Goal: Communication & Community: Answer question/provide support

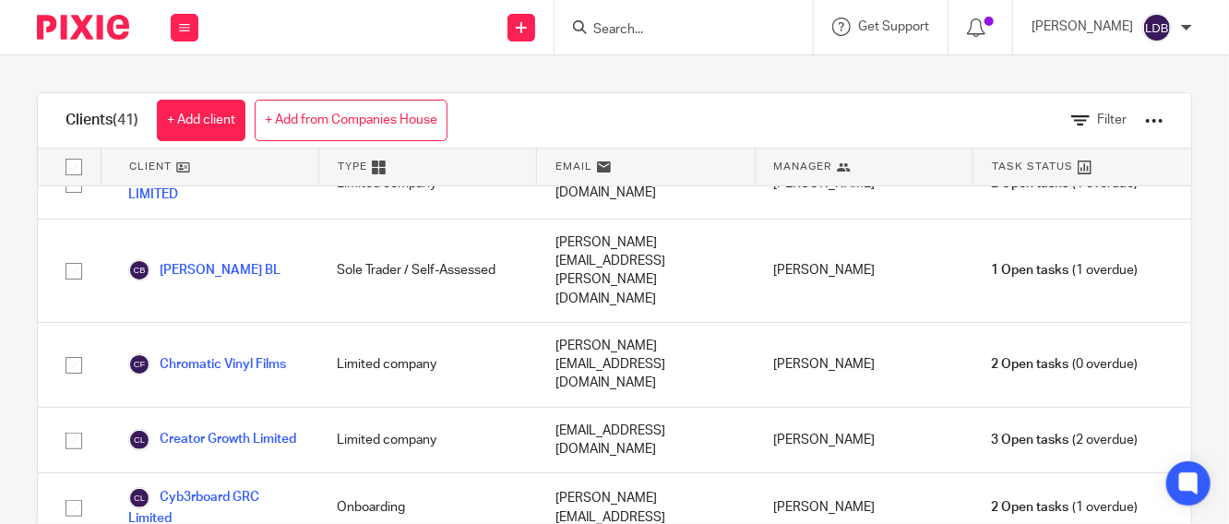
scroll to position [683, 0]
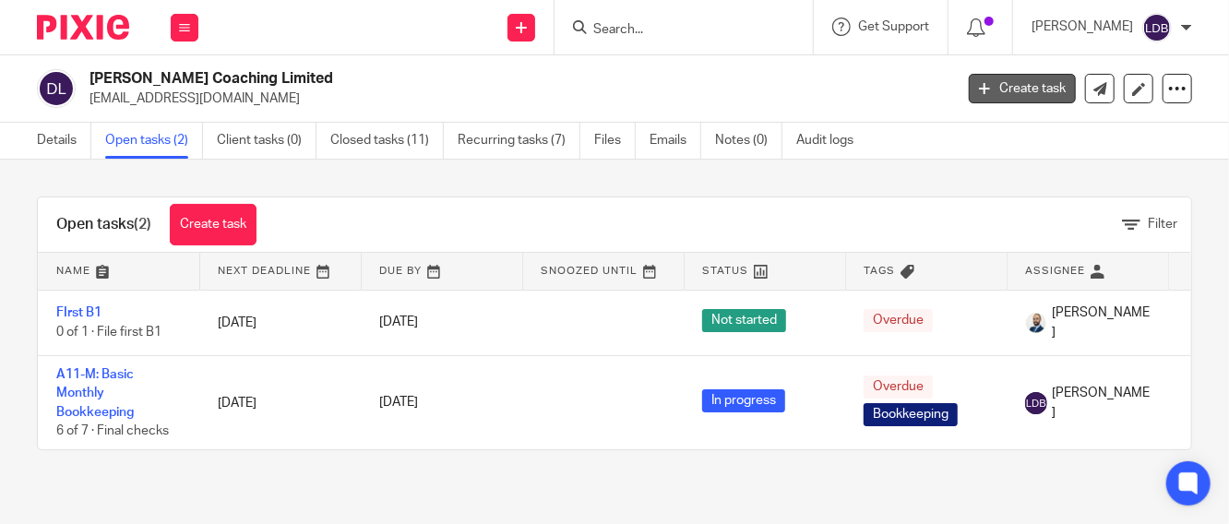
click at [1028, 89] on link "Create task" at bounding box center [1022, 89] width 107 height 30
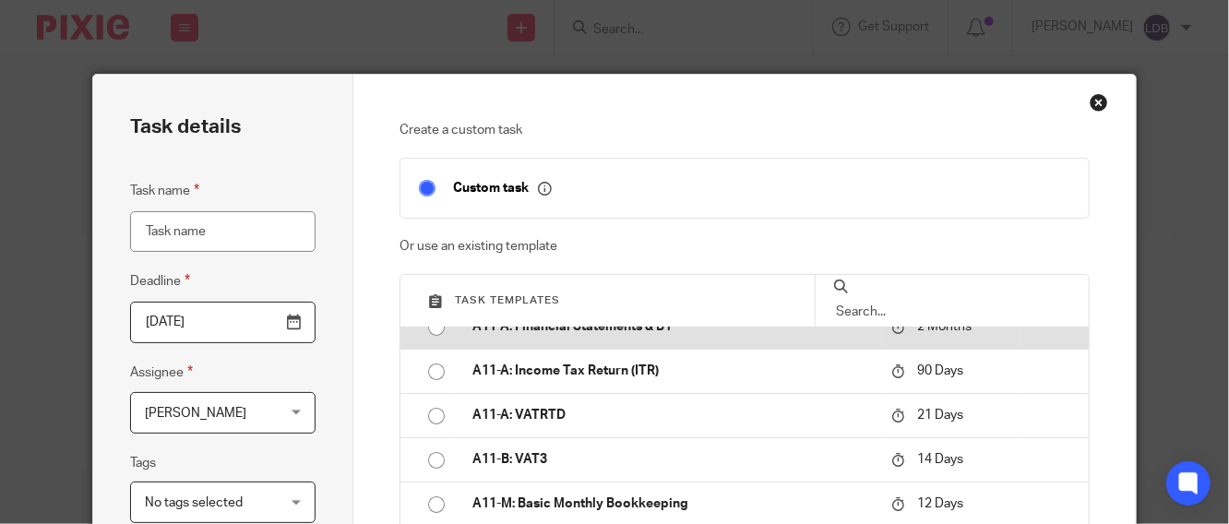
scroll to position [137, 0]
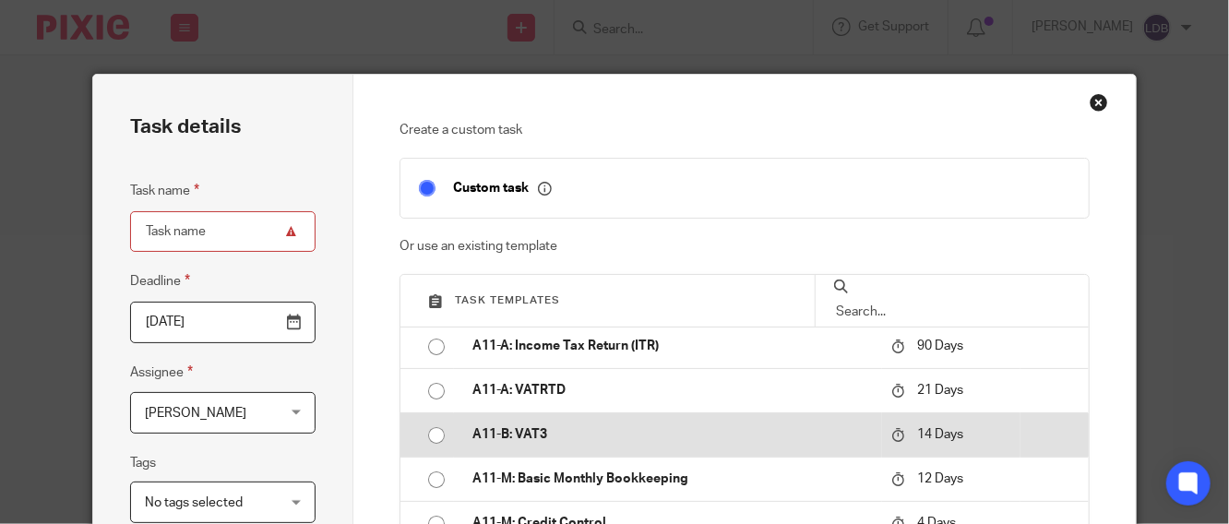
click at [430, 429] on input "radio" at bounding box center [436, 435] width 35 height 35
type input "2025-10-01"
type input "A11-B: VAT3"
checkbox input "false"
radio input "false"
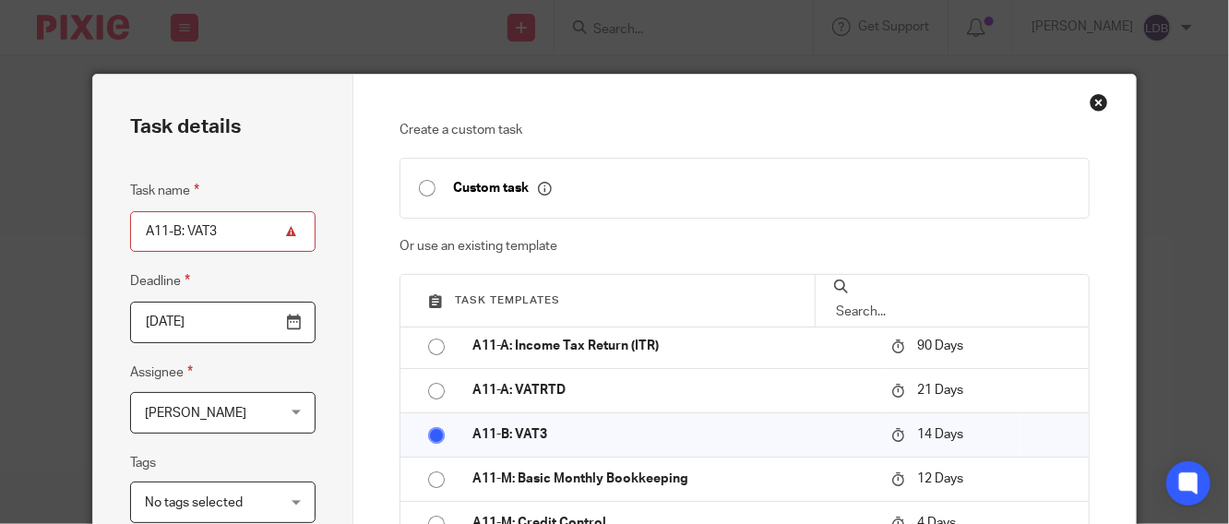
click at [252, 321] on input "2025-10-01" at bounding box center [223, 323] width 186 height 42
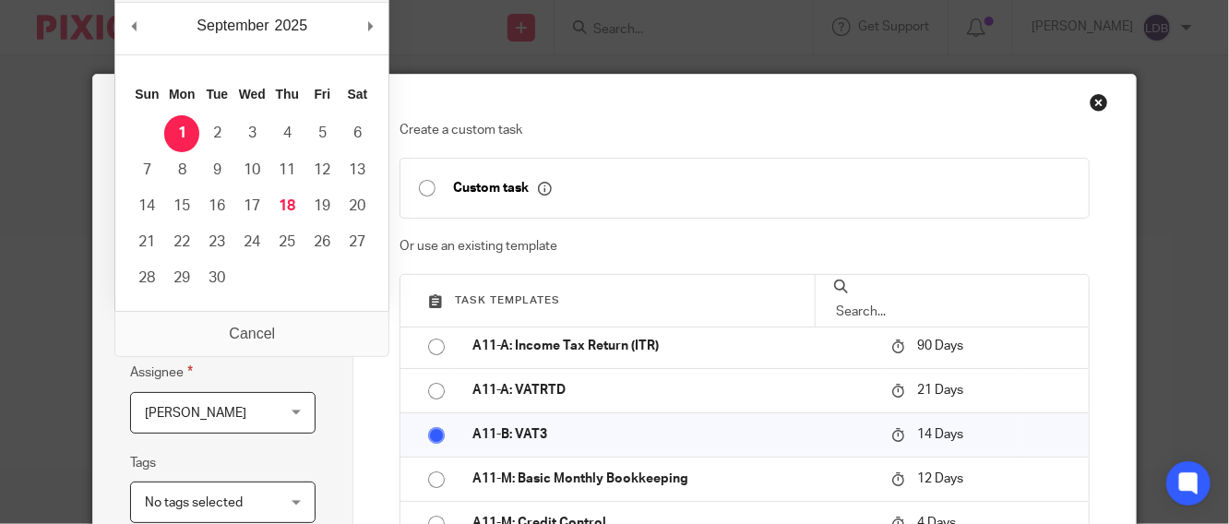
click at [238, 325] on input "2025-08-31" at bounding box center [223, 323] width 186 height 42
type input "2025-09-19"
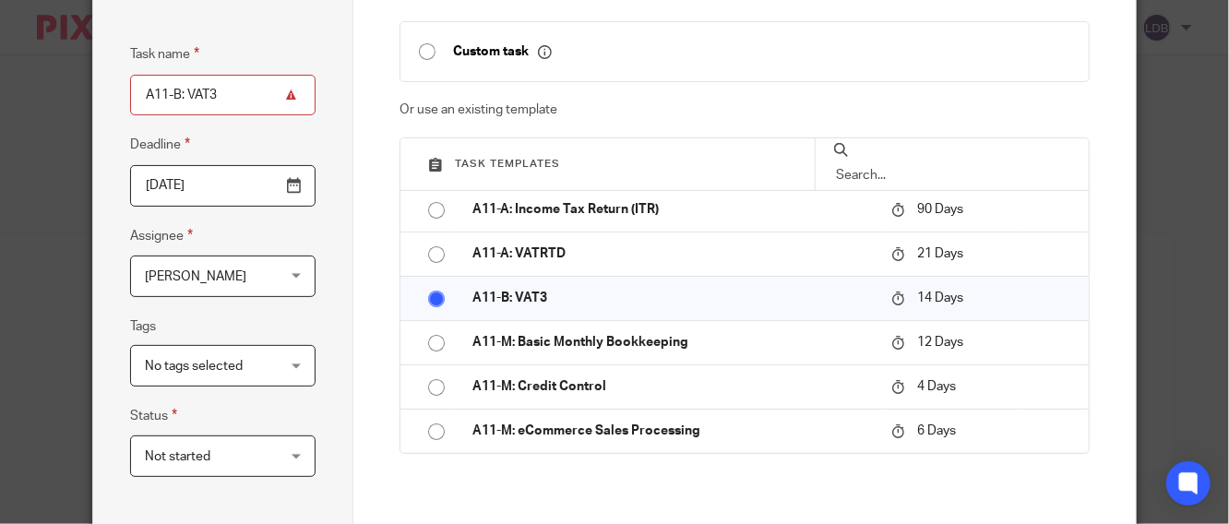
click at [252, 458] on span "Not started" at bounding box center [213, 456] width 137 height 39
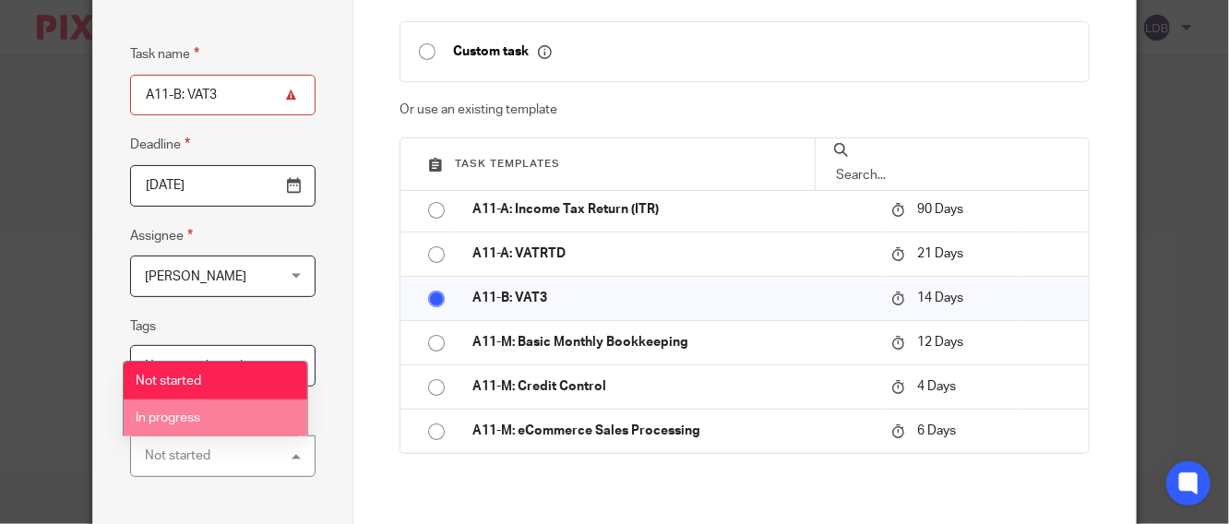
click at [230, 417] on li "In progress" at bounding box center [216, 419] width 185 height 38
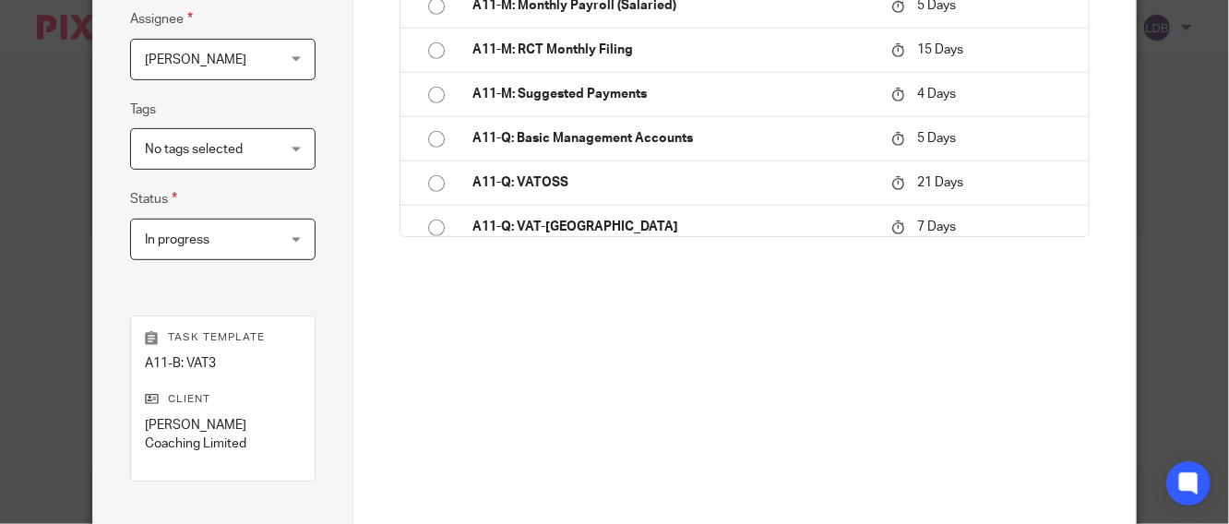
scroll to position [478, 0]
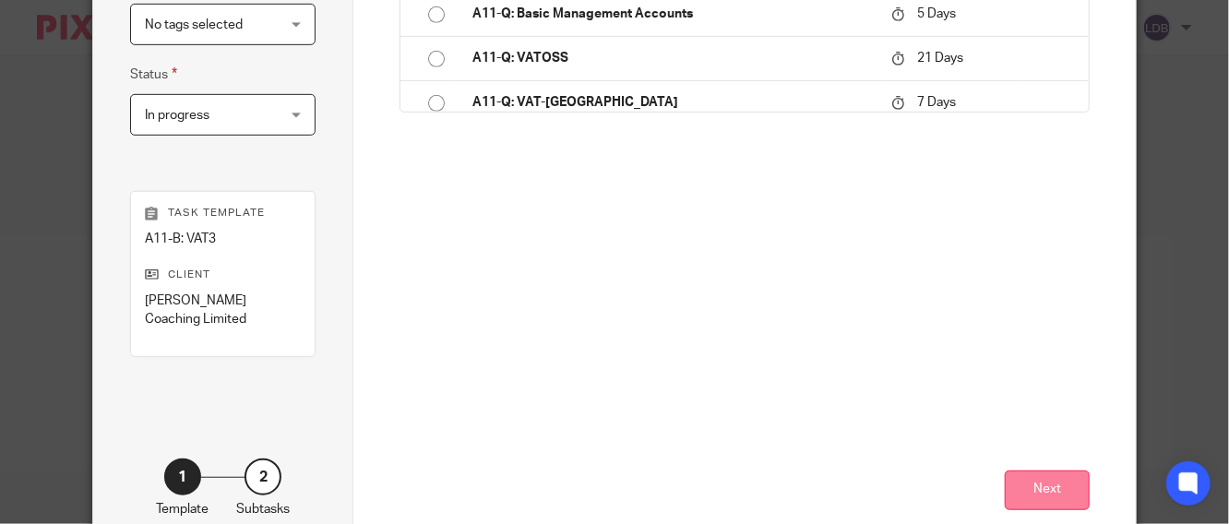
click at [1039, 485] on button "Next" at bounding box center [1047, 491] width 85 height 40
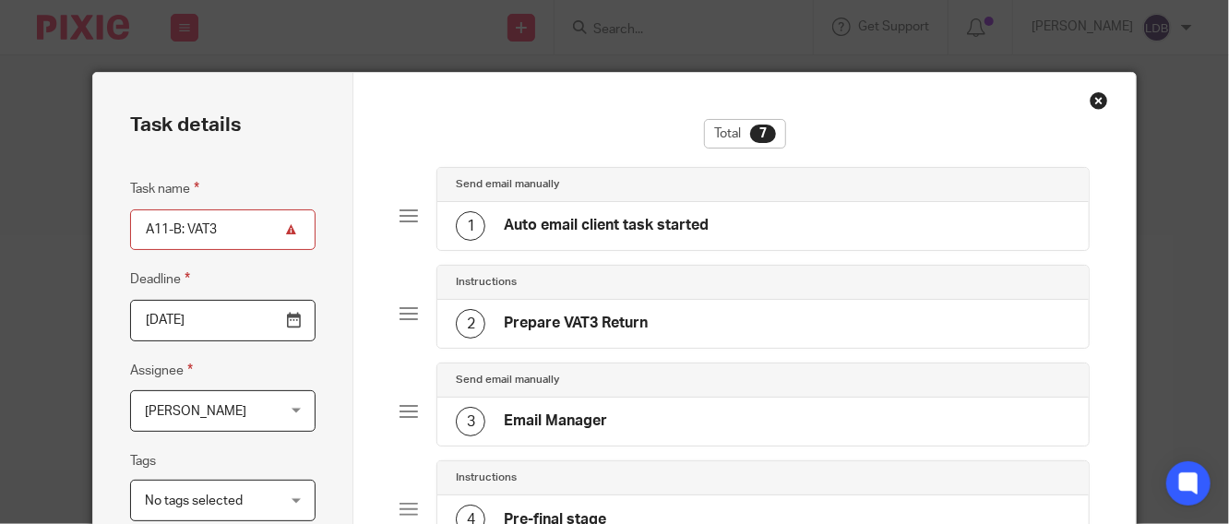
scroll to position [0, 0]
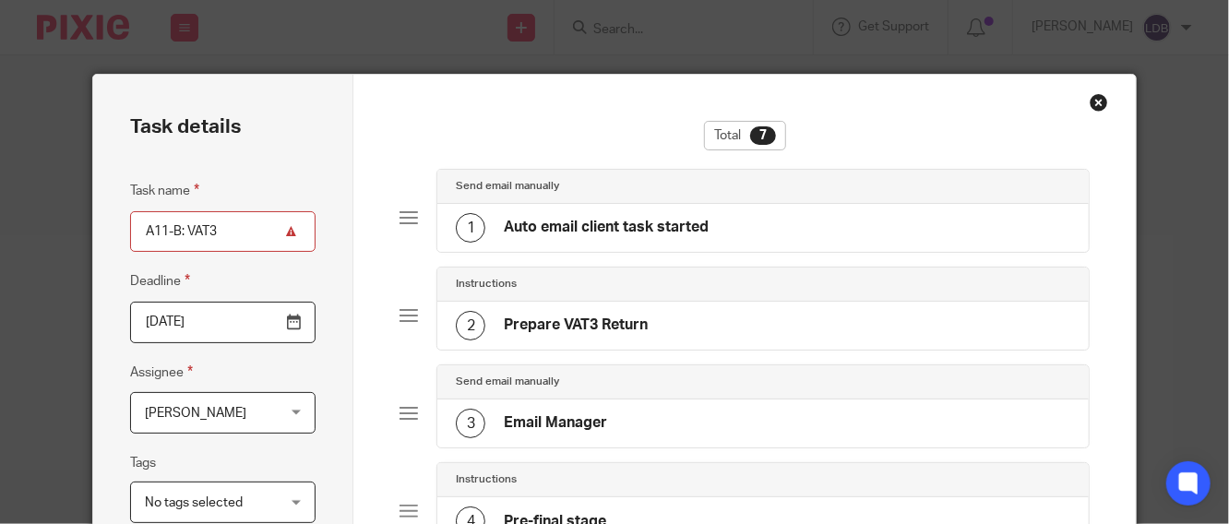
click at [520, 218] on h4 "Auto email client task started" at bounding box center [606, 227] width 205 height 19
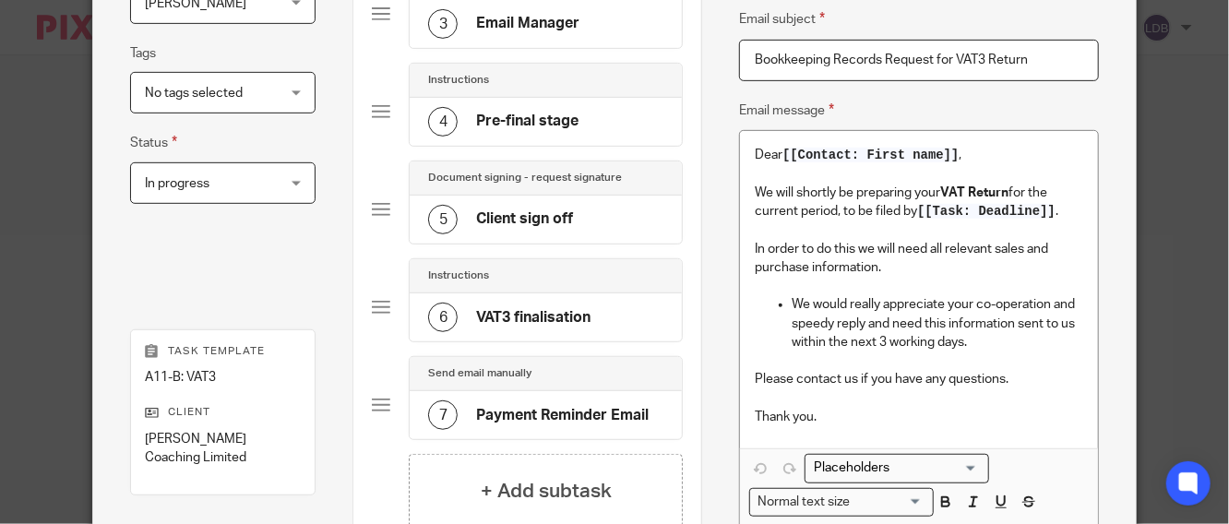
scroll to position [656, 0]
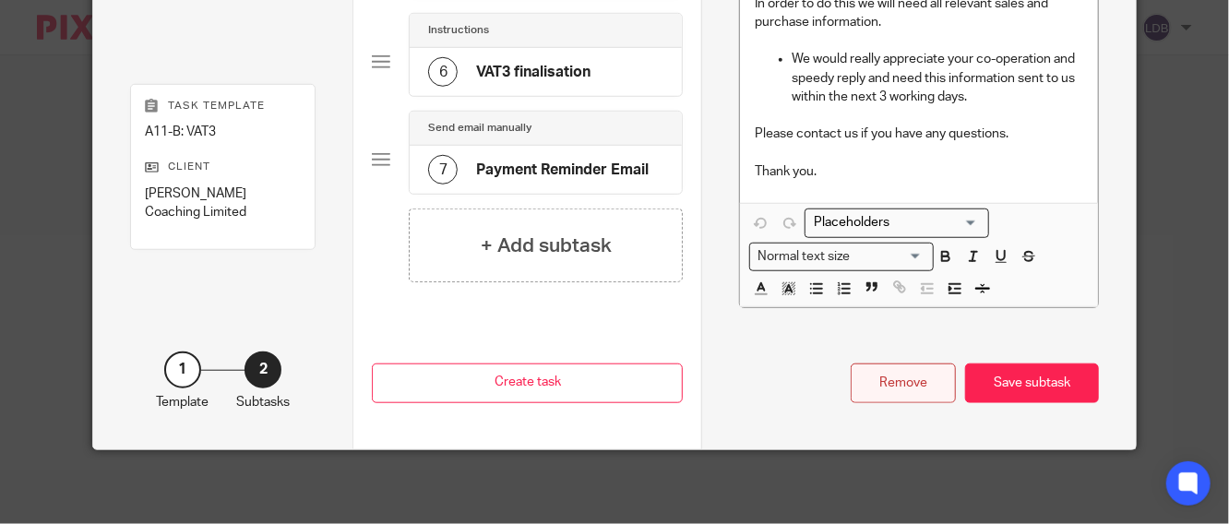
click at [867, 386] on div "Remove" at bounding box center [903, 384] width 105 height 40
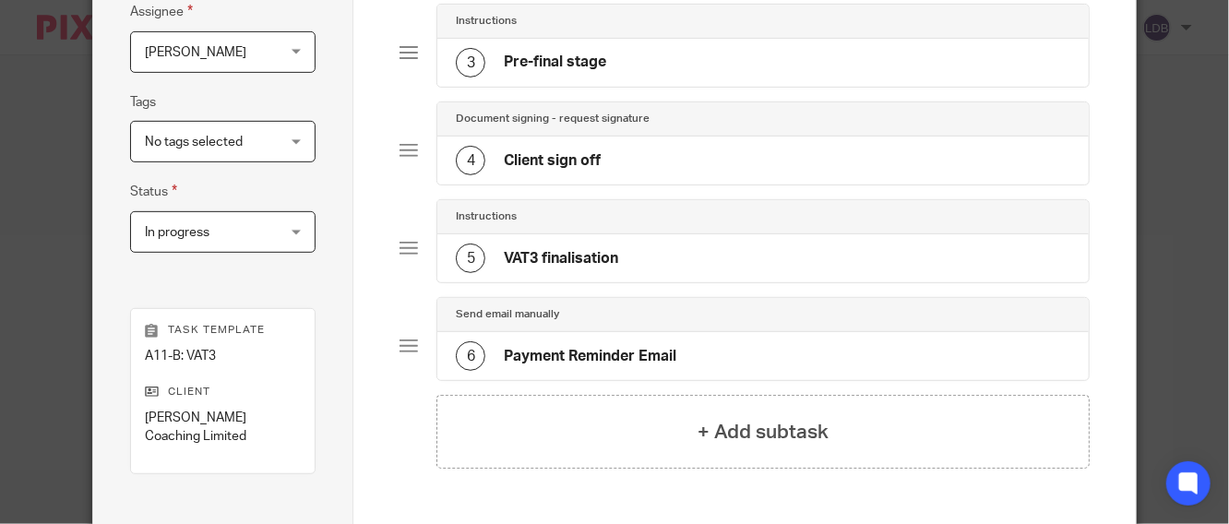
scroll to position [585, 0]
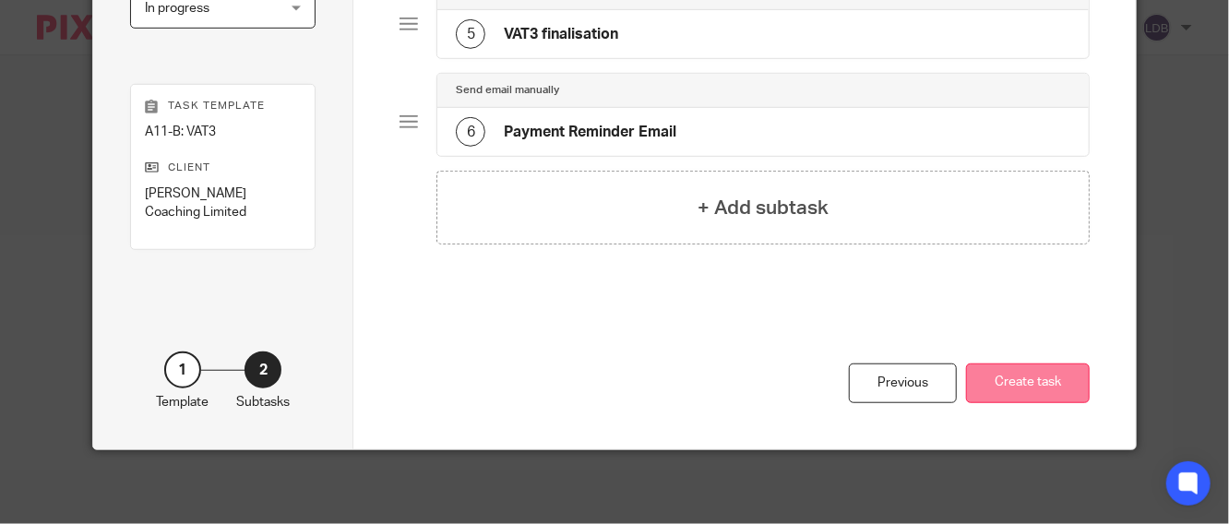
click at [1010, 388] on button "Create task" at bounding box center [1028, 384] width 124 height 40
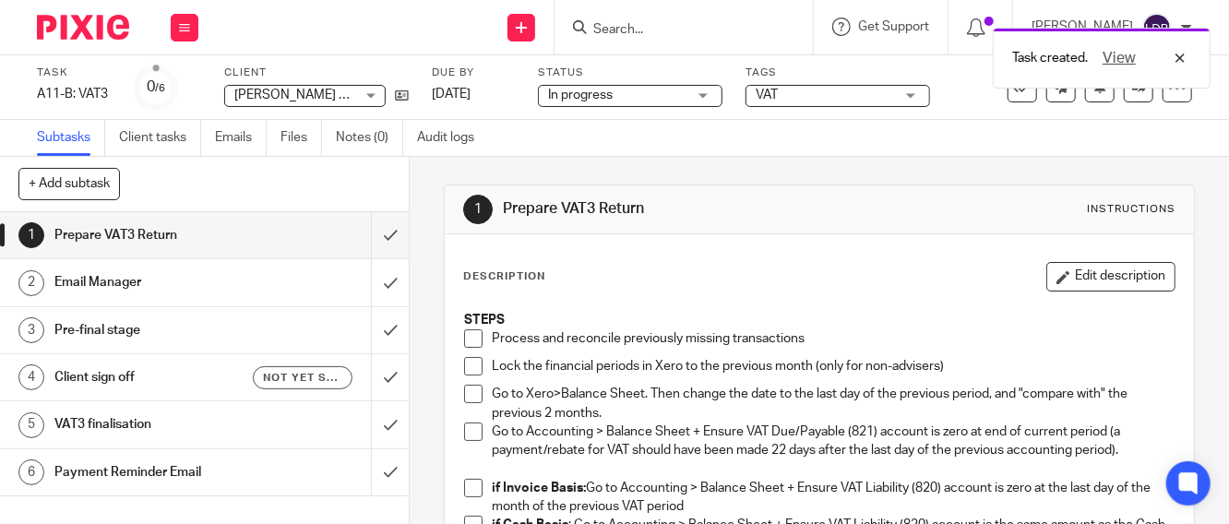
click at [464, 332] on span at bounding box center [473, 339] width 18 height 18
click at [473, 373] on span at bounding box center [473, 366] width 18 height 18
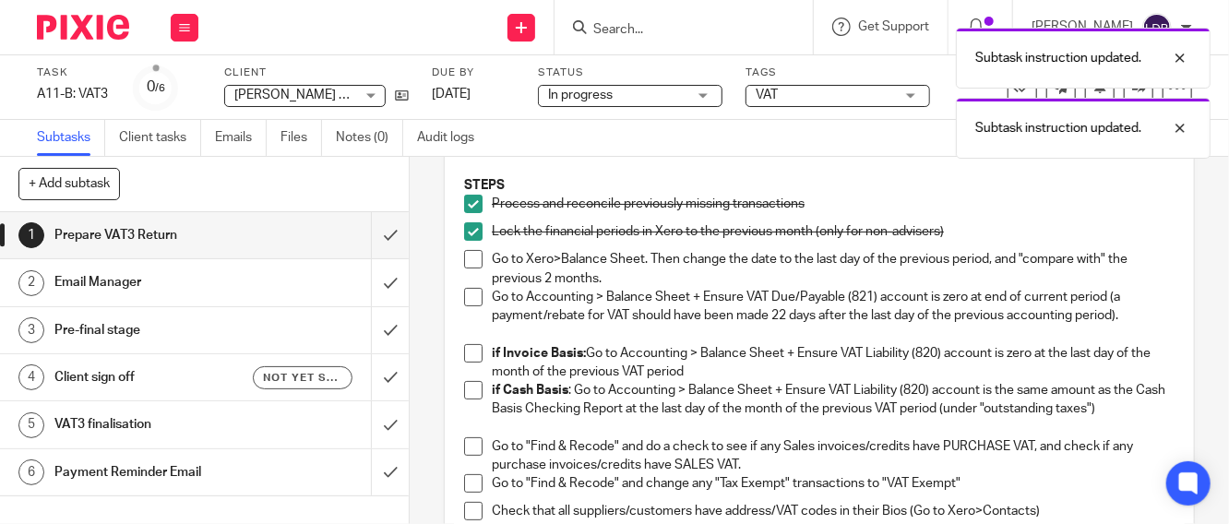
scroll to position [137, 0]
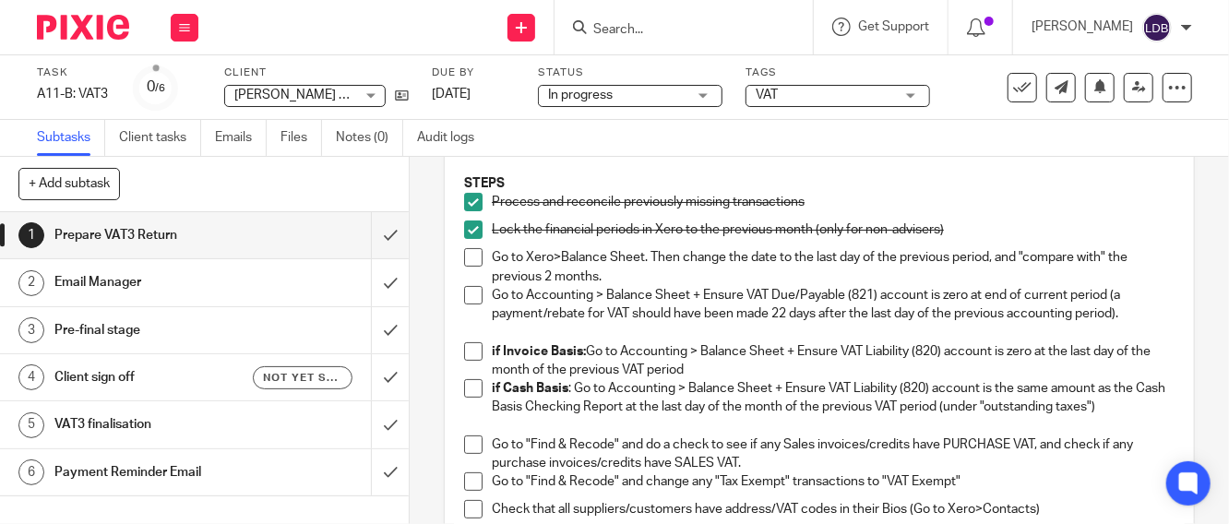
click at [469, 256] on span at bounding box center [473, 257] width 18 height 18
click at [466, 299] on span at bounding box center [473, 295] width 18 height 18
click at [465, 342] on span at bounding box center [473, 351] width 18 height 18
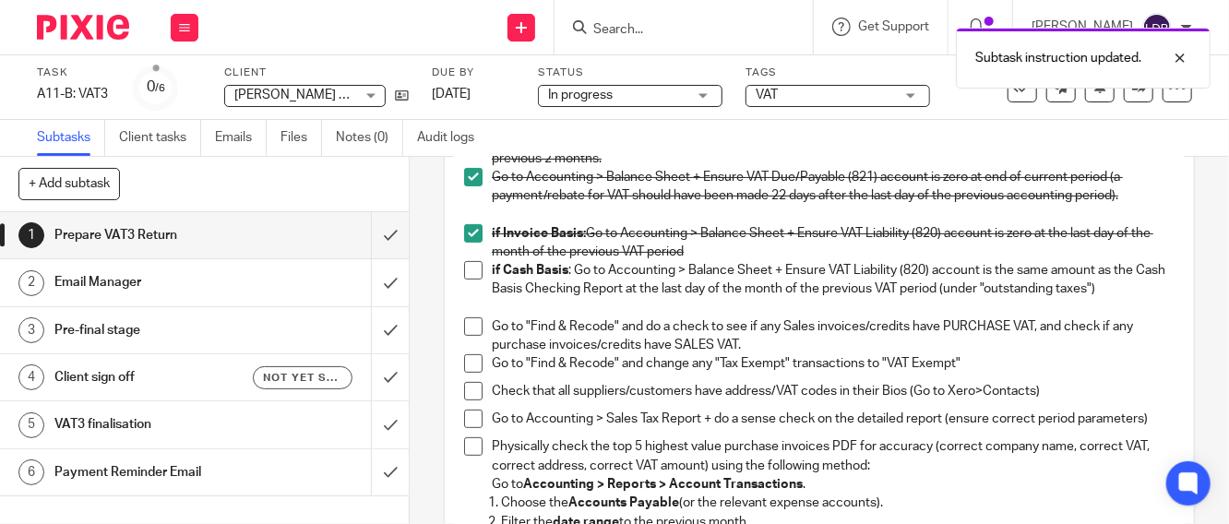
scroll to position [273, 0]
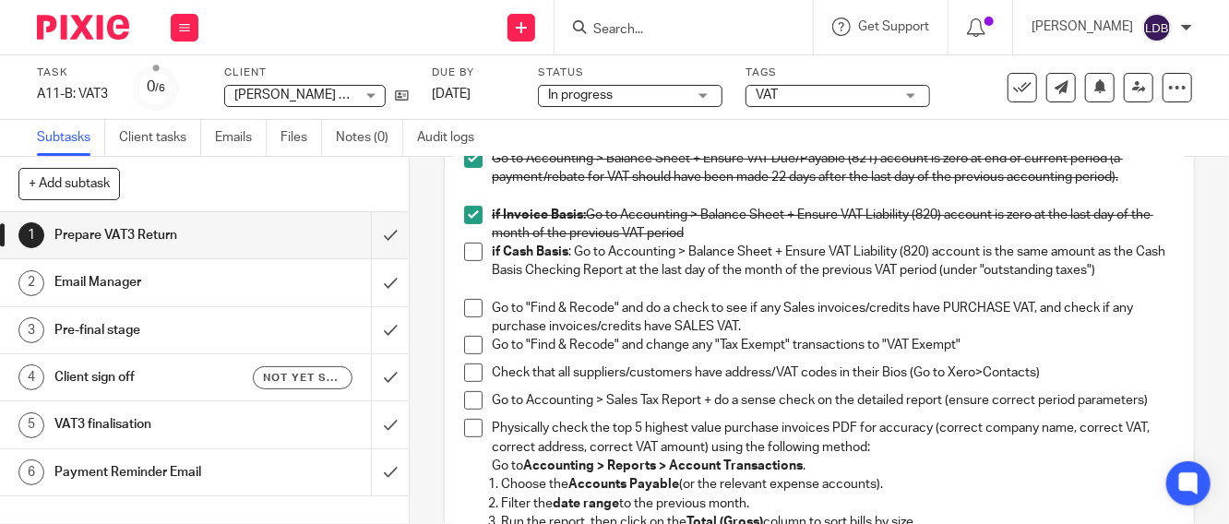
click at [464, 304] on span at bounding box center [473, 308] width 18 height 18
click at [185, 26] on icon at bounding box center [184, 27] width 11 height 11
click at [469, 343] on span at bounding box center [473, 345] width 18 height 18
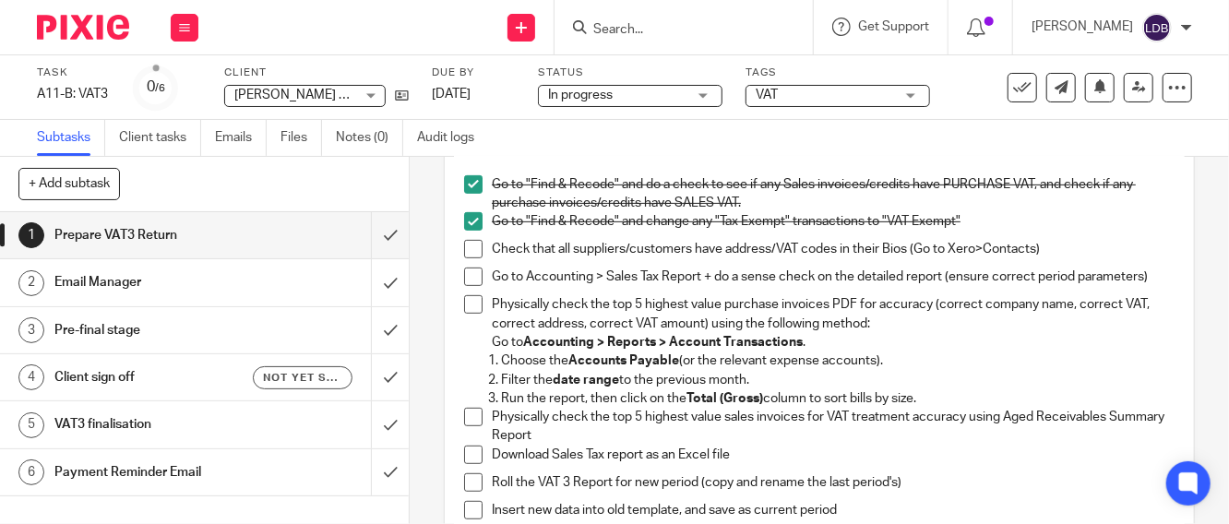
scroll to position [410, 0]
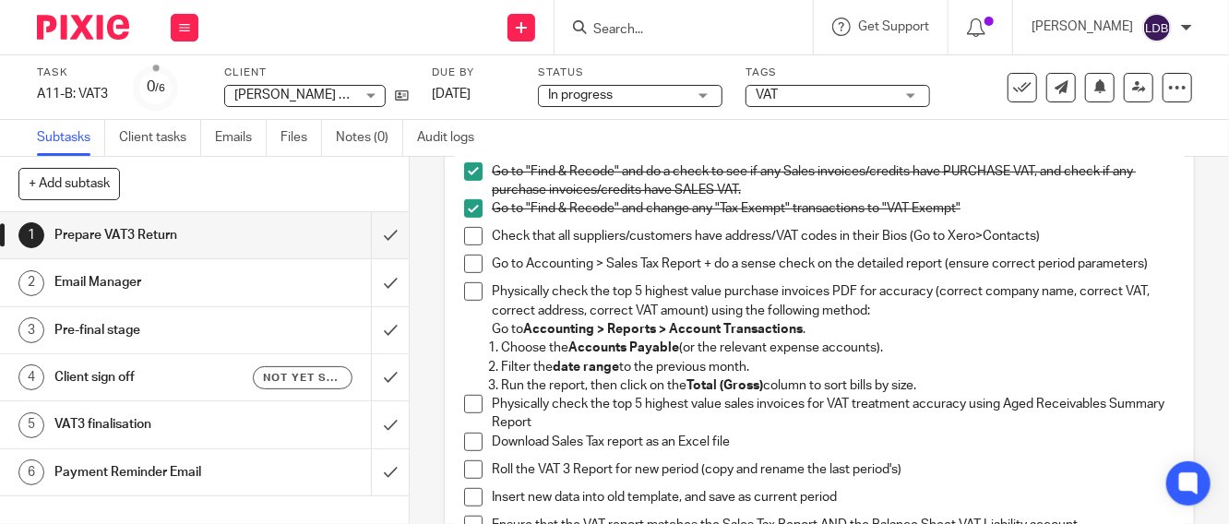
click at [464, 269] on span at bounding box center [473, 264] width 18 height 18
click at [465, 301] on span at bounding box center [473, 291] width 18 height 18
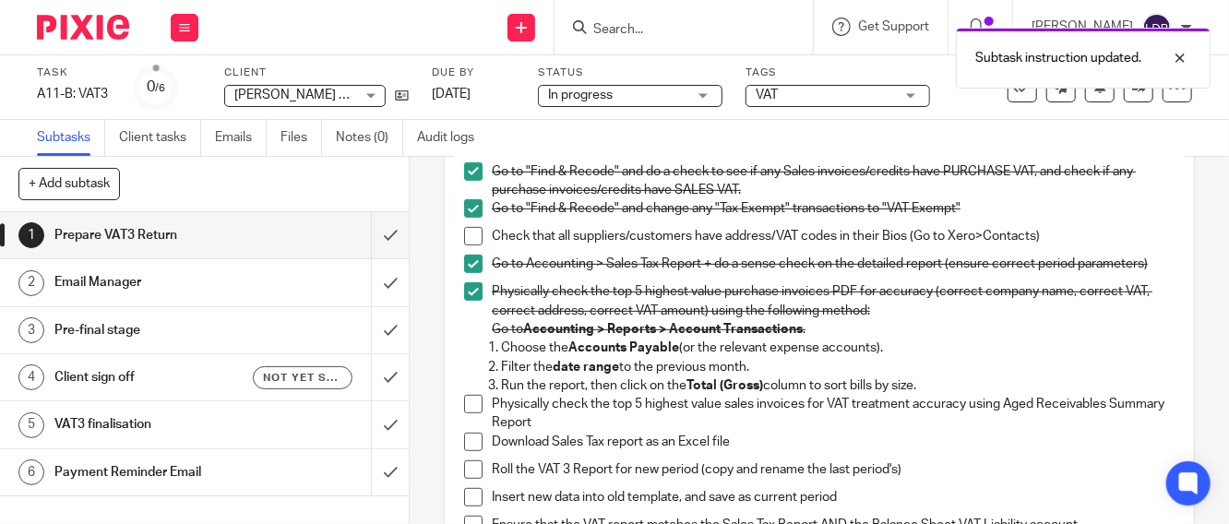
click at [468, 413] on span at bounding box center [473, 404] width 18 height 18
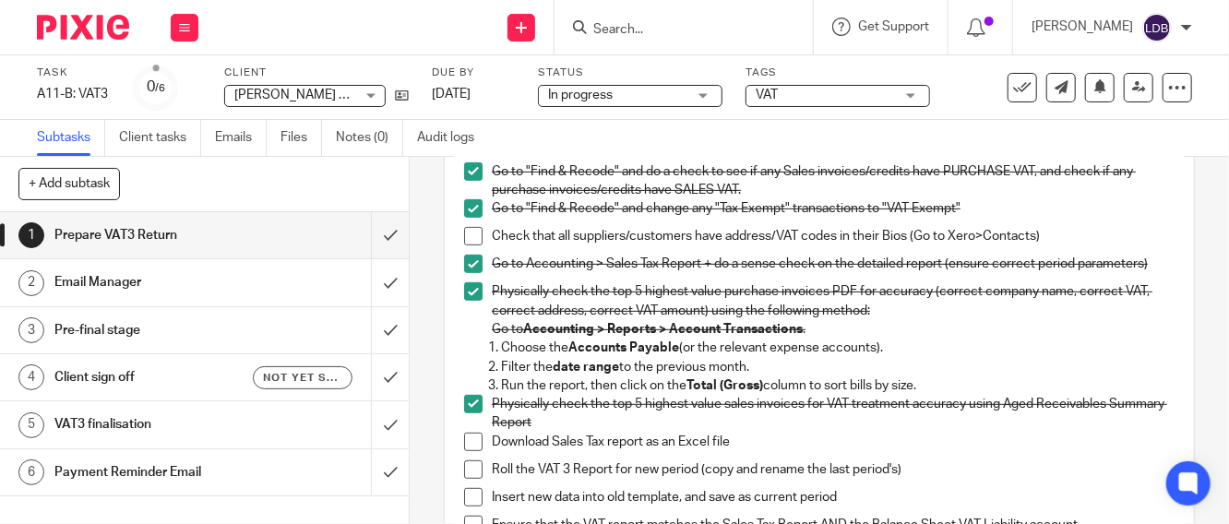
click at [467, 449] on span at bounding box center [473, 442] width 18 height 18
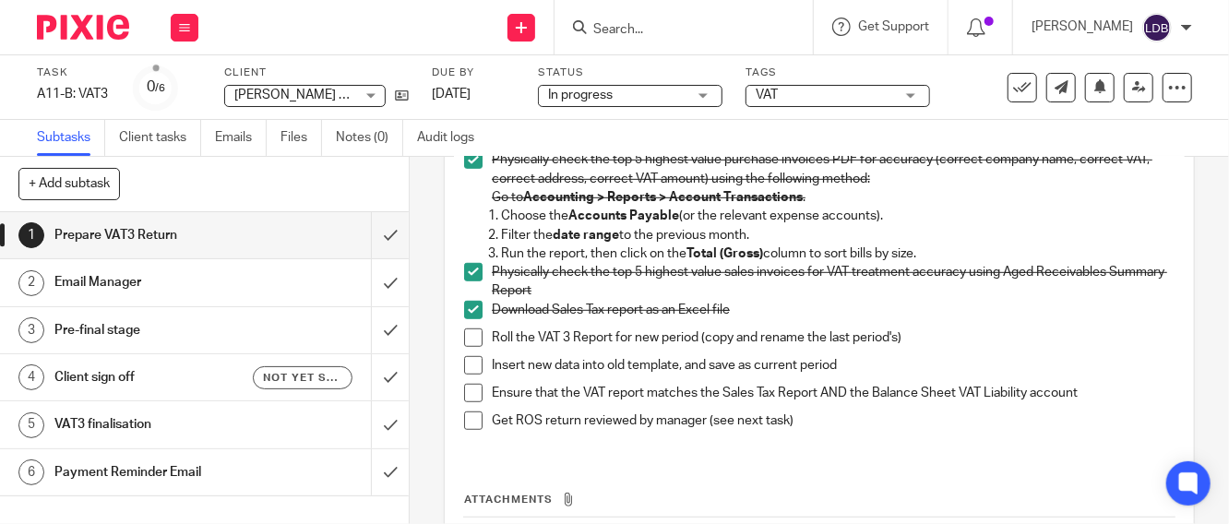
scroll to position [546, 0]
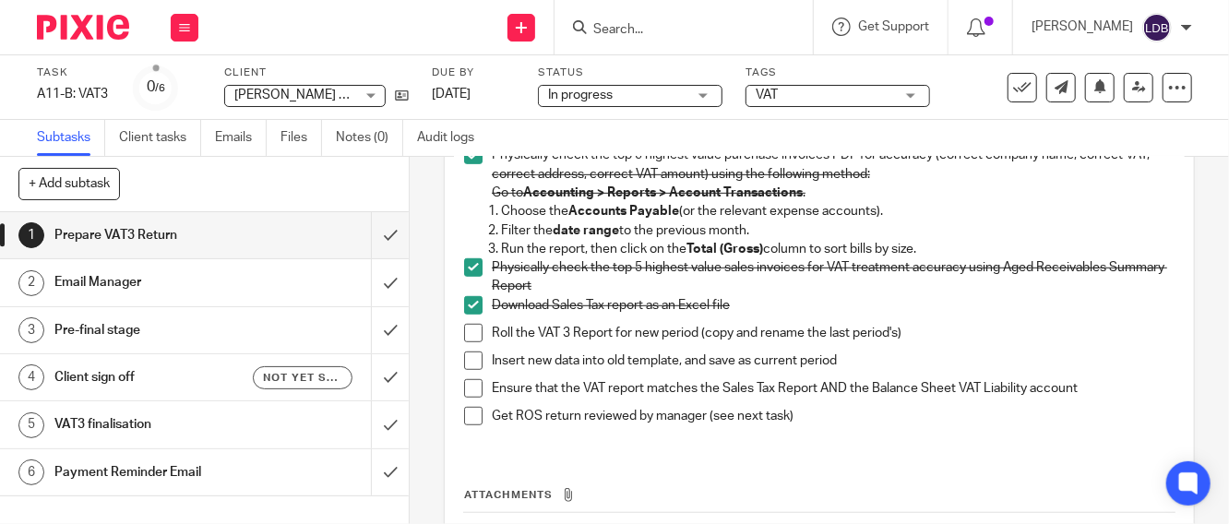
click at [473, 340] on span at bounding box center [473, 333] width 18 height 18
click at [475, 370] on span at bounding box center [473, 361] width 18 height 18
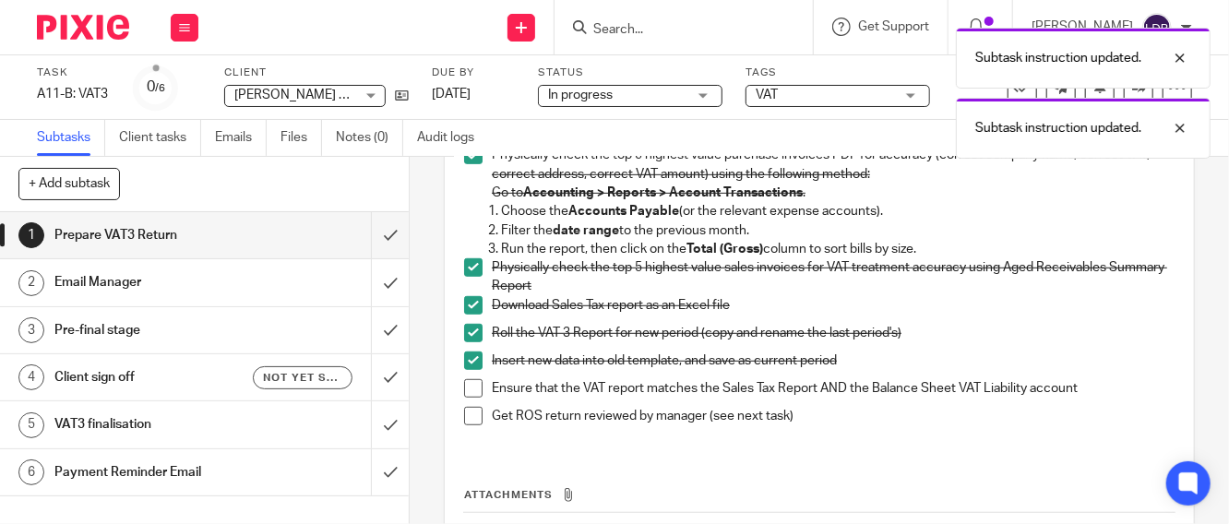
click at [473, 398] on span at bounding box center [473, 388] width 18 height 18
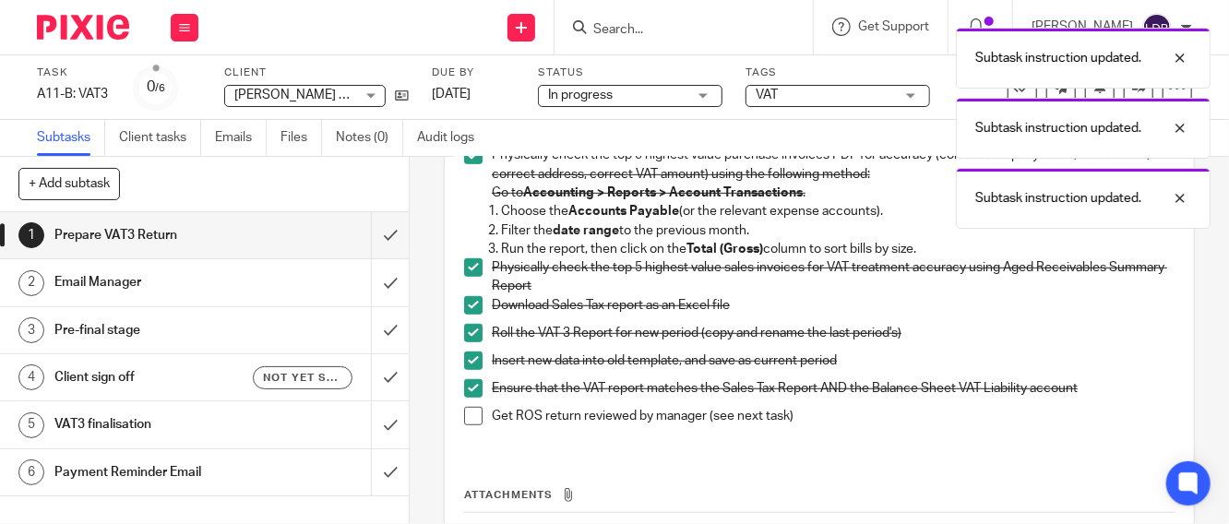
click at [474, 424] on span at bounding box center [473, 416] width 18 height 18
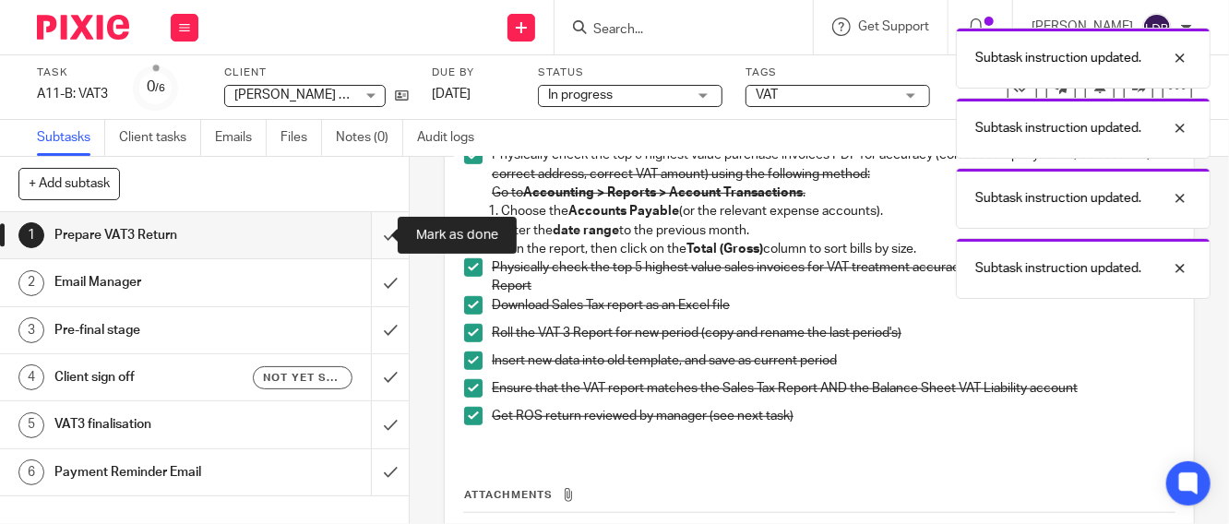
click at [366, 234] on input "submit" at bounding box center [204, 235] width 409 height 46
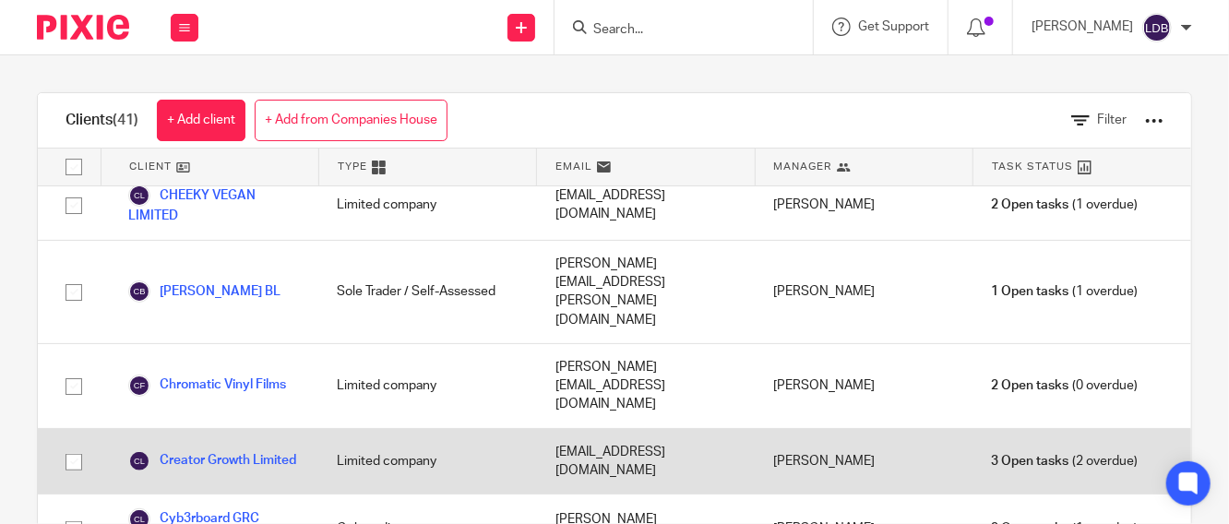
scroll to position [683, 0]
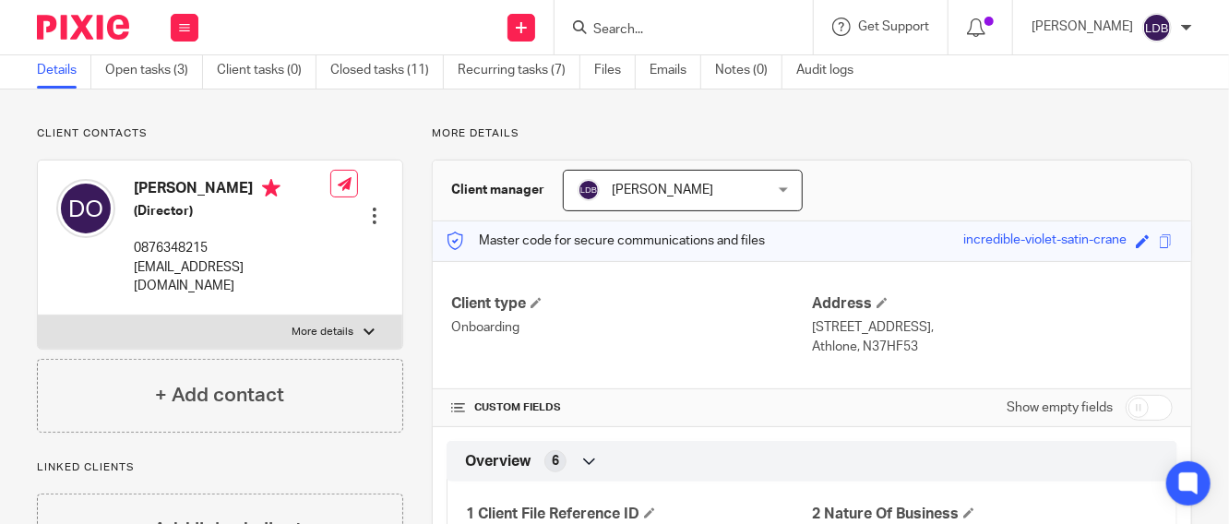
scroll to position [68, 0]
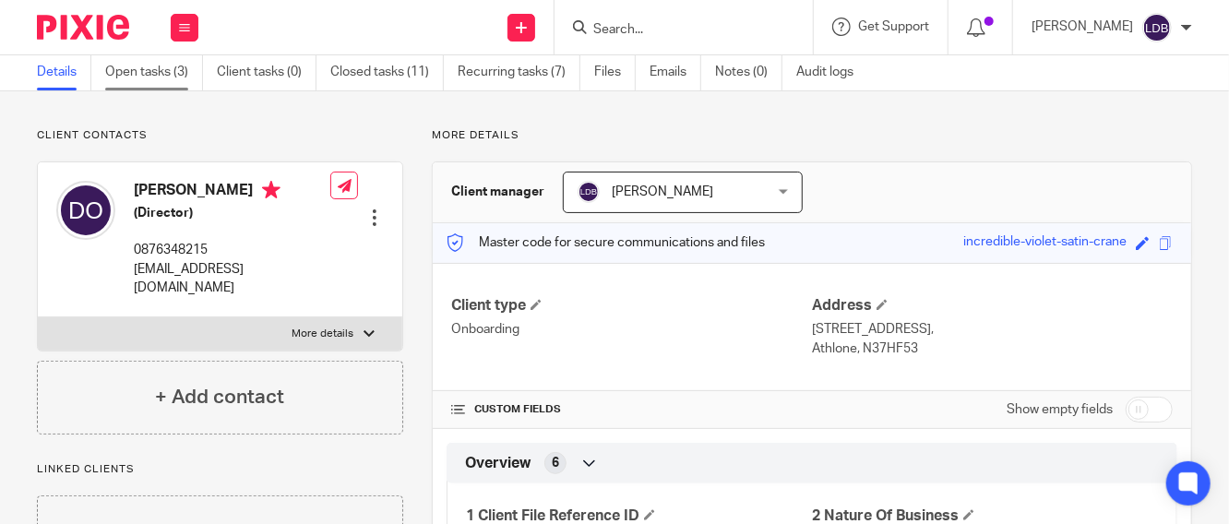
click at [168, 79] on link "Open tasks (3)" at bounding box center [154, 72] width 98 height 36
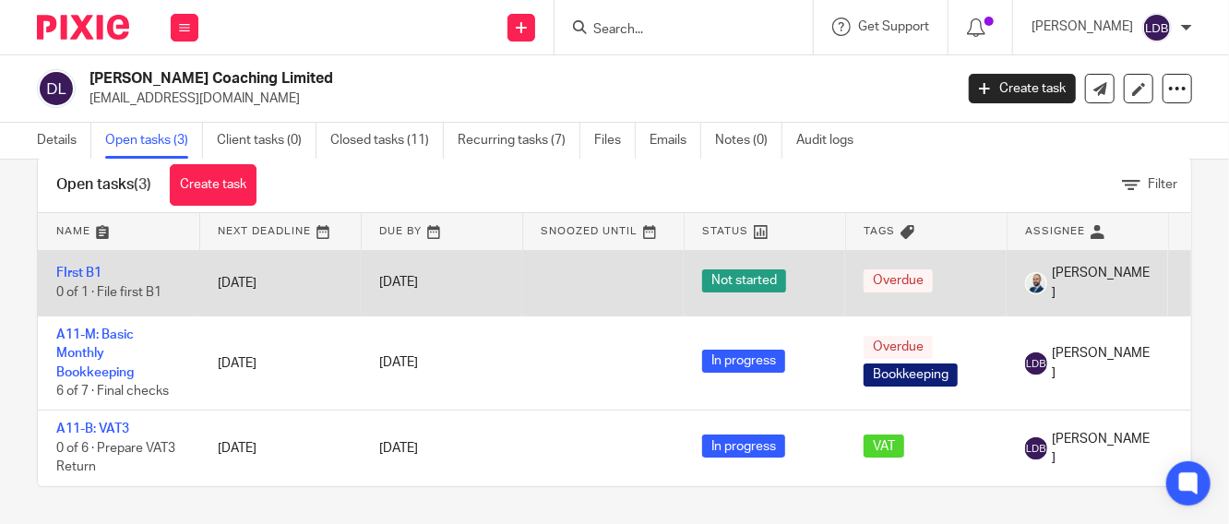
scroll to position [54, 0]
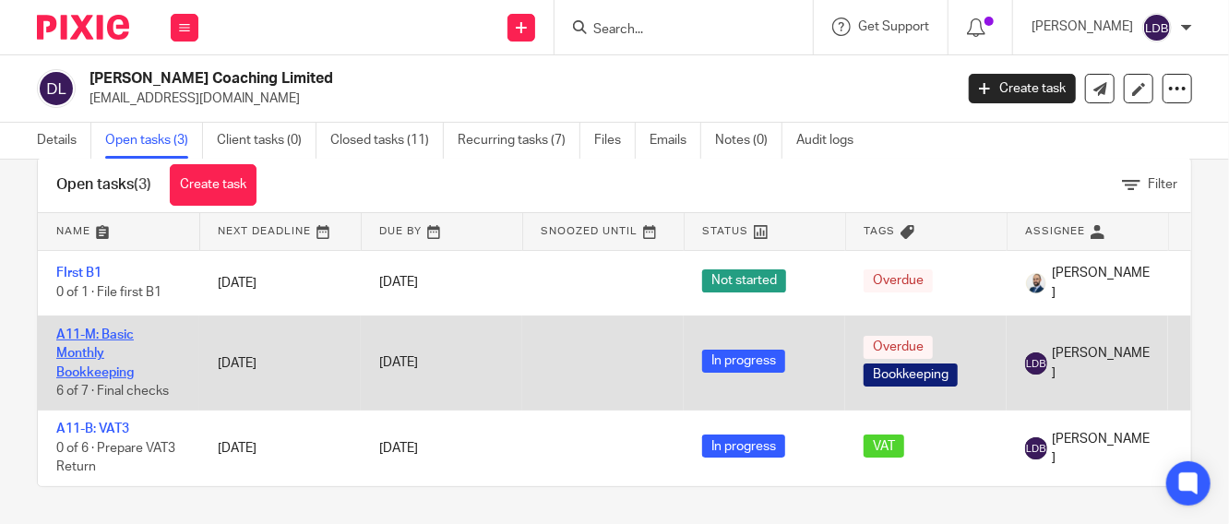
click at [103, 329] on link "A11-M: Basic Monthly Bookkeeping" at bounding box center [95, 354] width 78 height 51
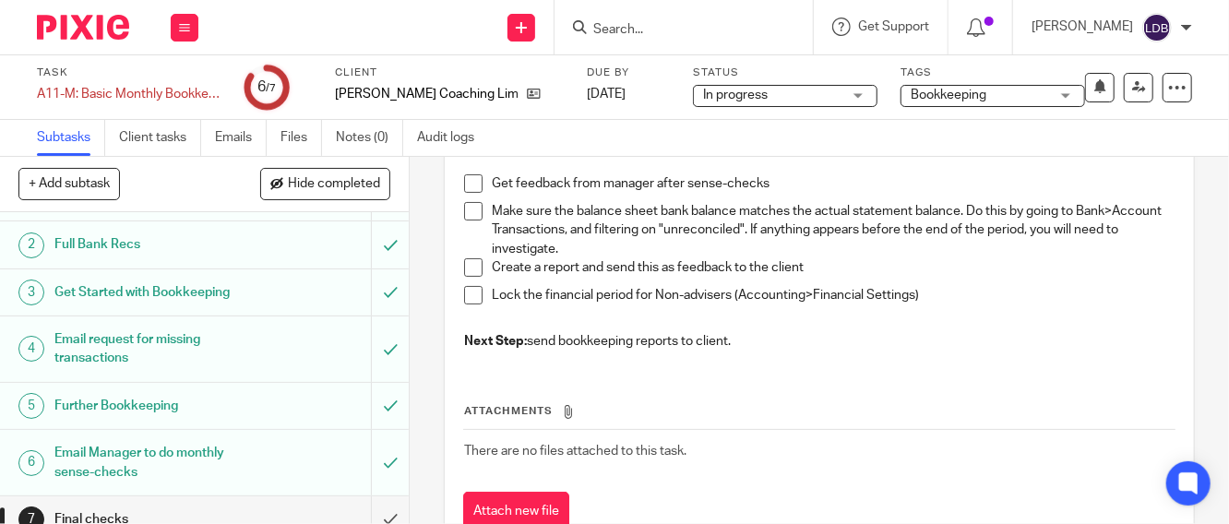
scroll to position [56, 0]
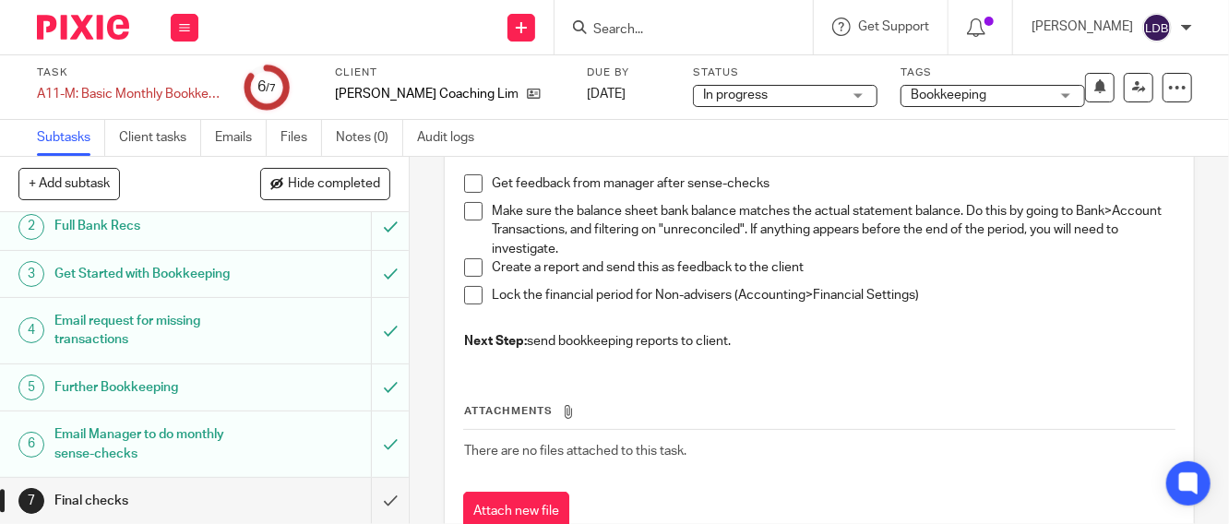
click at [208, 392] on h1 "Further Bookkeeping" at bounding box center [153, 388] width 199 height 28
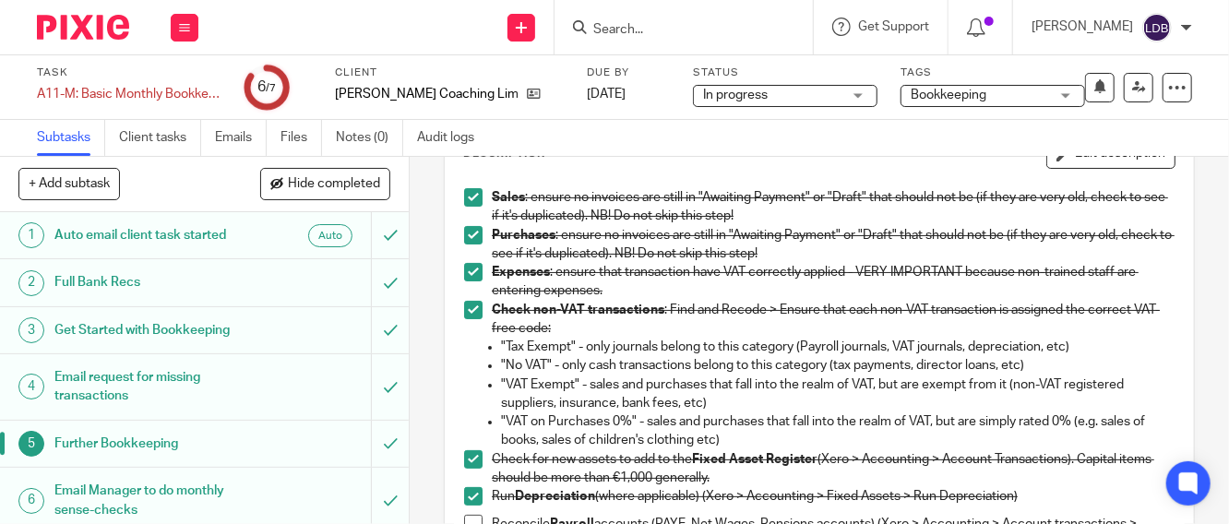
scroll to position [137, 0]
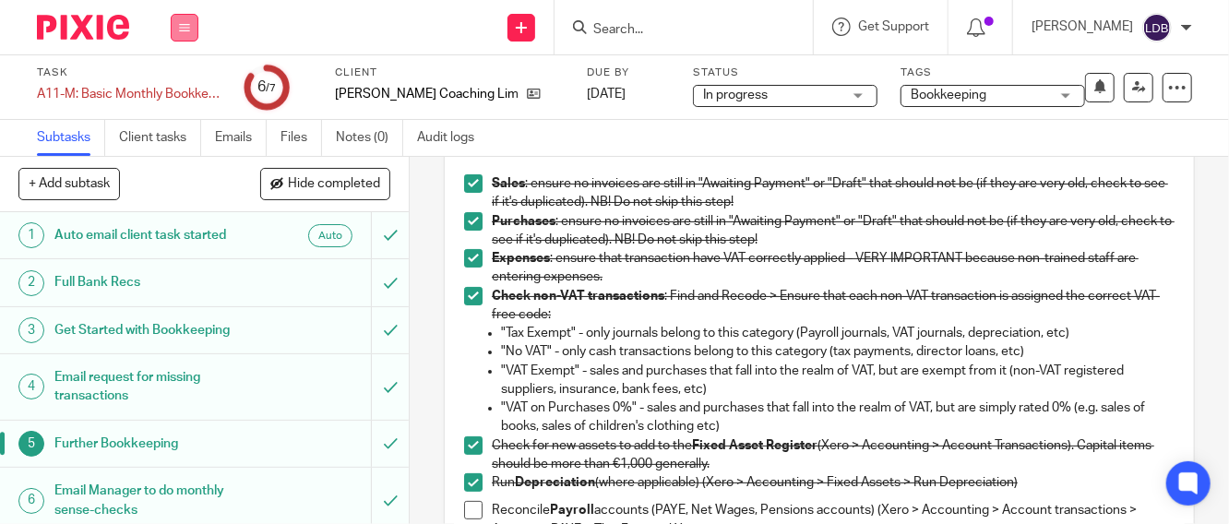
click at [190, 20] on button at bounding box center [185, 28] width 28 height 28
click at [170, 144] on link "Clients" at bounding box center [180, 140] width 41 height 13
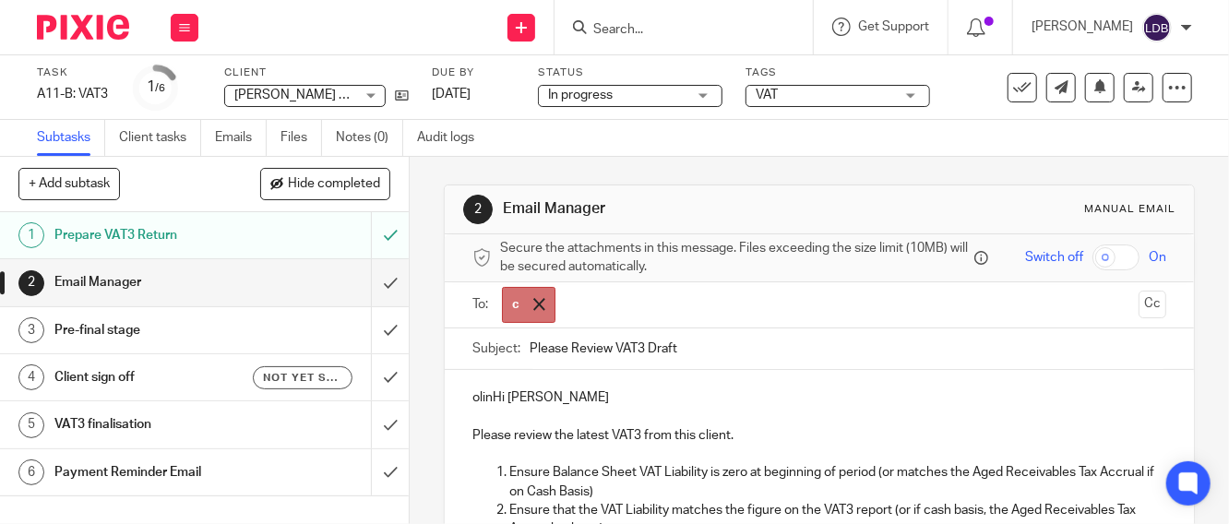
click at [529, 318] on div at bounding box center [539, 305] width 21 height 28
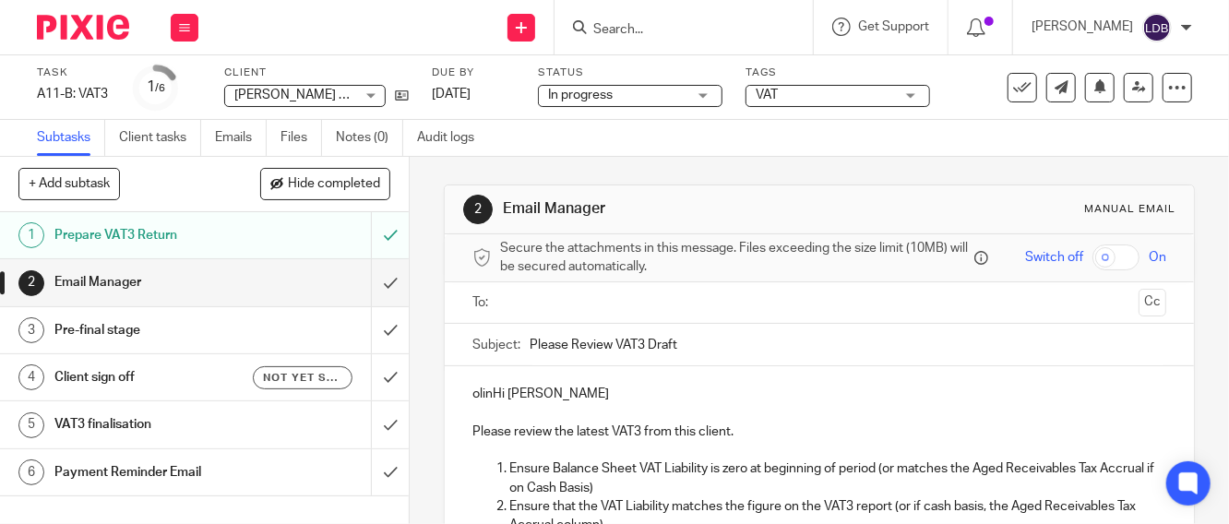
click at [525, 314] on input "text" at bounding box center [819, 303] width 625 height 21
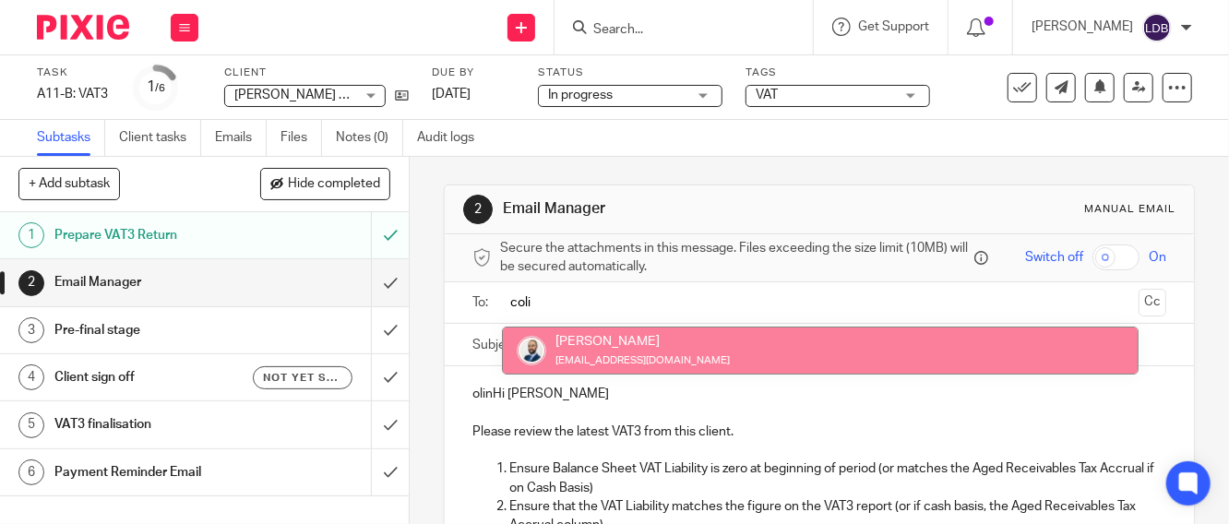
type input "coli"
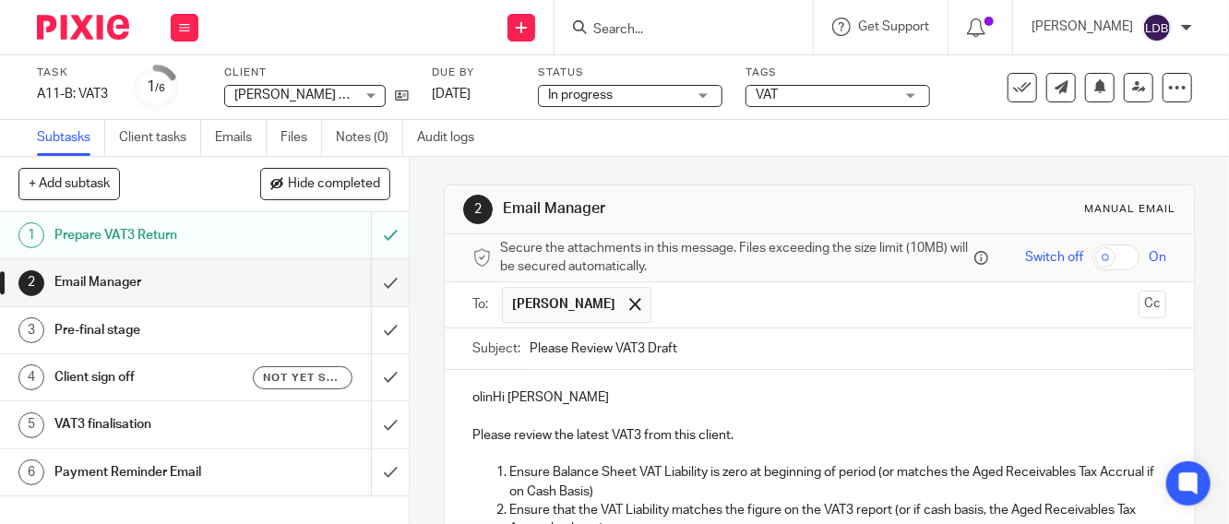
click at [482, 407] on p "olinHi Lizinda De Beer" at bounding box center [820, 398] width 694 height 18
click at [0, 0] on span "Hi" at bounding box center [0, 0] width 0 height 0
drag, startPoint x: 573, startPoint y: 400, endPoint x: 481, endPoint y: 406, distance: 92.5
click at [481, 406] on p "Hi Lizinda De Beer" at bounding box center [820, 398] width 694 height 18
click at [530, 360] on input "Please Review VAT3 Draft" at bounding box center [848, 350] width 637 height 42
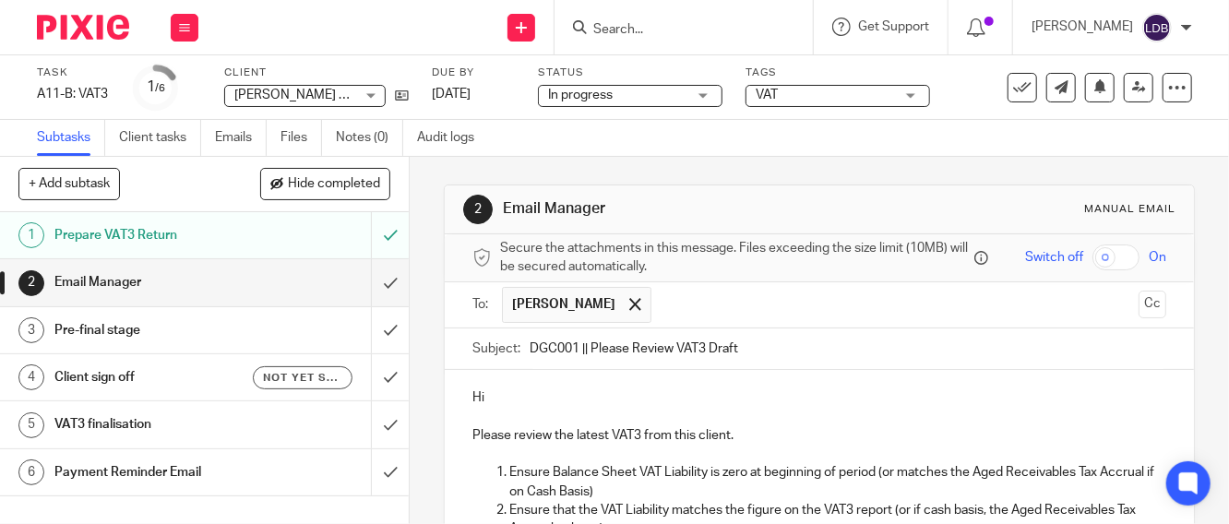
click at [827, 360] on input "DGC001 || Please Review VAT3 Draft" at bounding box center [848, 350] width 637 height 42
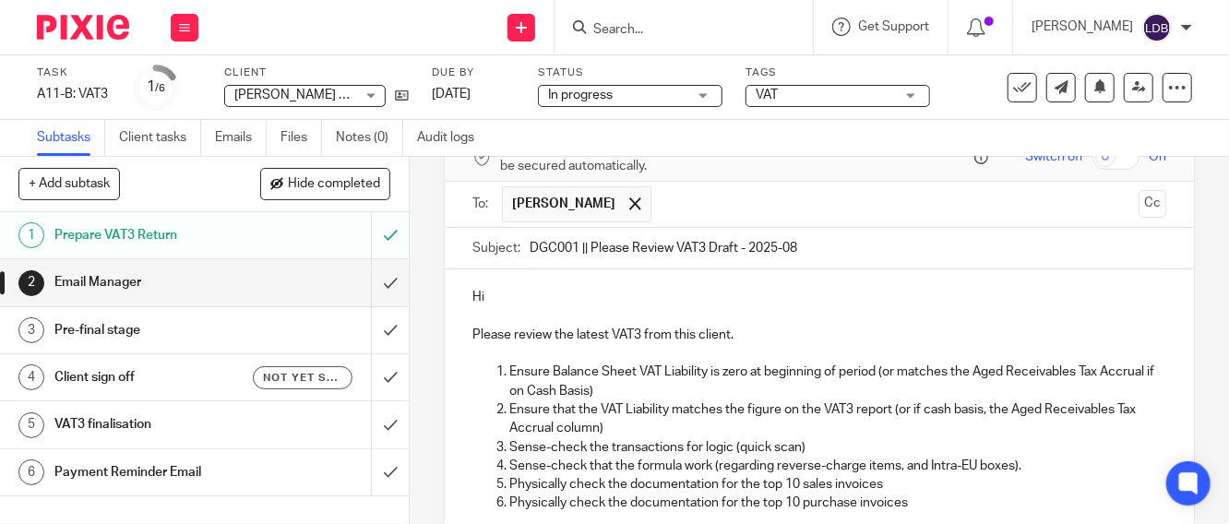
scroll to position [312, 0]
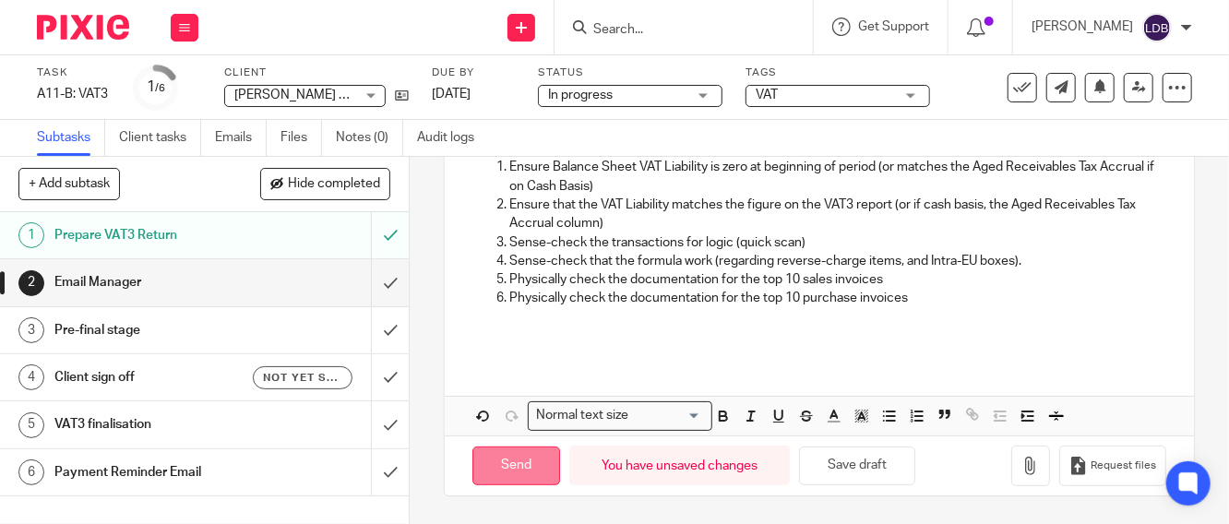
type input "DGC001 || Please Review VAT3 Draft - 2025-08"
click at [514, 471] on input "Send" at bounding box center [517, 467] width 88 height 40
type input "Sent"
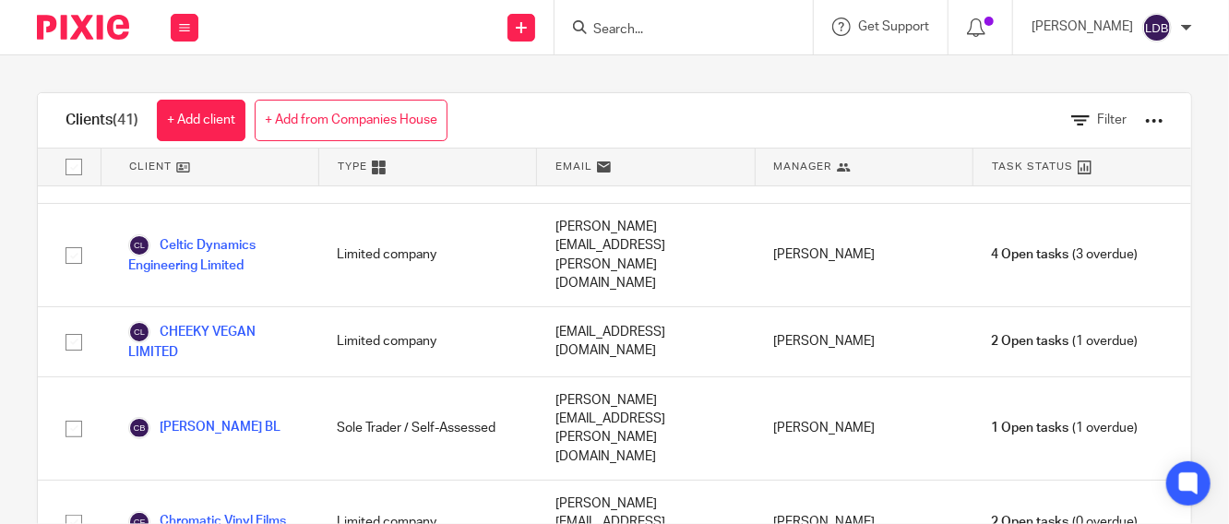
scroll to position [546, 0]
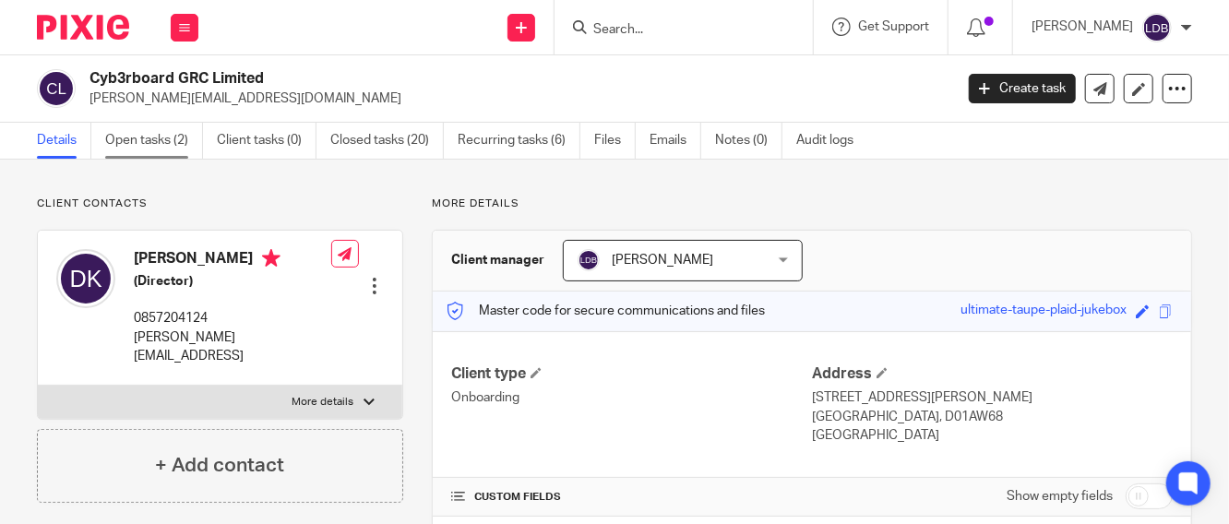
click at [163, 145] on link "Open tasks (2)" at bounding box center [154, 141] width 98 height 36
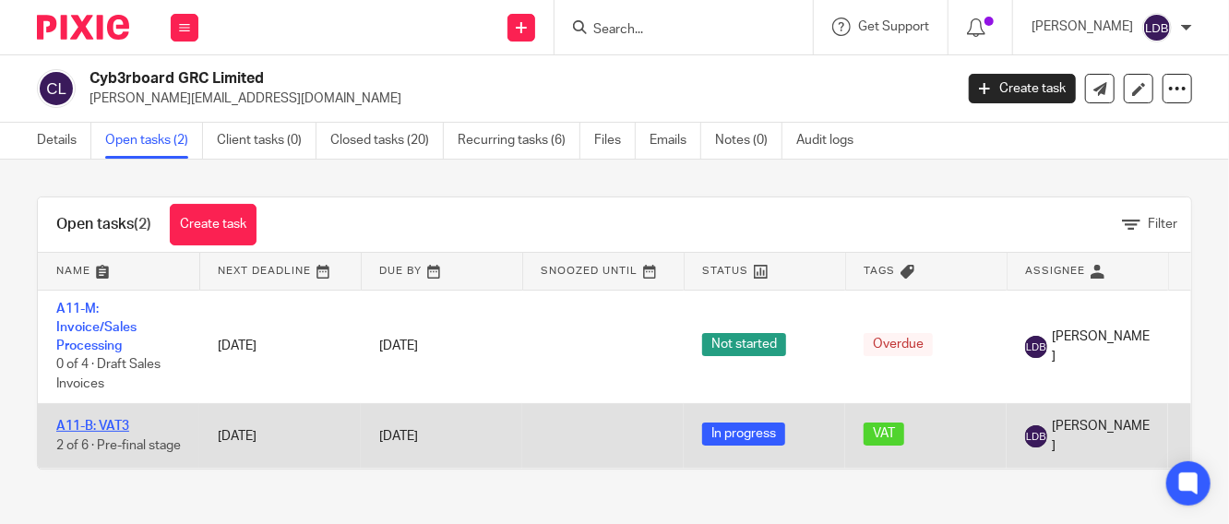
click at [91, 421] on link "A11-B: VAT3" at bounding box center [92, 426] width 73 height 13
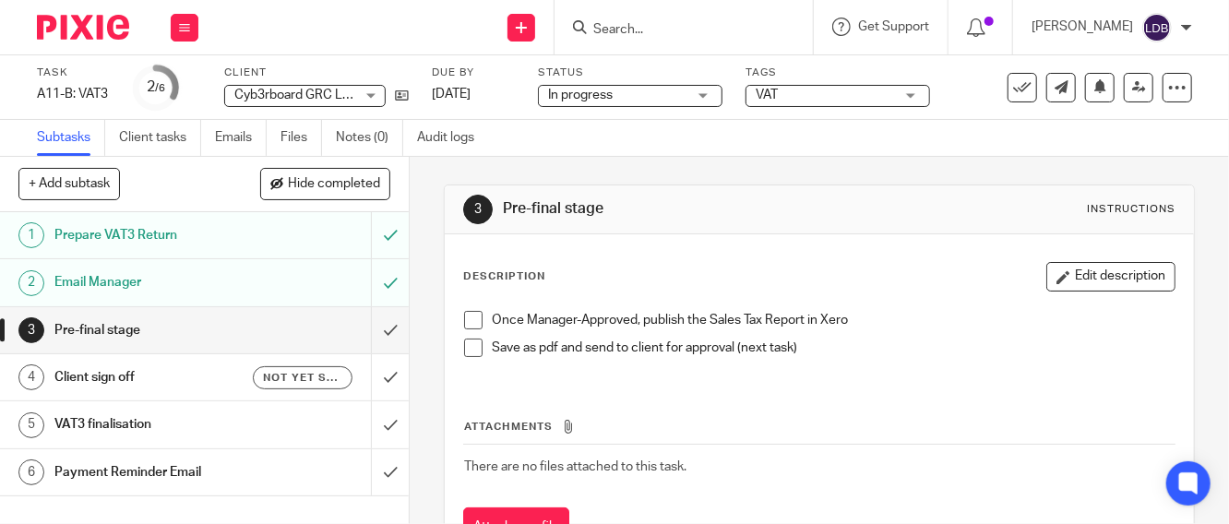
click at [211, 334] on h1 "Pre-final stage" at bounding box center [153, 331] width 199 height 28
click at [246, 140] on link "Emails" at bounding box center [241, 138] width 52 height 36
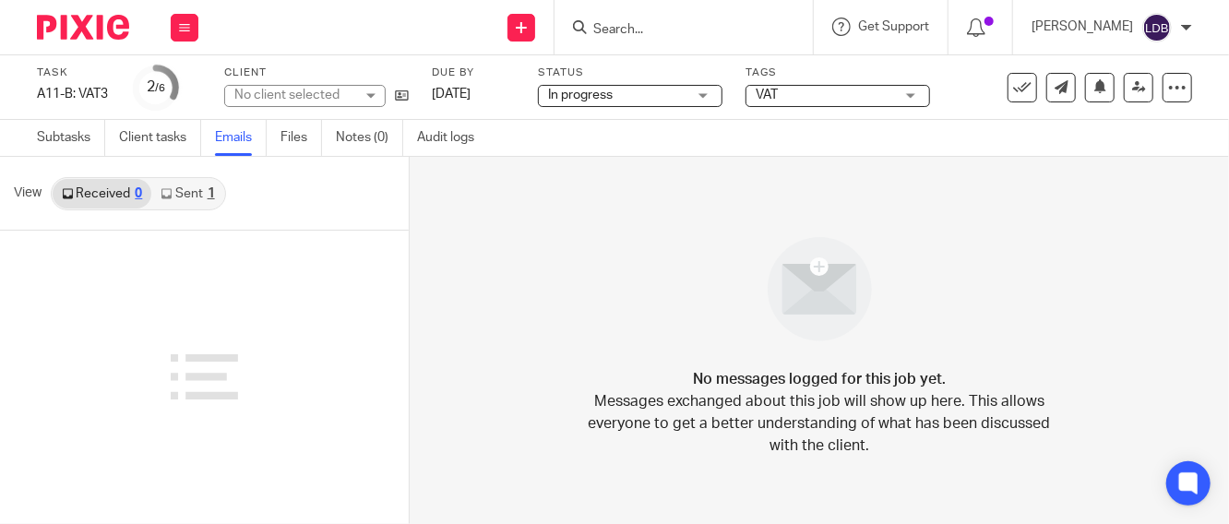
click at [175, 199] on link "Sent 1" at bounding box center [187, 194] width 72 height 30
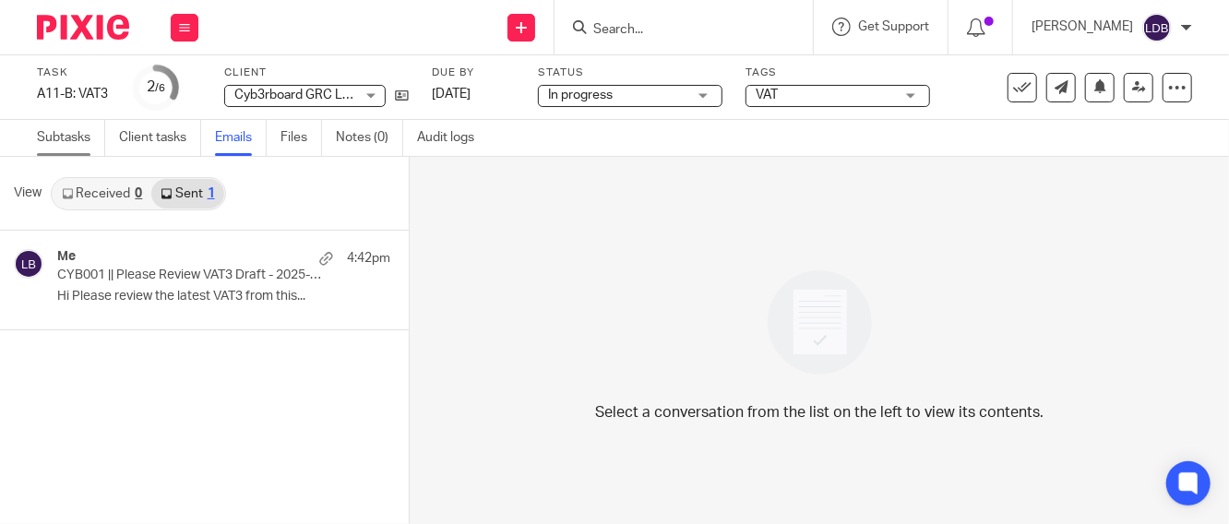
click at [53, 142] on link "Subtasks" at bounding box center [71, 138] width 68 height 36
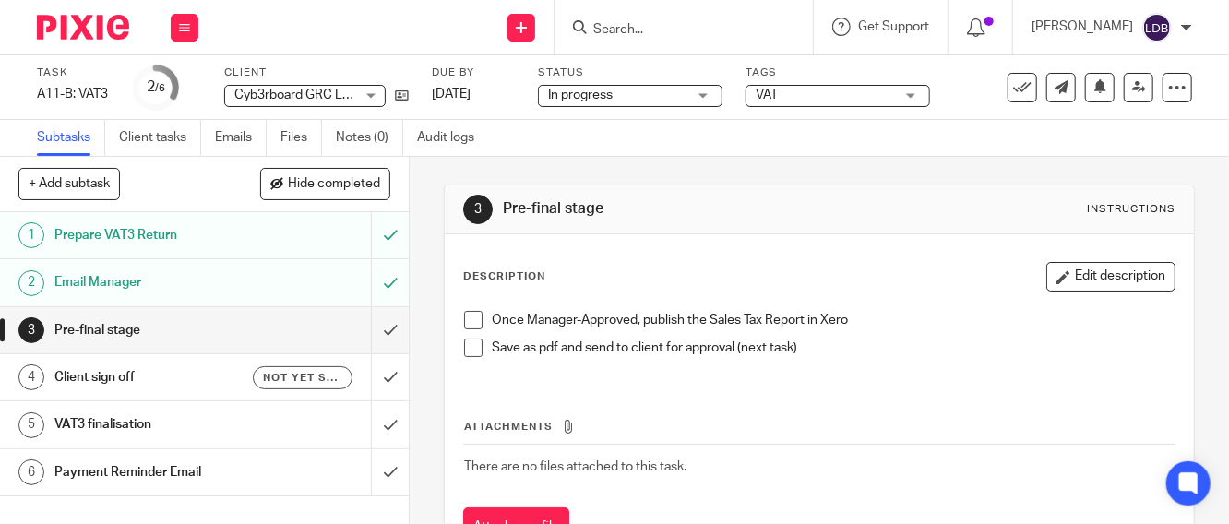
scroll to position [79, 0]
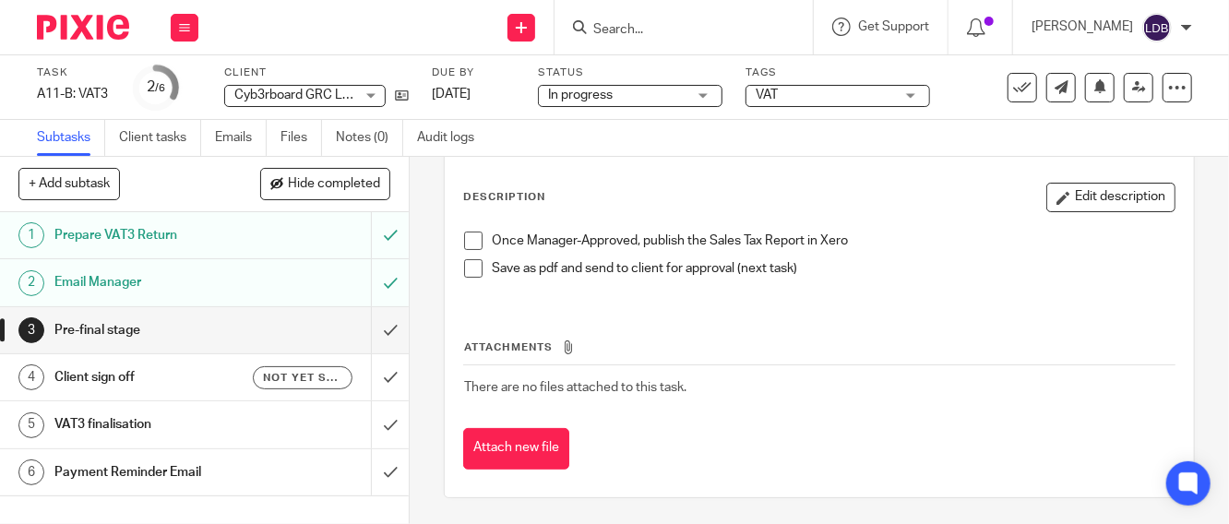
click at [470, 242] on span at bounding box center [473, 241] width 18 height 18
click at [472, 266] on span at bounding box center [473, 268] width 18 height 18
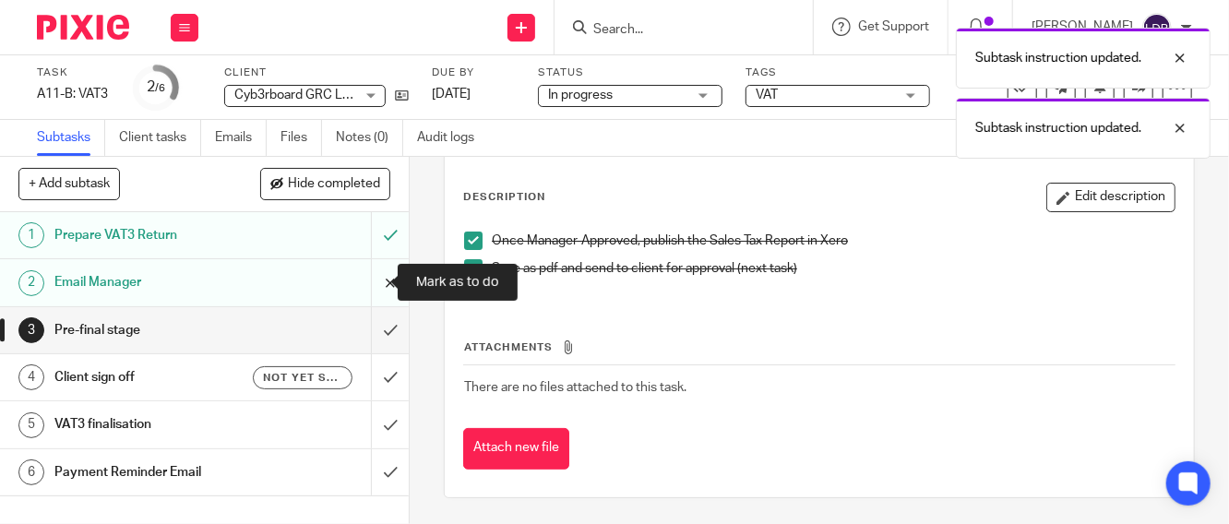
click at [380, 288] on input "submit" at bounding box center [204, 282] width 409 height 46
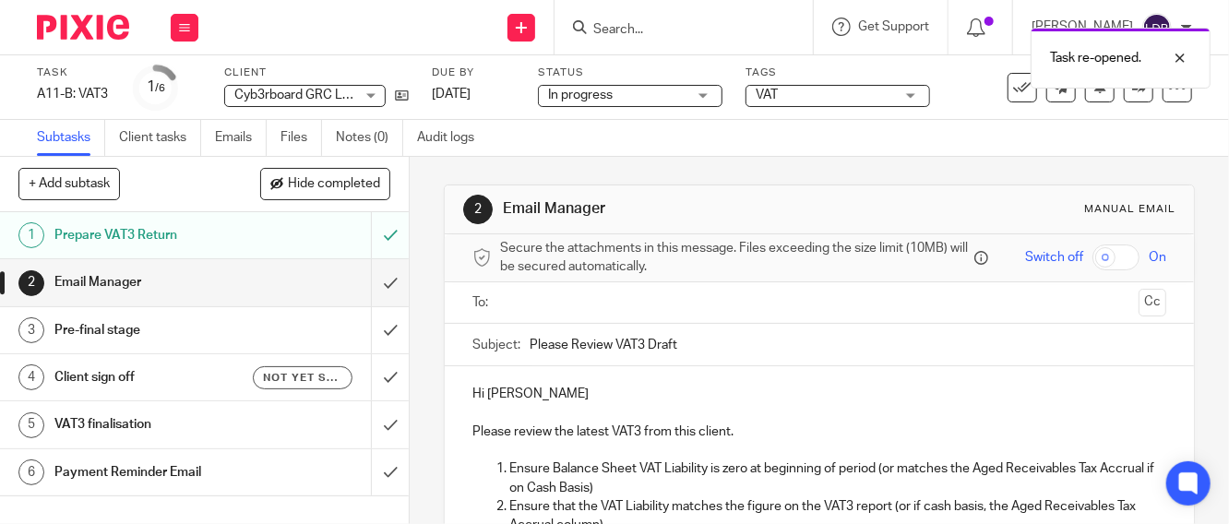
click at [238, 343] on h1 "Pre-final stage" at bounding box center [153, 331] width 199 height 28
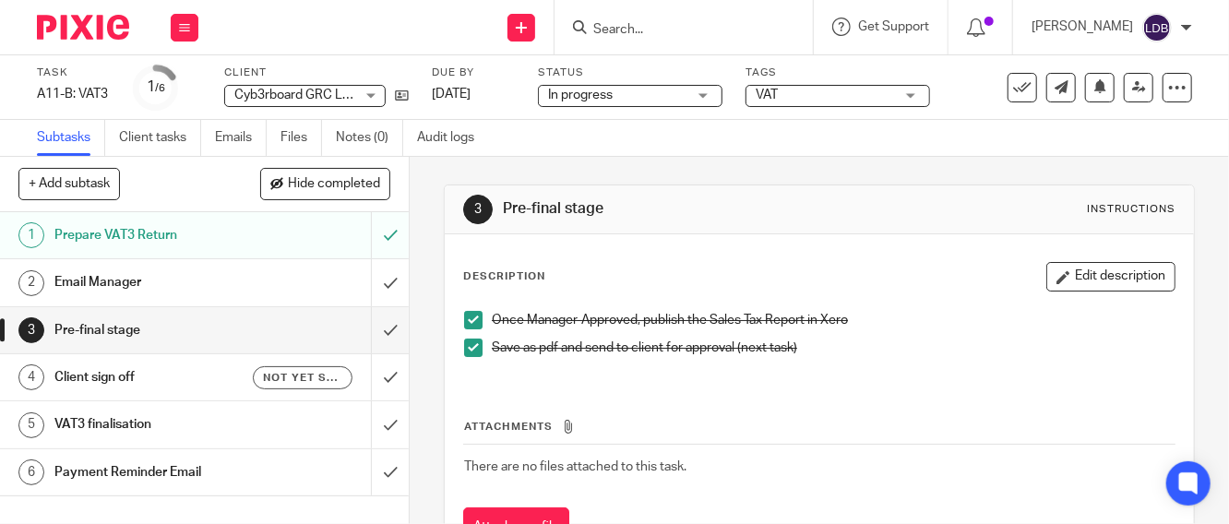
click at [192, 383] on h1 "Client sign off" at bounding box center [153, 378] width 199 height 28
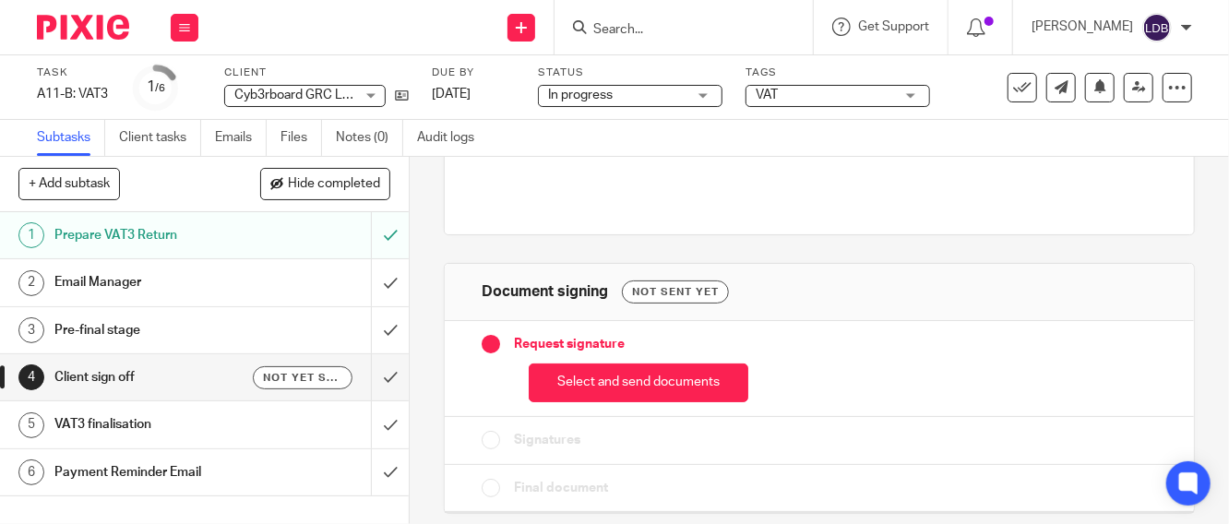
scroll to position [163, 0]
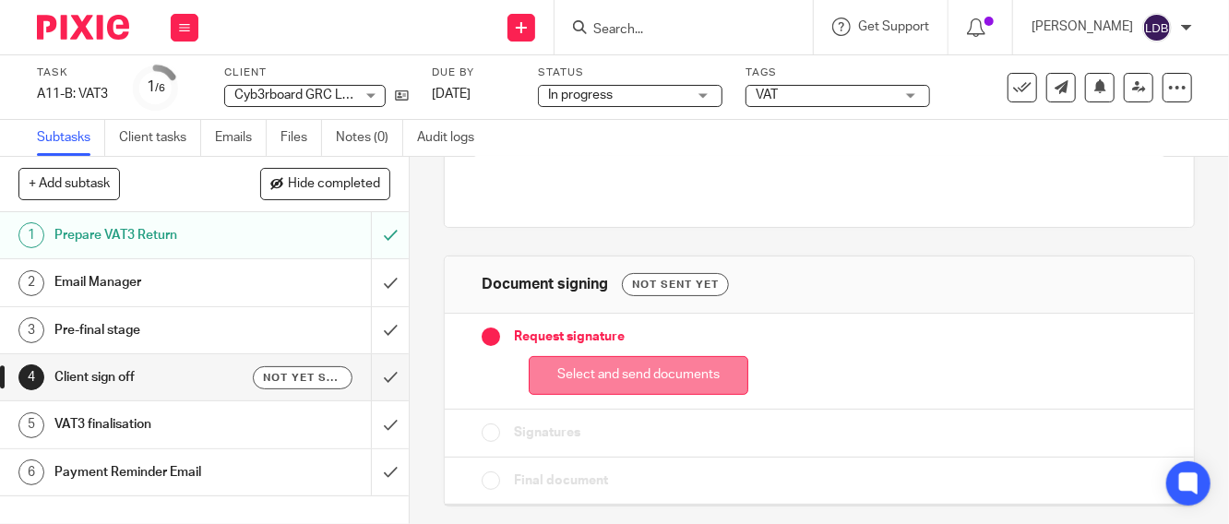
click at [647, 374] on button "Select and send documents" at bounding box center [639, 376] width 220 height 40
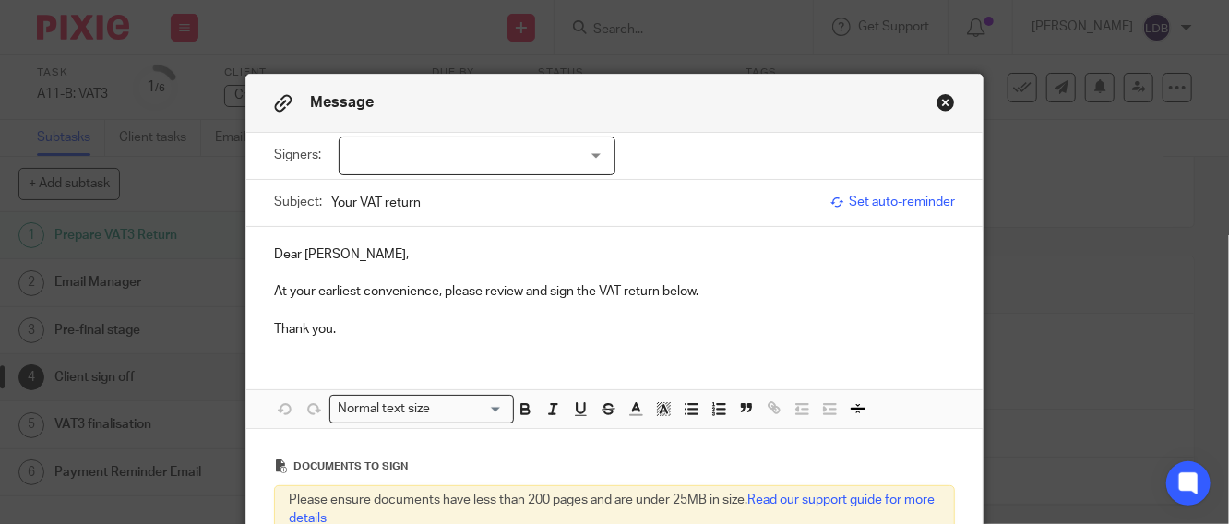
scroll to position [266, 0]
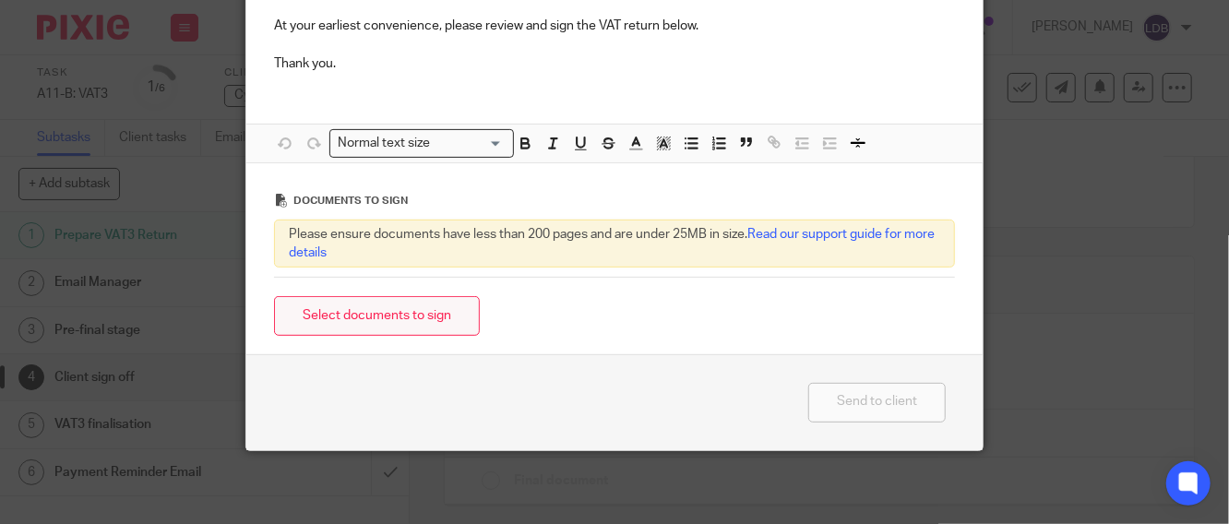
click at [379, 321] on button "Select documents to sign" at bounding box center [377, 316] width 206 height 40
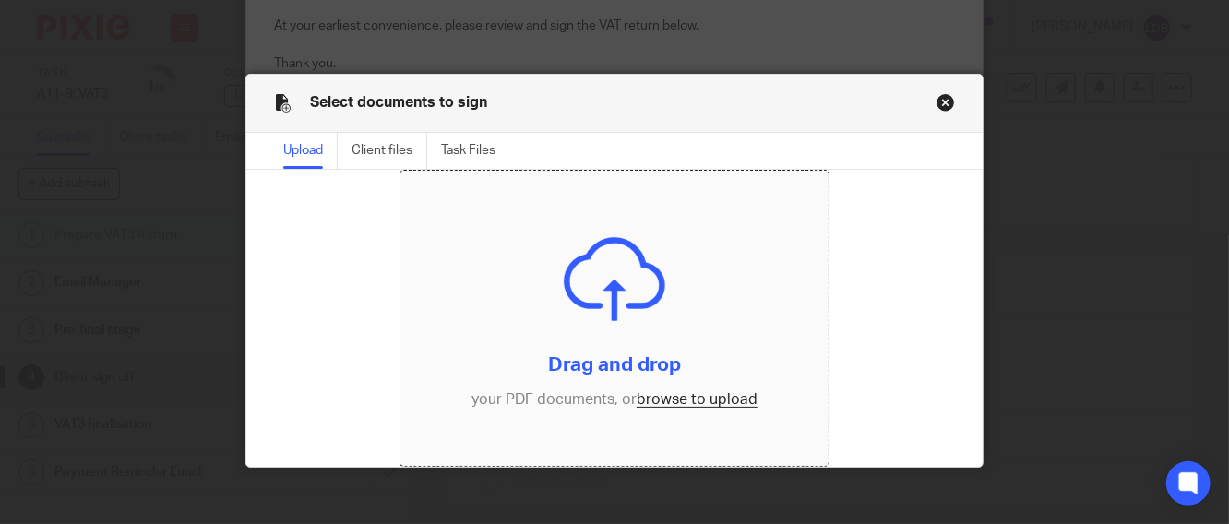
click at [657, 402] on input "file" at bounding box center [615, 318] width 428 height 295
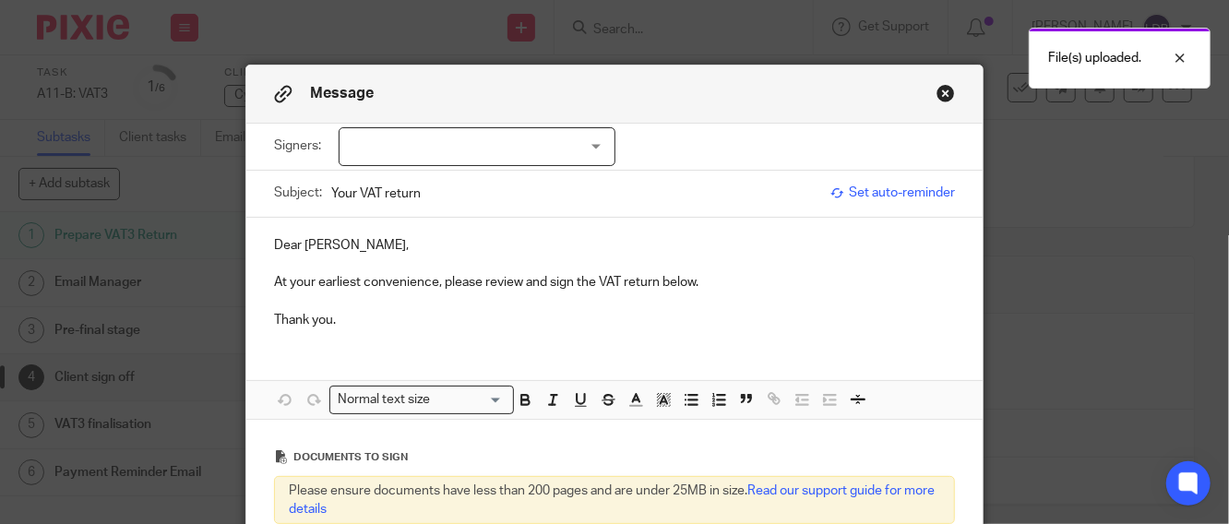
scroll to position [0, 0]
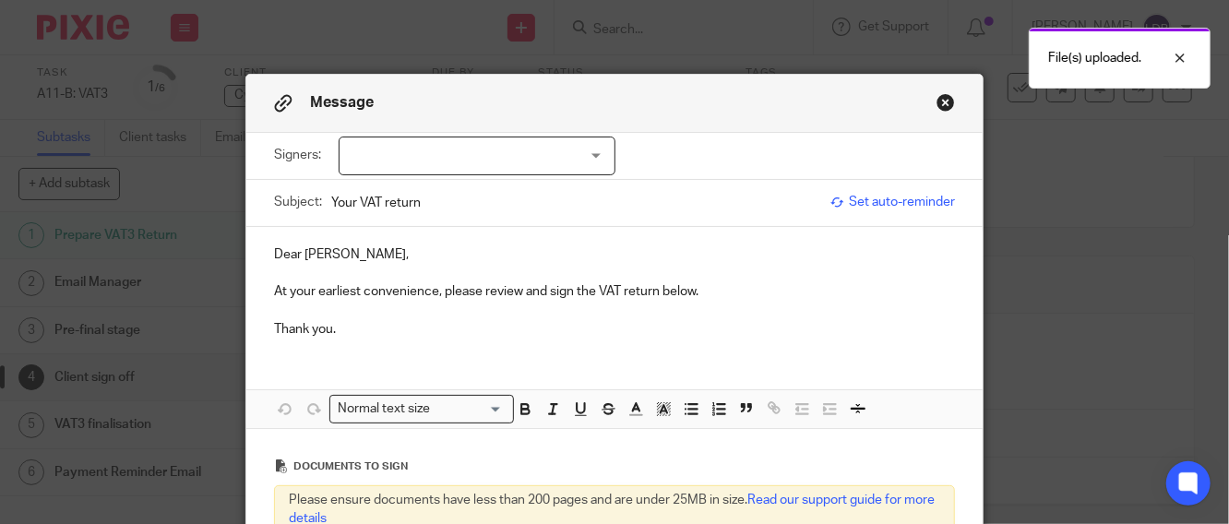
click at [359, 162] on div at bounding box center [477, 156] width 277 height 39
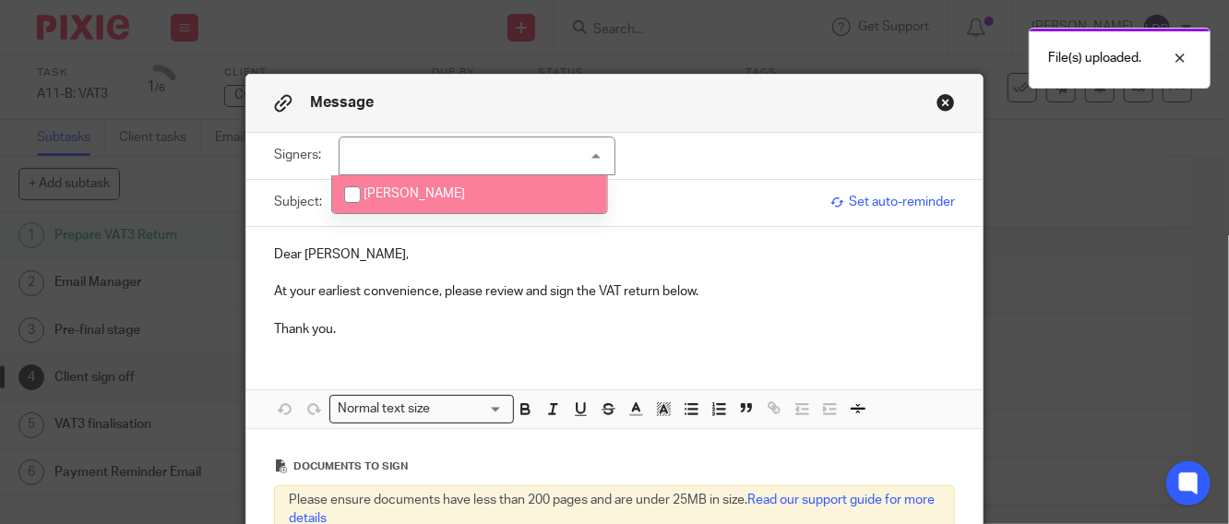
click at [366, 192] on input "checkbox" at bounding box center [352, 194] width 35 height 35
checkbox input "true"
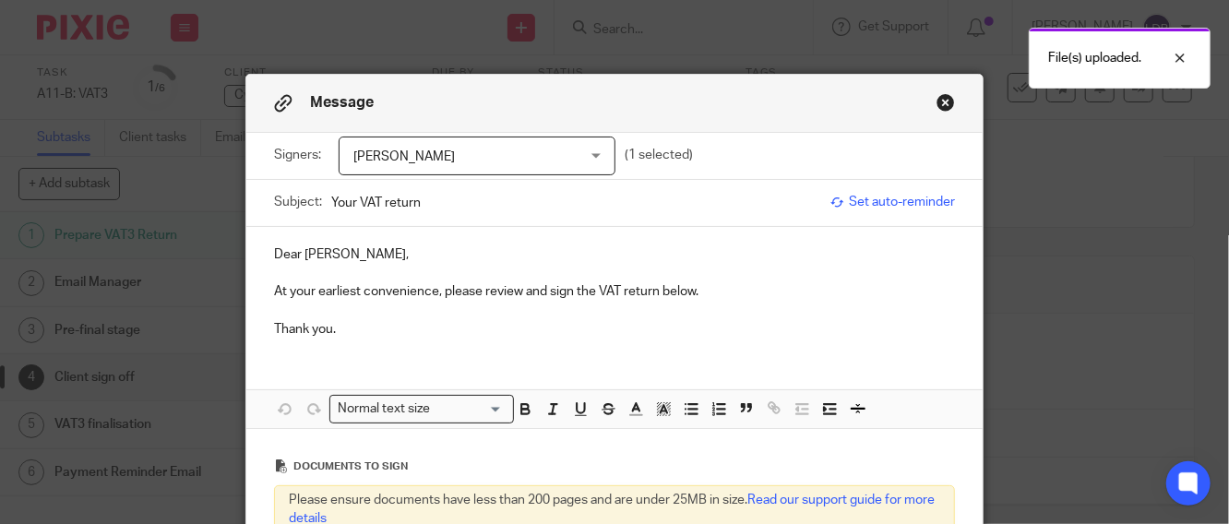
click at [462, 234] on div "Dear Donal, At your earliest convenience, please review and sign the VAT return…" at bounding box center [614, 290] width 737 height 126
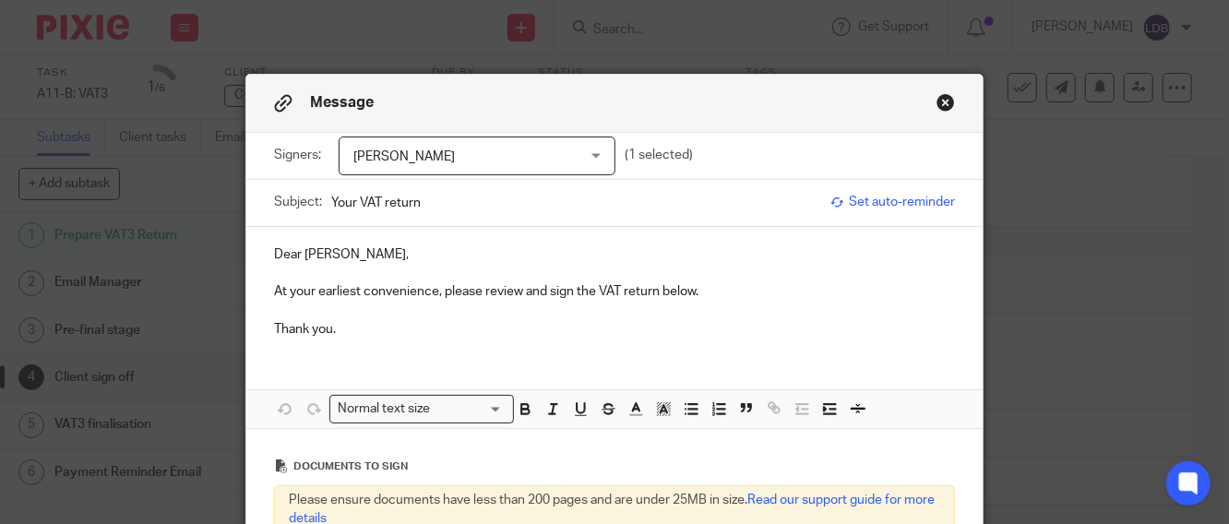
click at [331, 200] on input "Your VAT return" at bounding box center [576, 203] width 490 height 42
click at [480, 208] on input "CYB001 || Your VAT return" at bounding box center [576, 203] width 490 height 42
type input "CYB001 || Your VAT return - 2025-08"
click at [497, 310] on p at bounding box center [614, 310] width 681 height 18
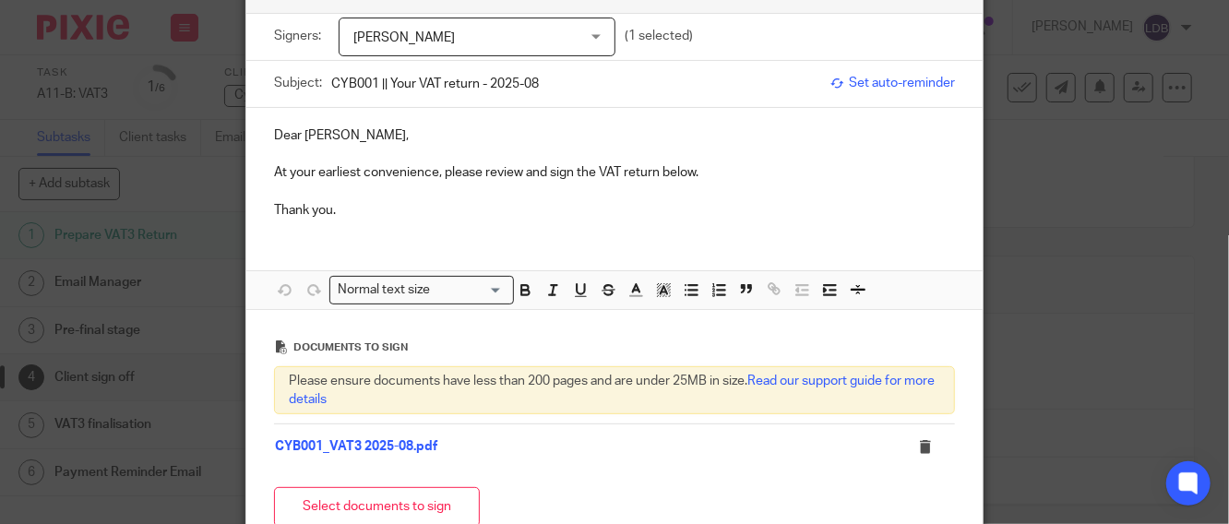
scroll to position [273, 0]
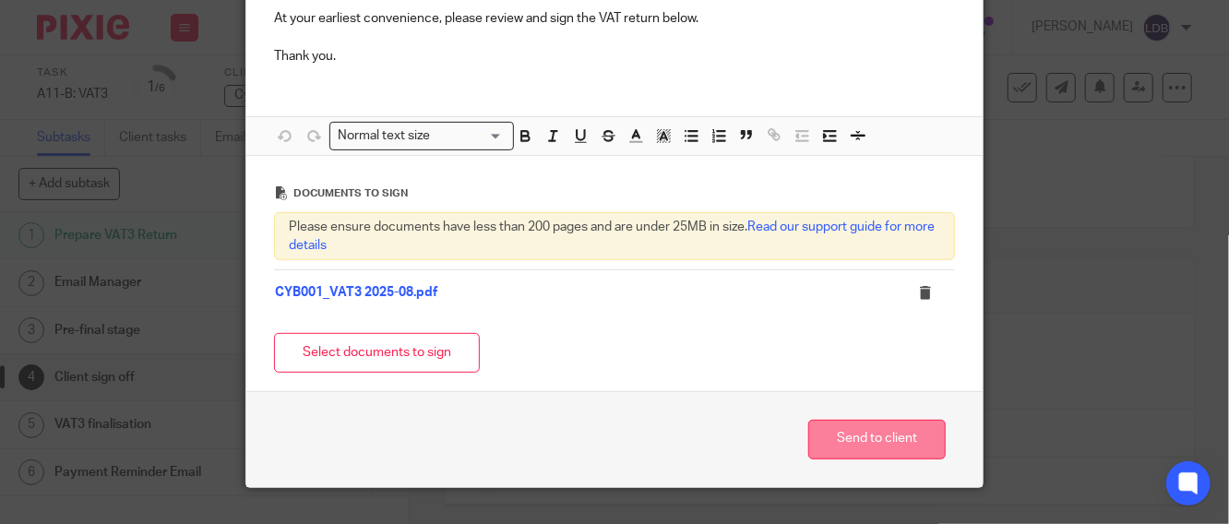
click at [862, 448] on button "Send to client" at bounding box center [878, 440] width 138 height 40
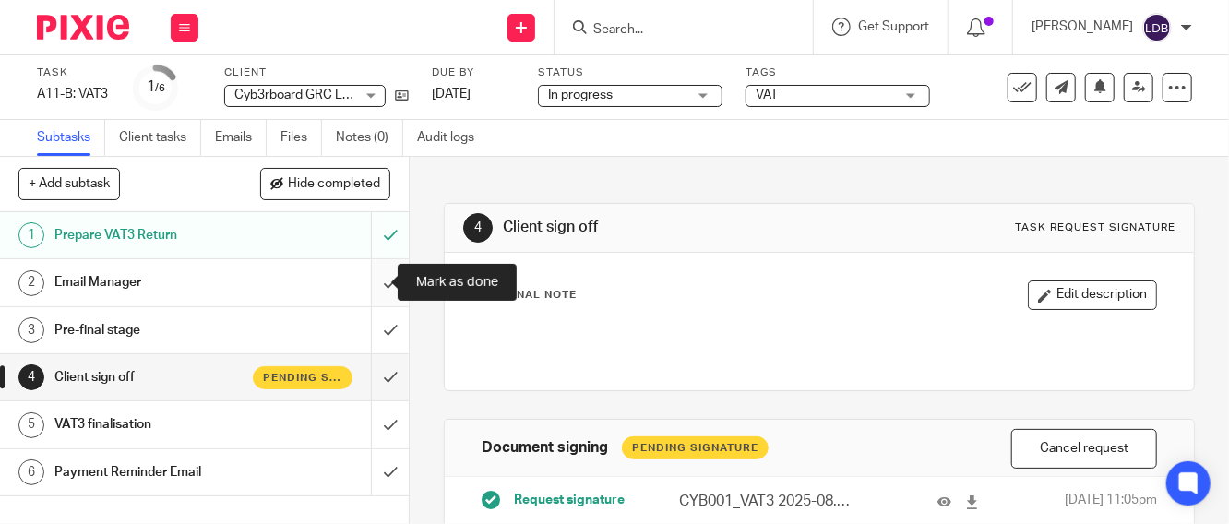
click at [372, 279] on input "submit" at bounding box center [204, 282] width 409 height 46
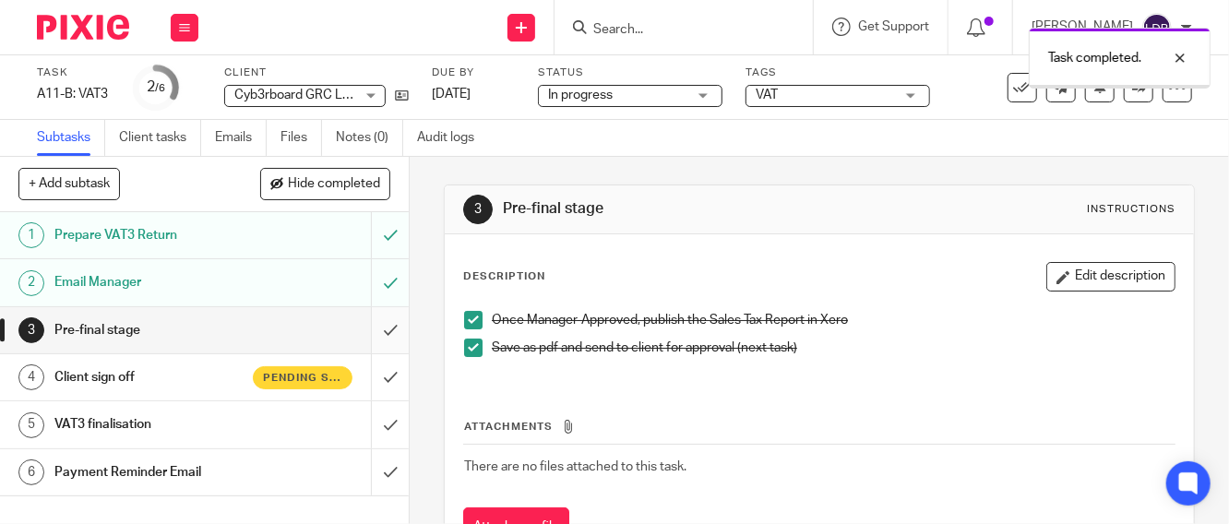
click at [360, 336] on input "submit" at bounding box center [204, 330] width 409 height 46
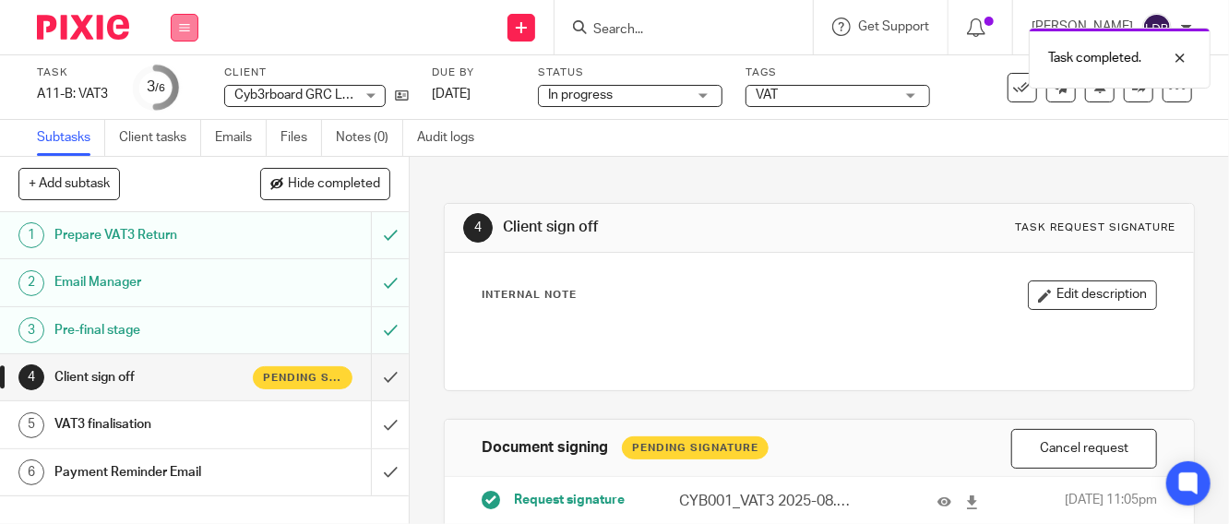
click at [195, 24] on button at bounding box center [185, 28] width 28 height 28
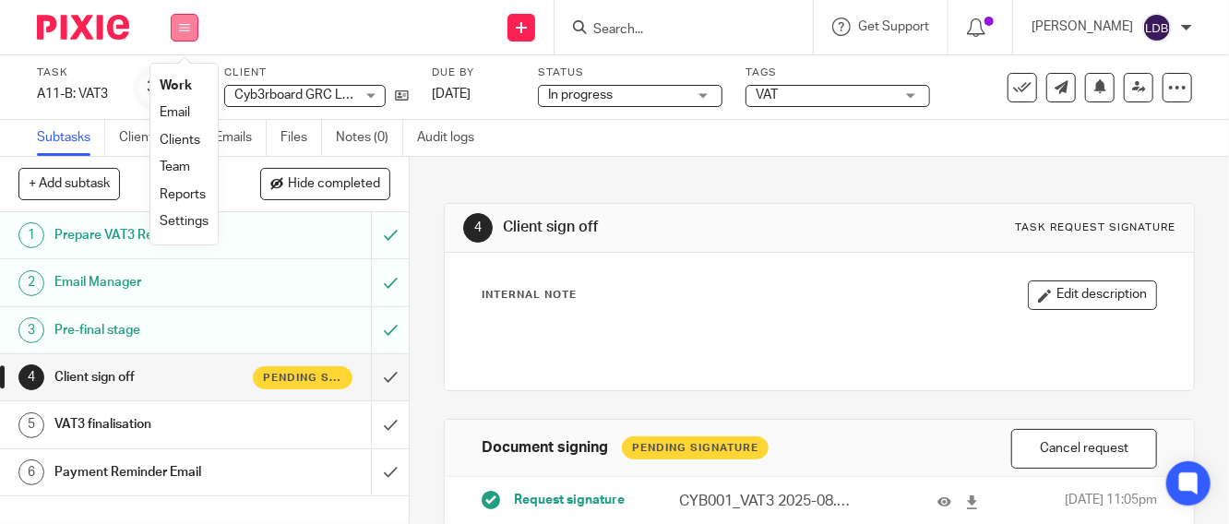
click at [183, 18] on button at bounding box center [185, 28] width 28 height 28
click at [183, 25] on icon at bounding box center [184, 27] width 11 height 11
click at [174, 135] on link "Clients" at bounding box center [180, 140] width 41 height 13
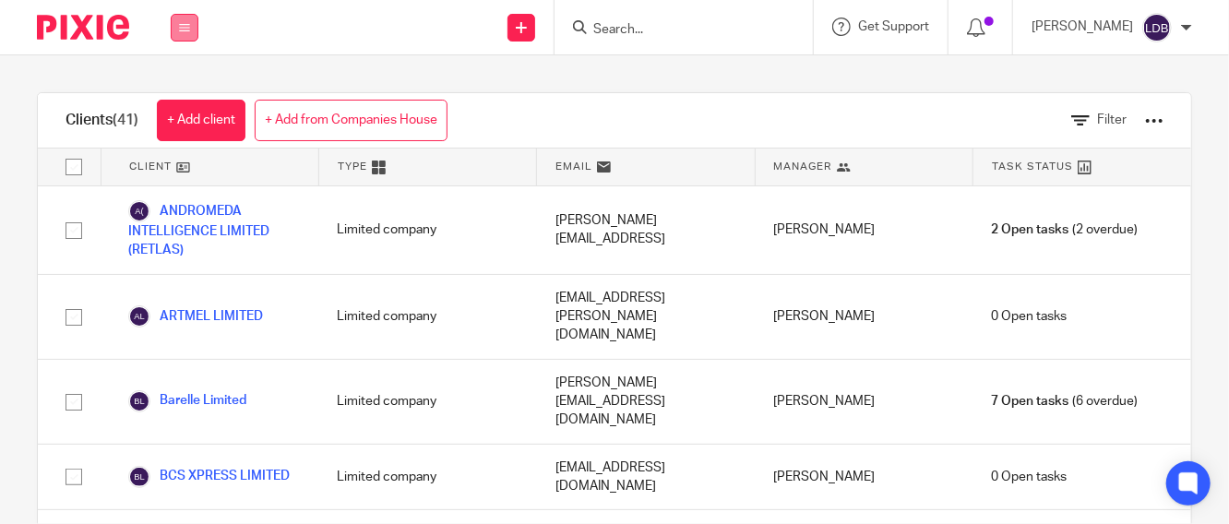
click at [195, 24] on button at bounding box center [185, 28] width 28 height 28
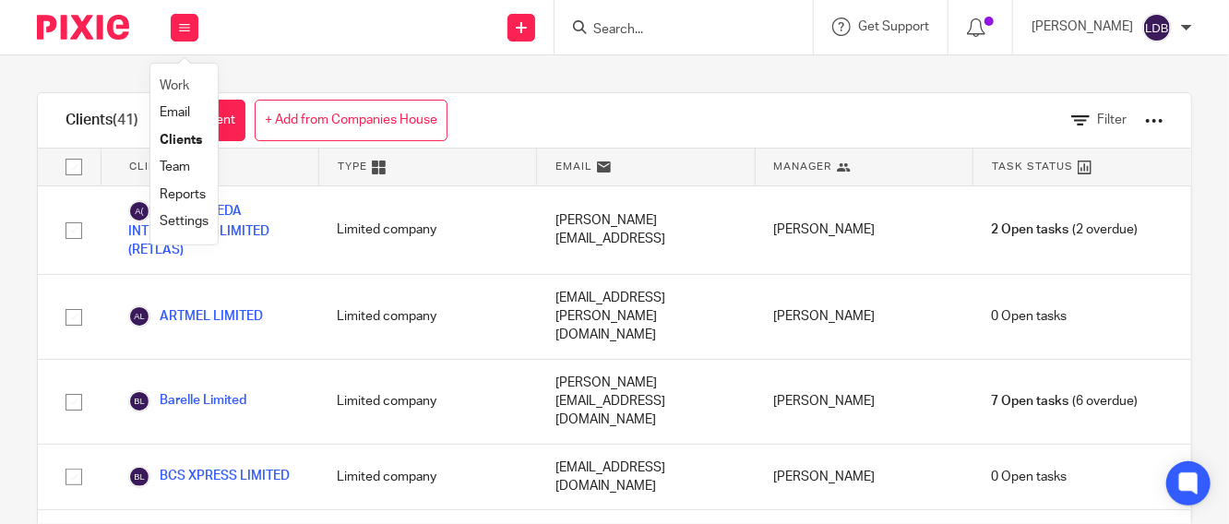
click at [191, 77] on li "Work" at bounding box center [184, 86] width 49 height 27
click at [185, 85] on link "Work" at bounding box center [175, 85] width 30 height 13
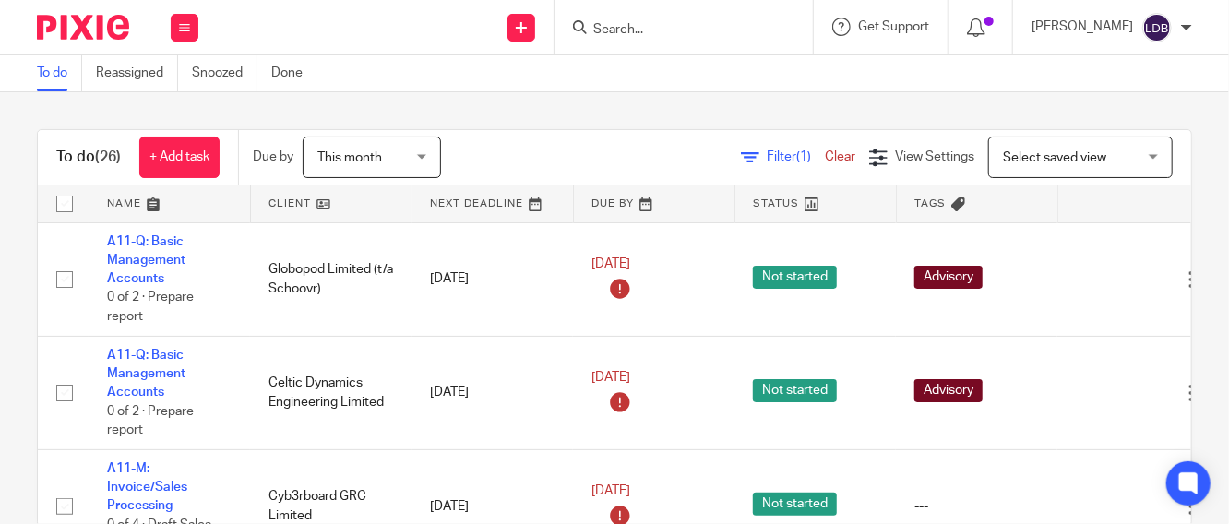
click at [196, 198] on link at bounding box center [170, 204] width 161 height 37
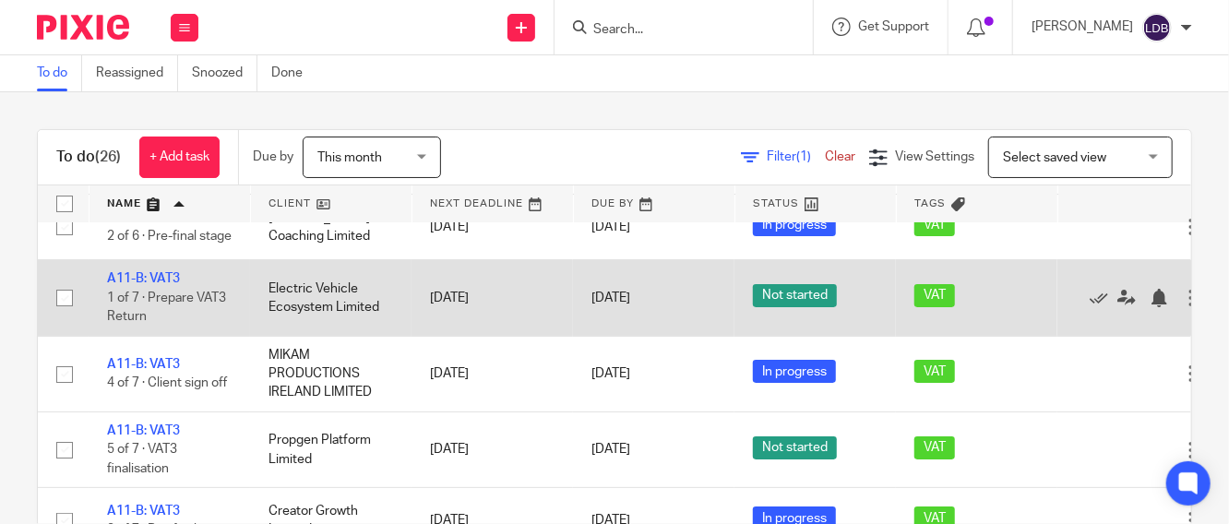
scroll to position [137, 0]
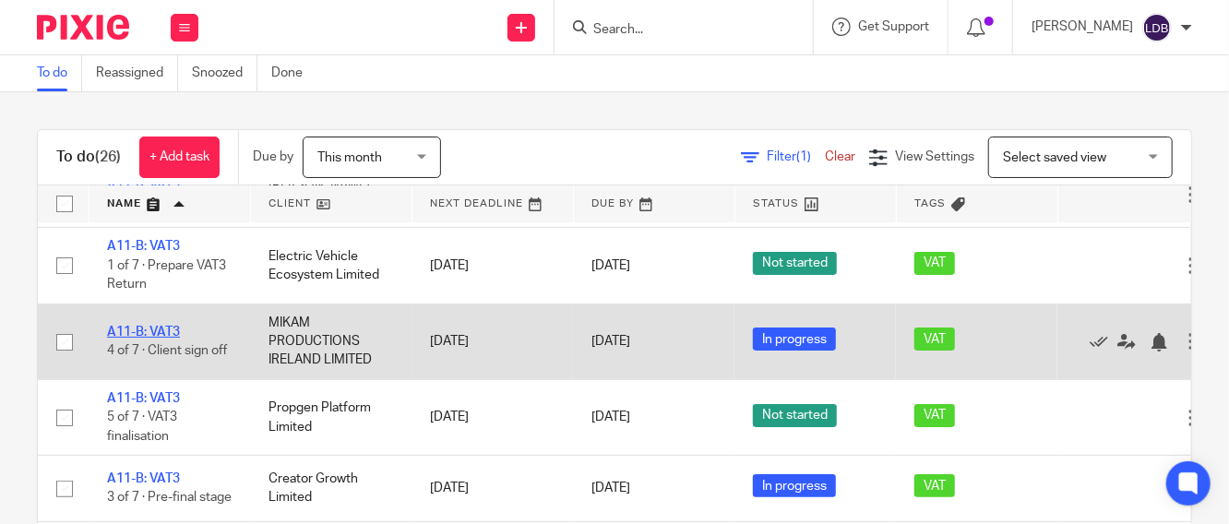
click at [163, 339] on link "A11-B: VAT3" at bounding box center [143, 332] width 73 height 13
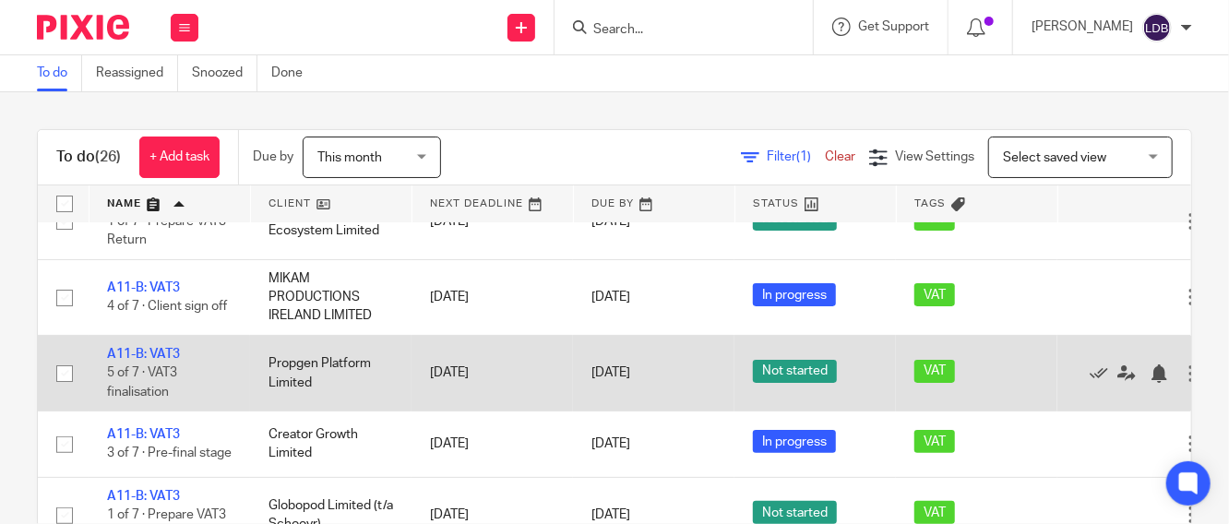
scroll to position [205, 0]
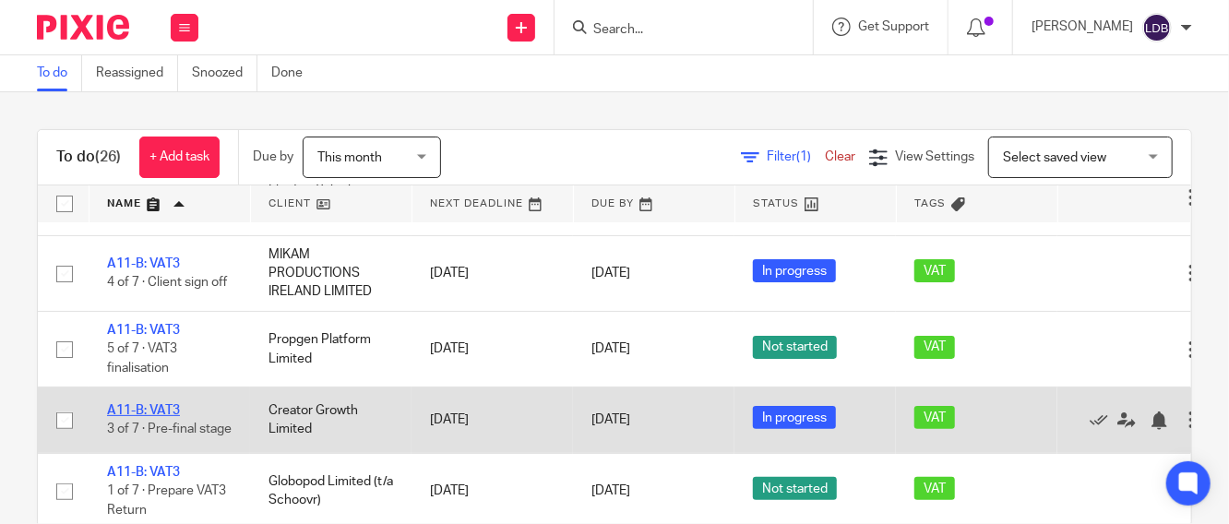
click at [175, 417] on link "A11-B: VAT3" at bounding box center [143, 410] width 73 height 13
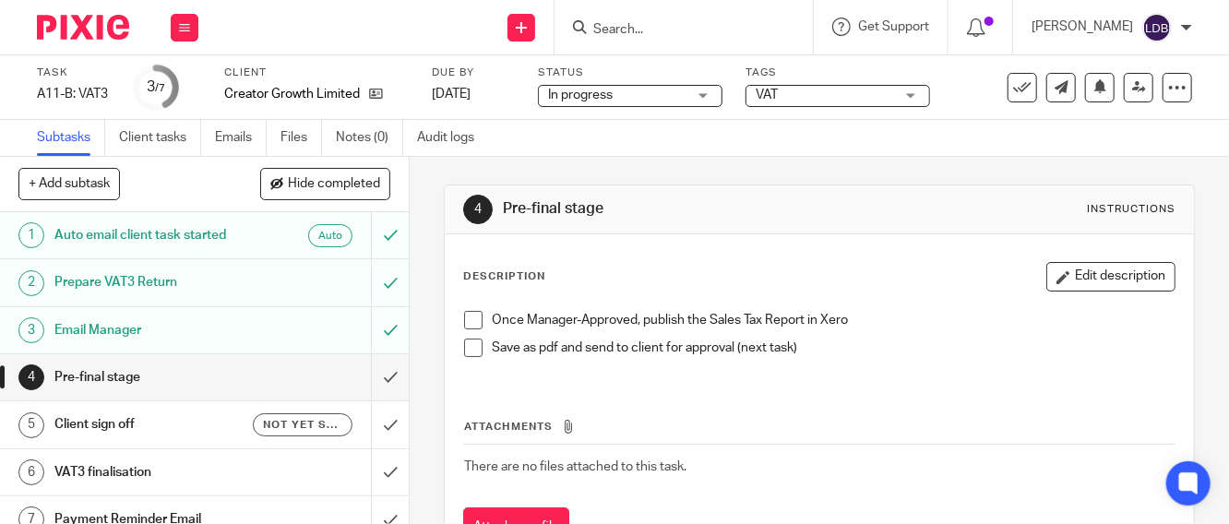
click at [302, 383] on div "Pre-final stage" at bounding box center [203, 378] width 298 height 28
click at [474, 319] on span at bounding box center [473, 320] width 18 height 18
click at [474, 345] on span at bounding box center [473, 348] width 18 height 18
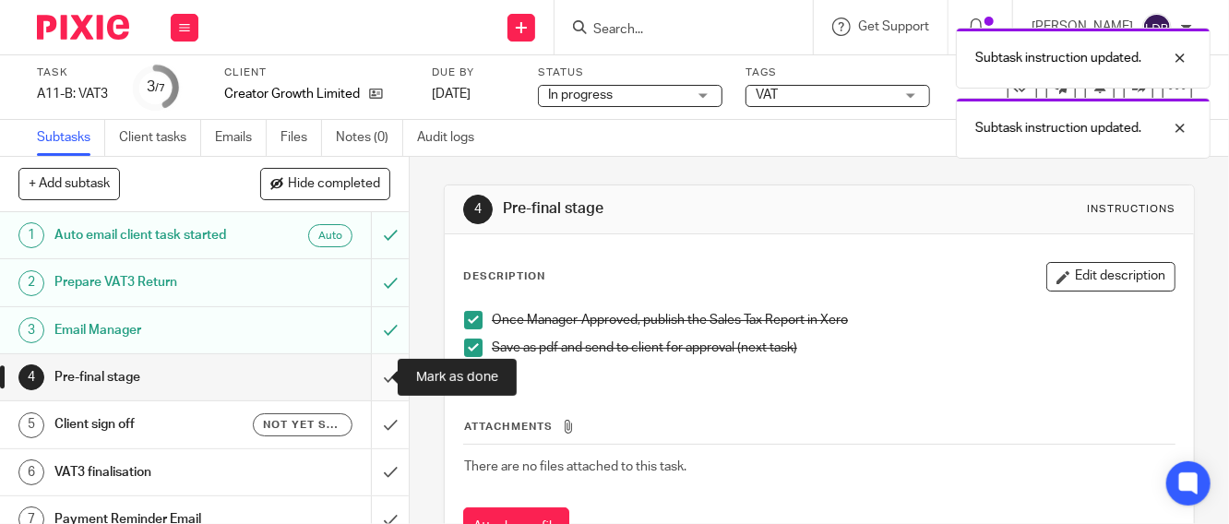
click at [366, 380] on input "submit" at bounding box center [204, 377] width 409 height 46
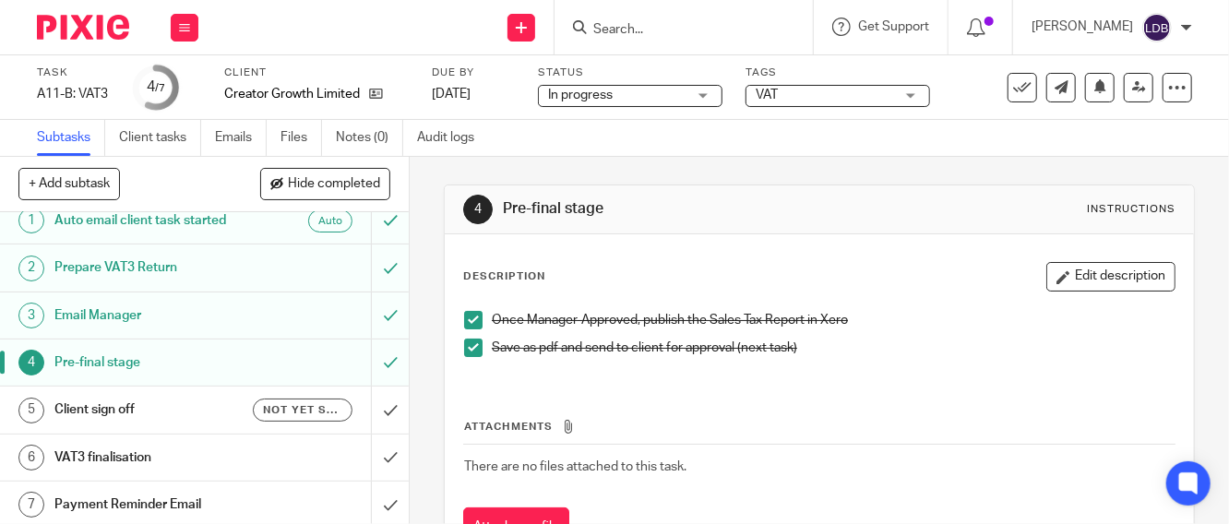
scroll to position [19, 0]
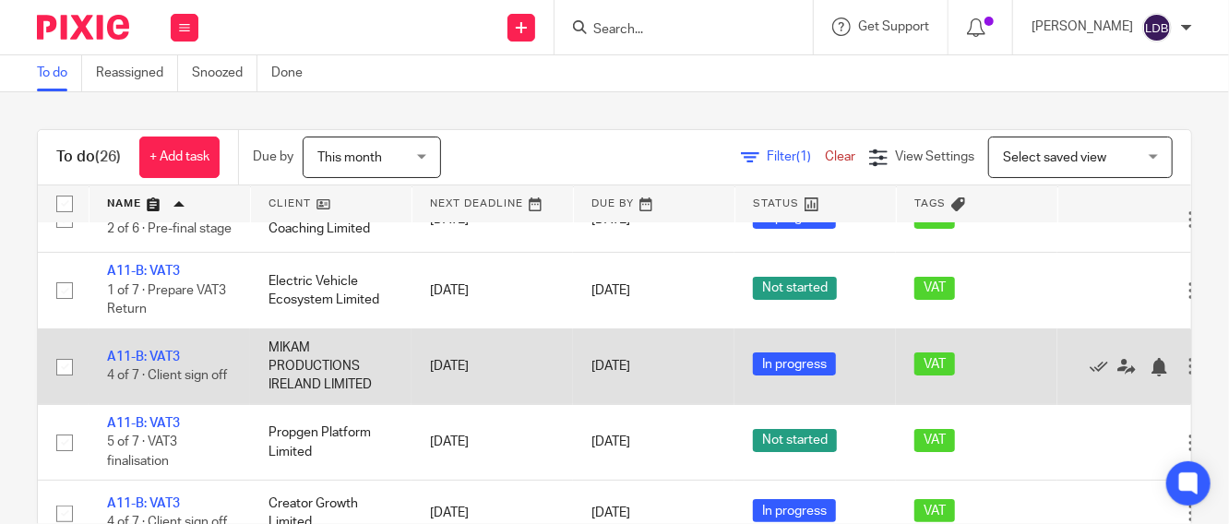
scroll to position [137, 0]
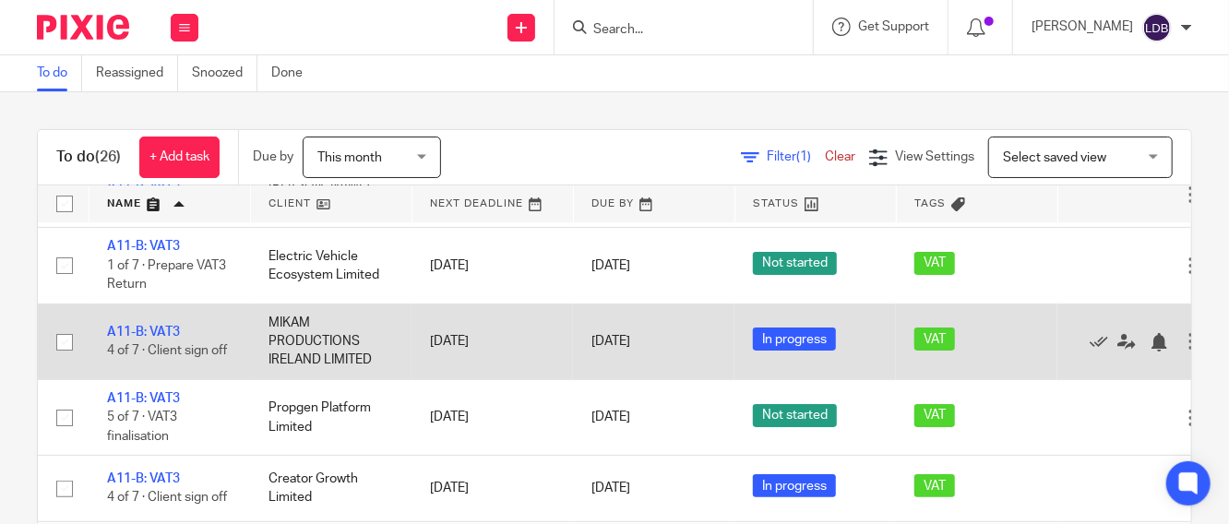
click at [267, 347] on td "MIKAM PRODUCTIONS IRELAND LIMITED" at bounding box center [331, 342] width 162 height 76
click at [149, 339] on link "A11-B: VAT3" at bounding box center [143, 332] width 73 height 13
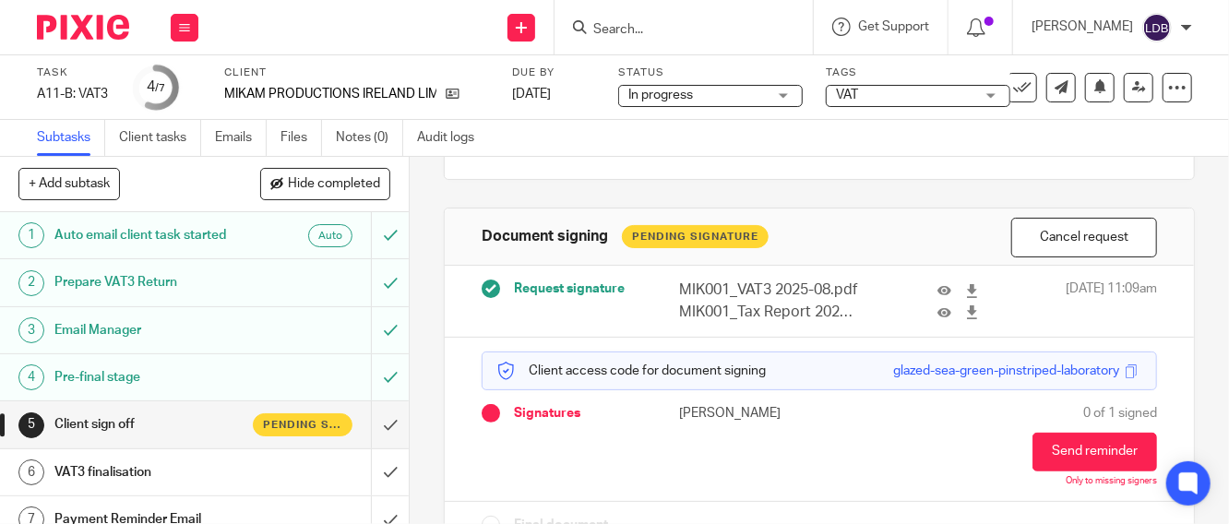
scroll to position [186, 0]
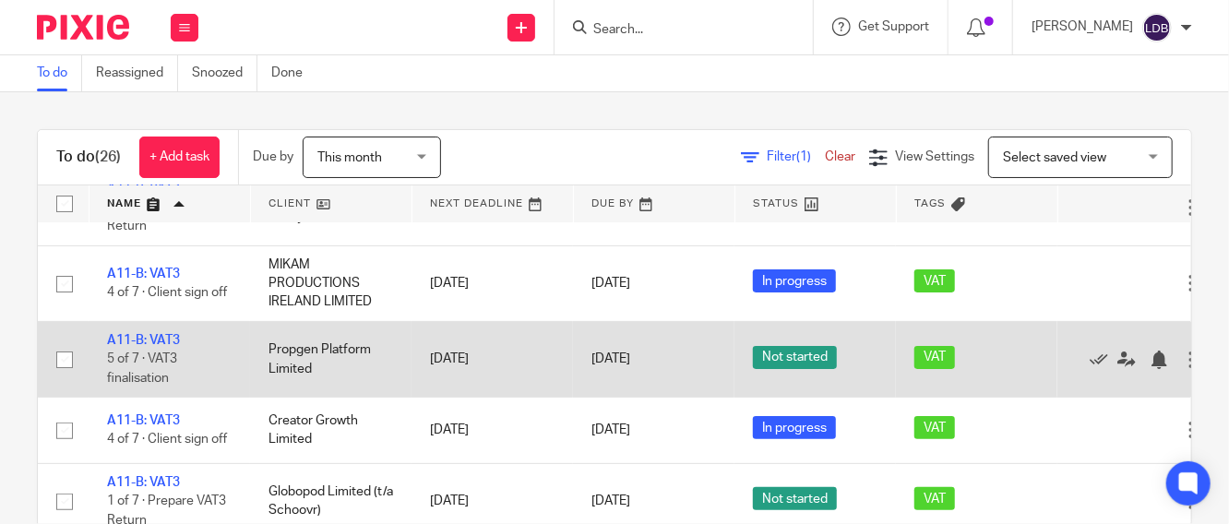
scroll to position [205, 0]
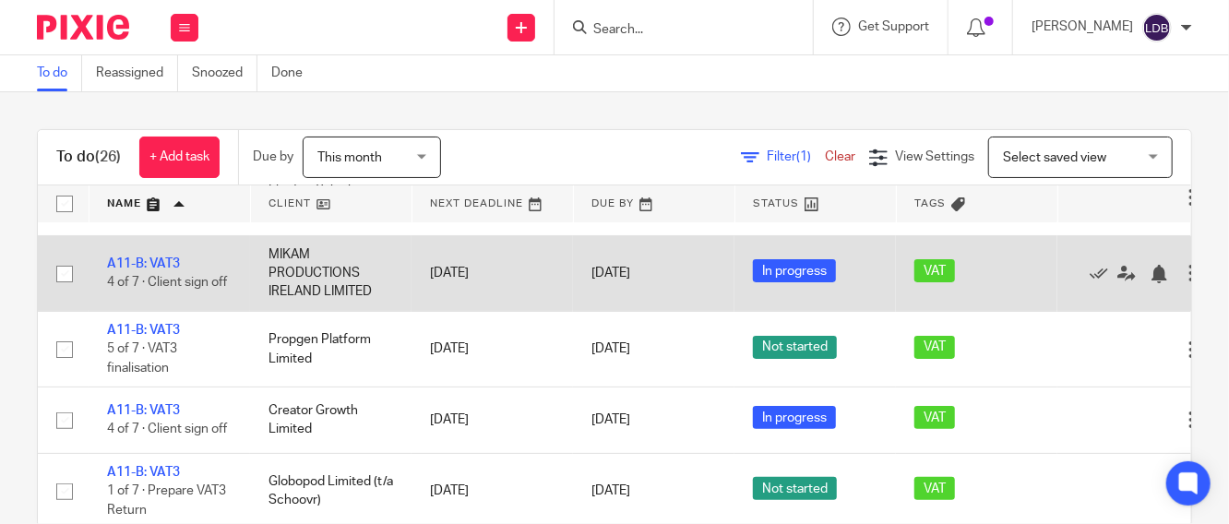
click at [294, 297] on td "MIKAM PRODUCTIONS IRELAND LIMITED" at bounding box center [331, 273] width 162 height 76
click at [174, 270] on link "A11-B: VAT3" at bounding box center [143, 264] width 73 height 13
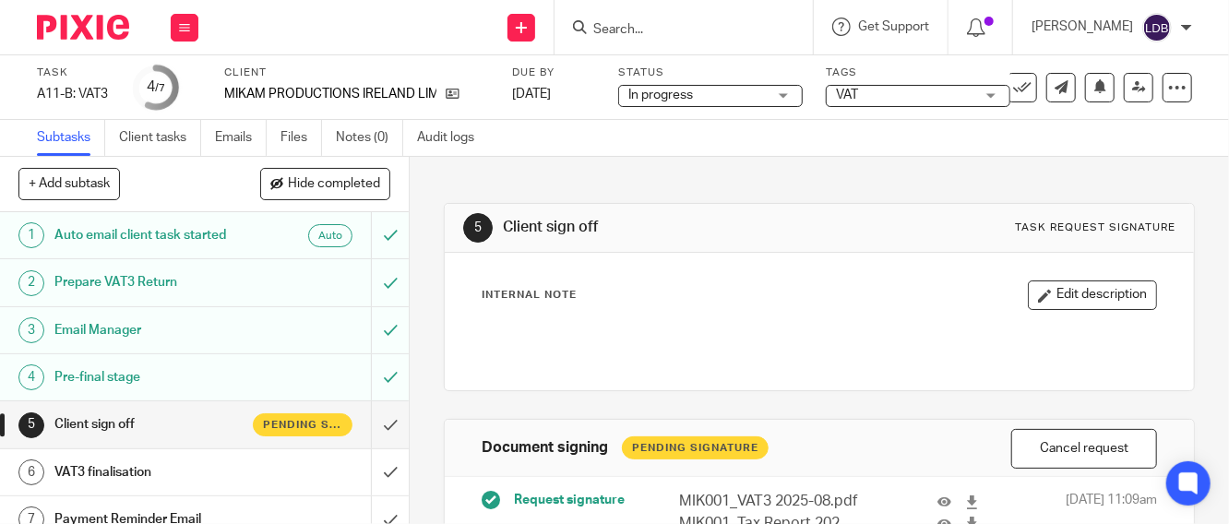
click at [225, 138] on link "Emails" at bounding box center [241, 138] width 52 height 36
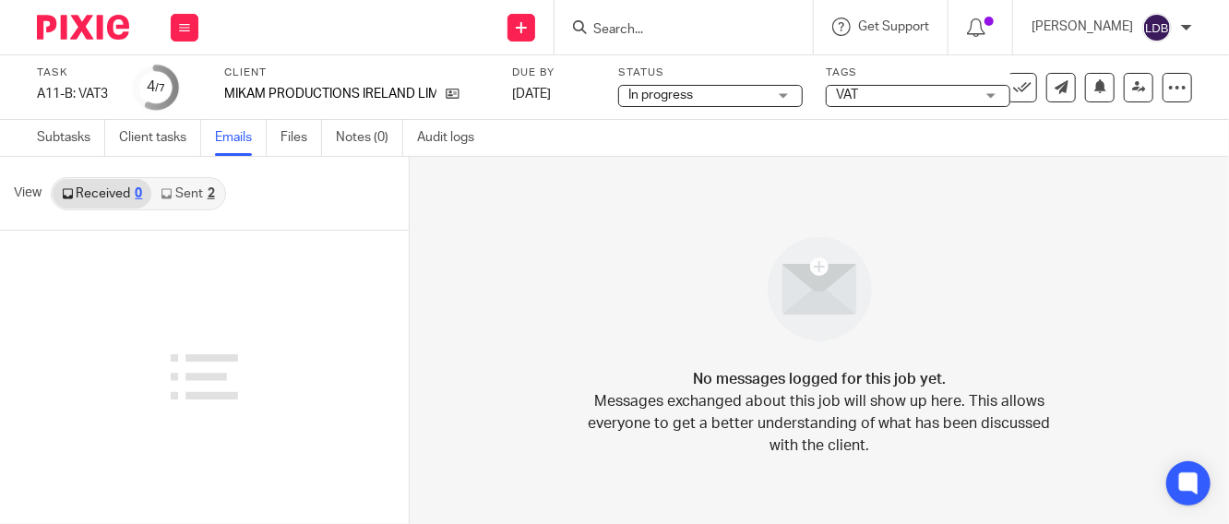
click at [186, 194] on link "Sent 2" at bounding box center [187, 194] width 72 height 30
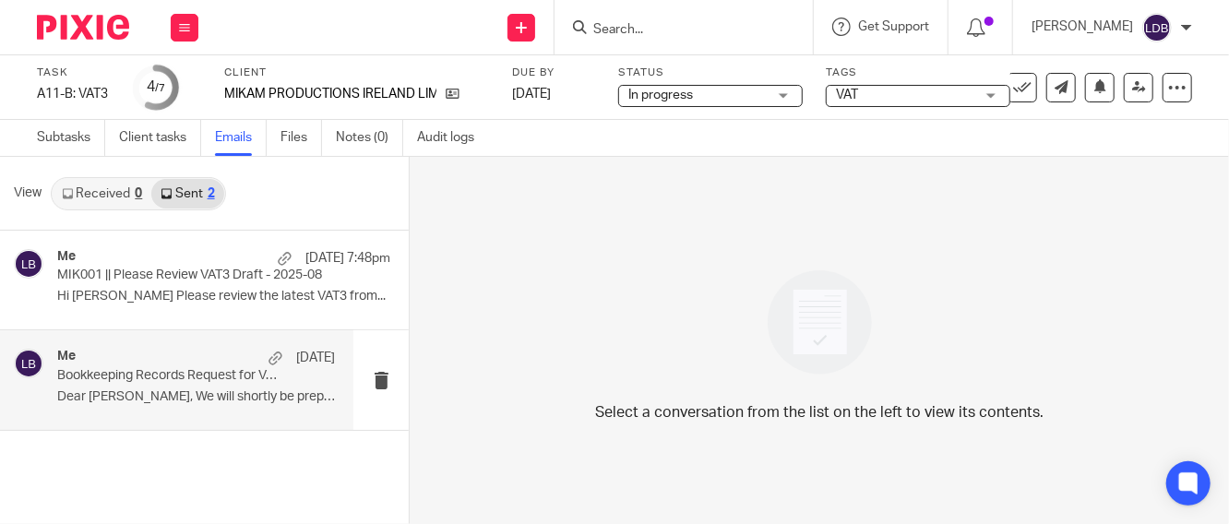
click at [165, 374] on p "Bookkeeping Records Request for VAT3 Return" at bounding box center [168, 376] width 222 height 16
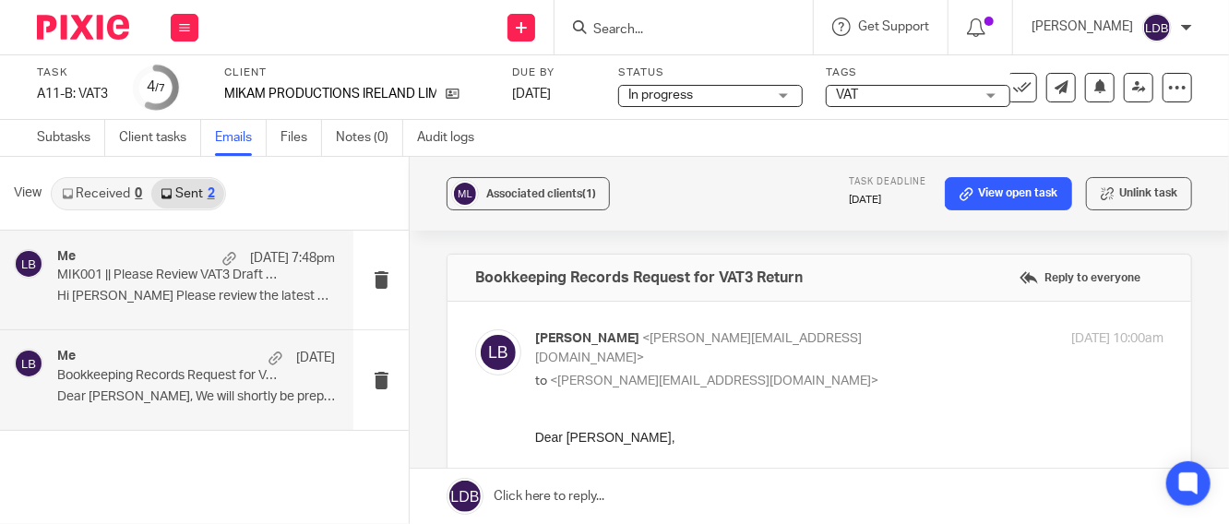
click at [146, 279] on p "MIK001 || Please Review VAT3 Draft - 2025-08" at bounding box center [168, 276] width 222 height 16
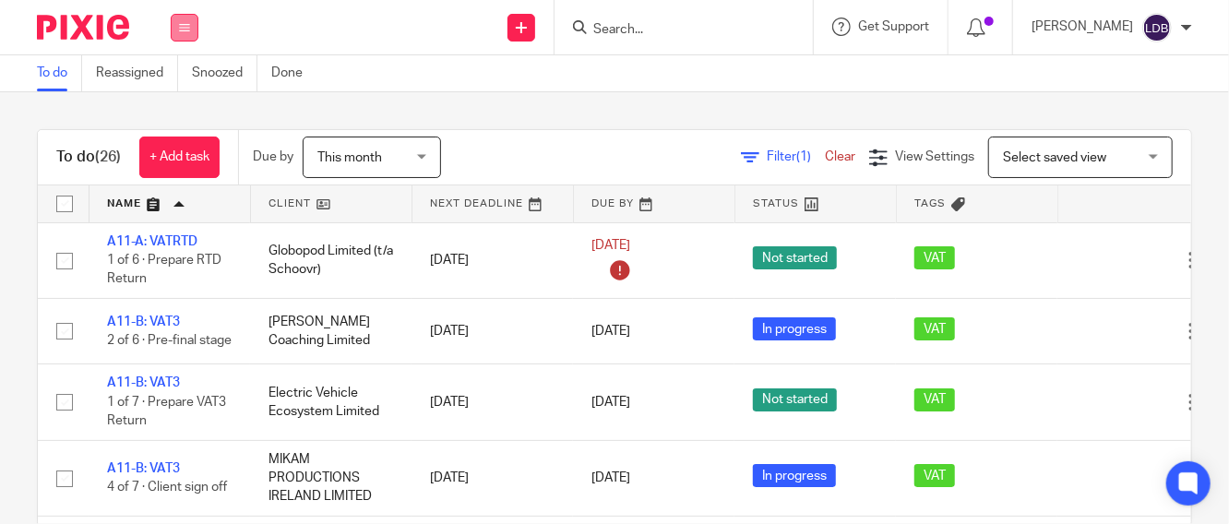
click at [185, 23] on icon at bounding box center [184, 27] width 11 height 11
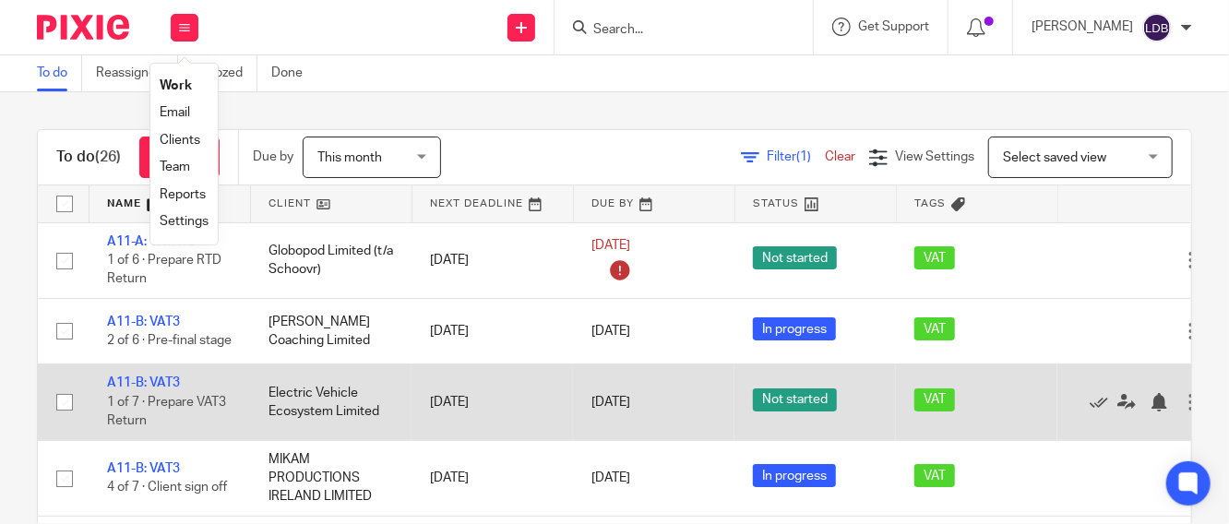
scroll to position [68, 0]
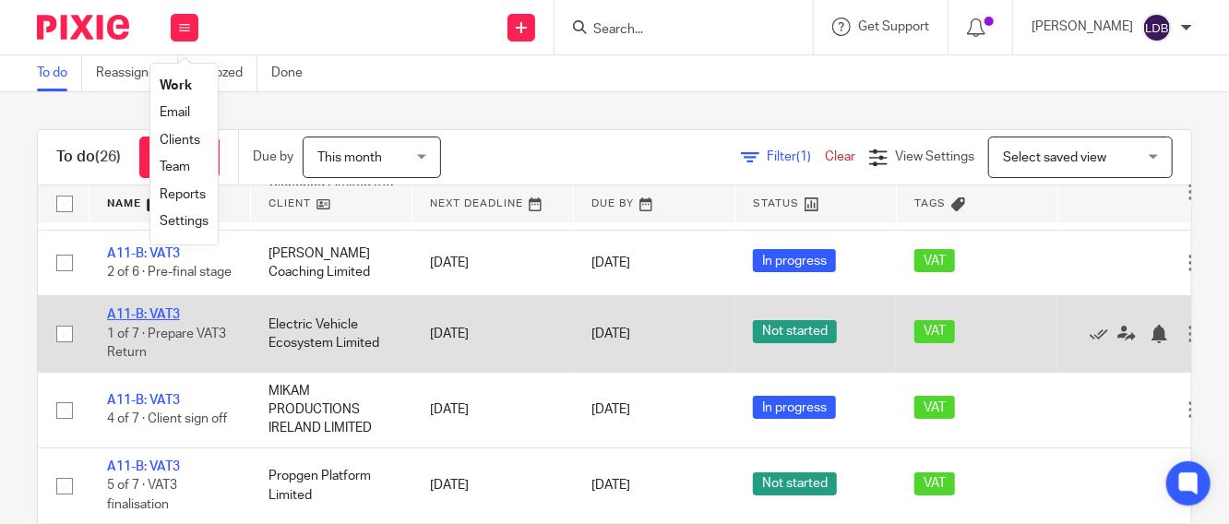
click at [170, 321] on link "A11-B: VAT3" at bounding box center [143, 314] width 73 height 13
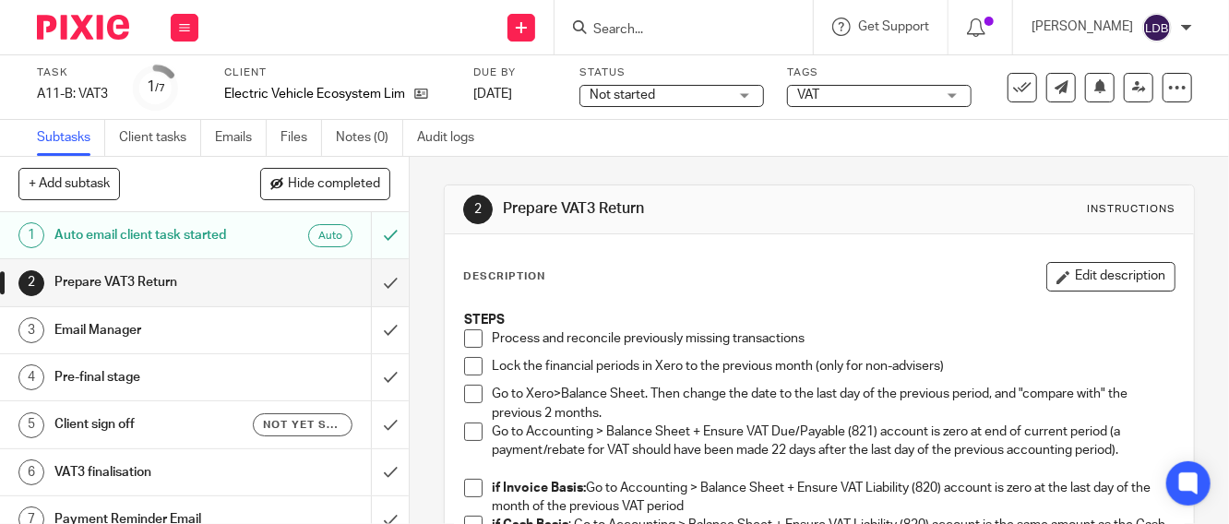
click at [473, 335] on span at bounding box center [473, 339] width 18 height 18
click at [472, 363] on span at bounding box center [473, 366] width 18 height 18
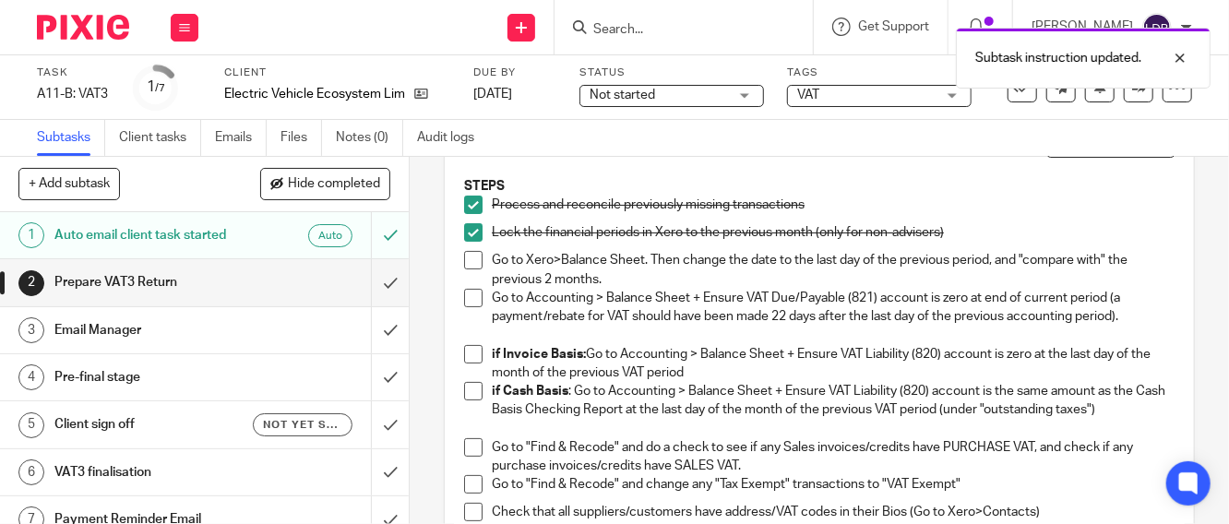
scroll to position [137, 0]
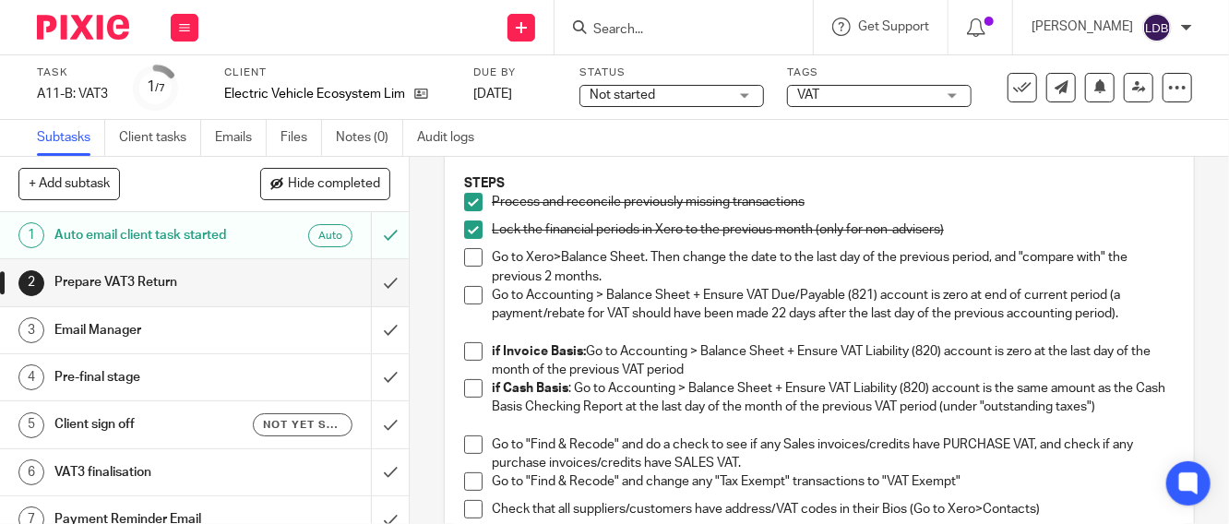
click at [466, 258] on span at bounding box center [473, 257] width 18 height 18
click at [465, 302] on span at bounding box center [473, 295] width 18 height 18
click at [467, 345] on span at bounding box center [473, 351] width 18 height 18
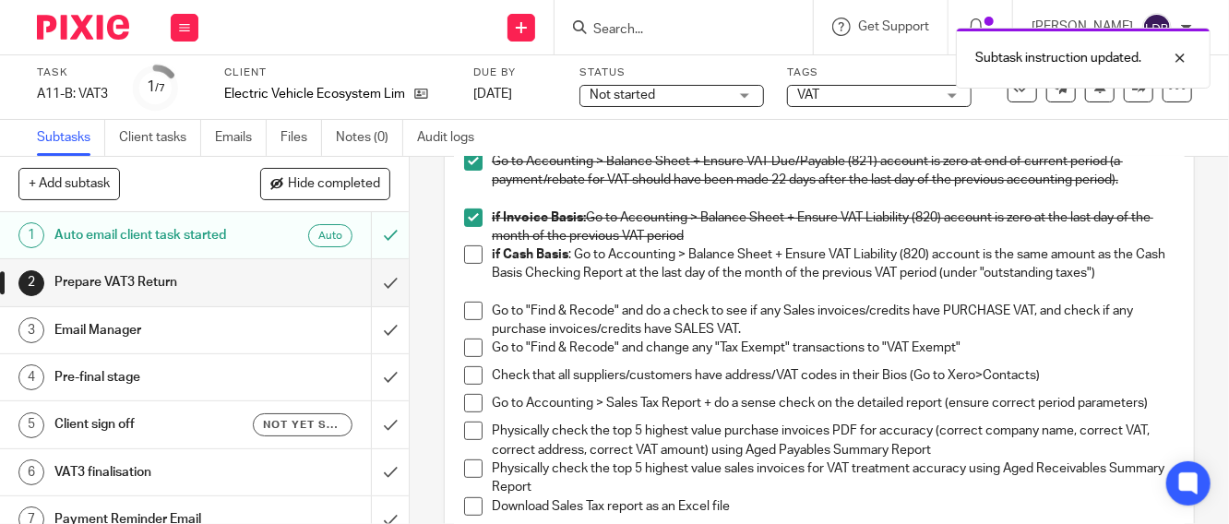
scroll to position [273, 0]
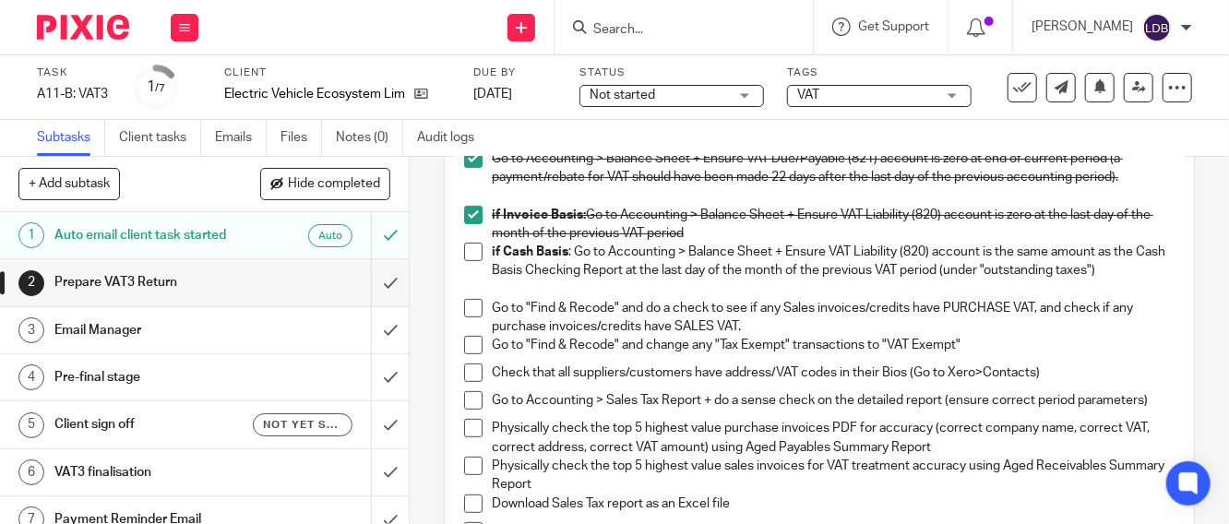
click at [469, 313] on span at bounding box center [473, 308] width 18 height 18
click at [472, 341] on span at bounding box center [473, 345] width 18 height 18
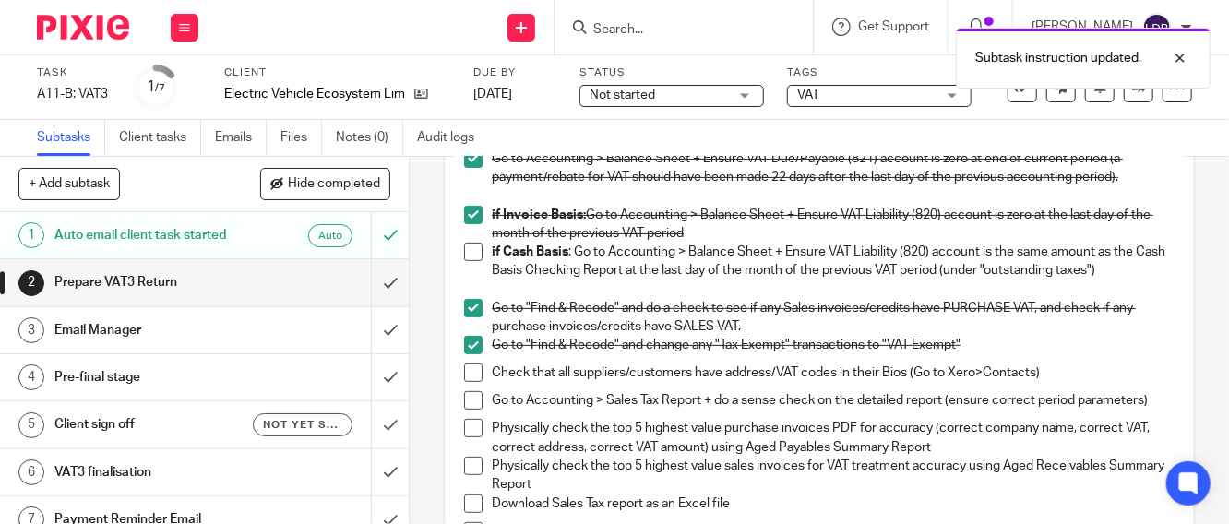
click at [468, 398] on span at bounding box center [473, 400] width 18 height 18
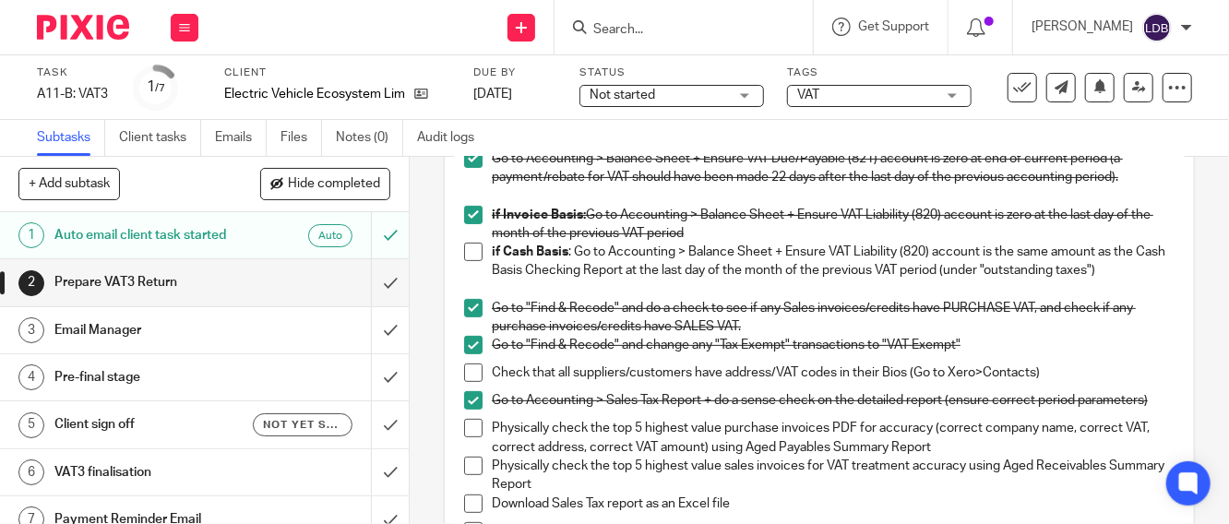
click at [477, 437] on li "Physically check the top 5 highest value purchase invoices PDF for accuracy (co…" at bounding box center [819, 438] width 711 height 38
click at [464, 437] on span at bounding box center [473, 428] width 18 height 18
click at [473, 473] on span at bounding box center [473, 466] width 18 height 18
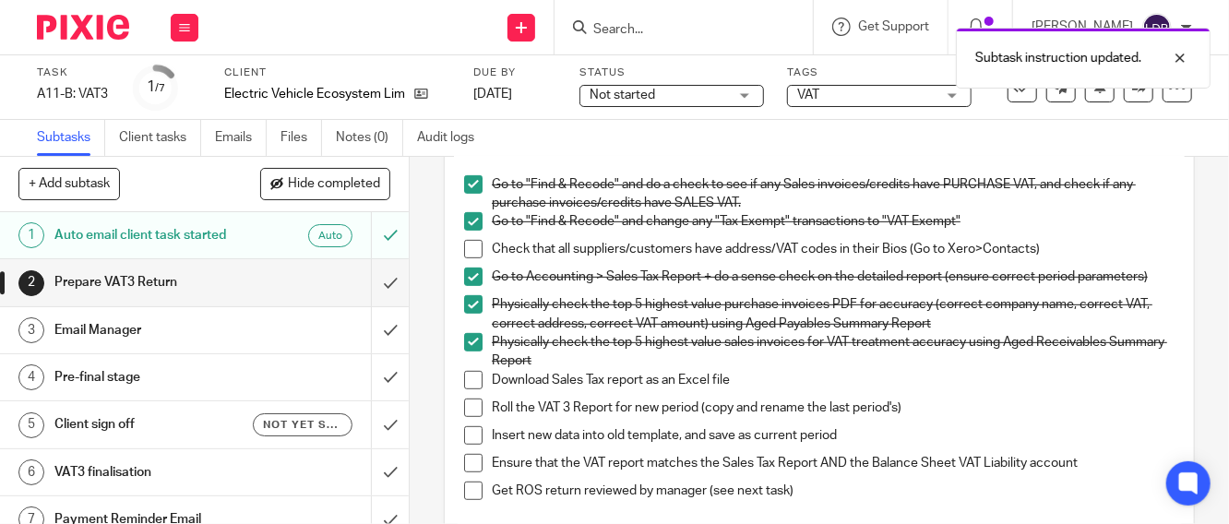
scroll to position [410, 0]
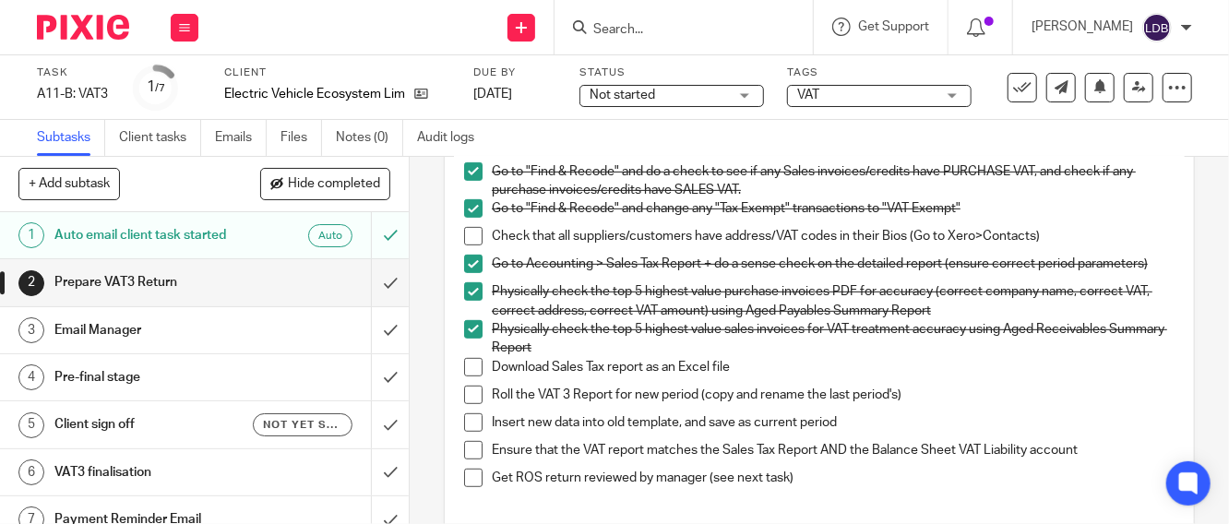
click at [464, 371] on span at bounding box center [473, 367] width 18 height 18
click at [464, 404] on span at bounding box center [473, 395] width 18 height 18
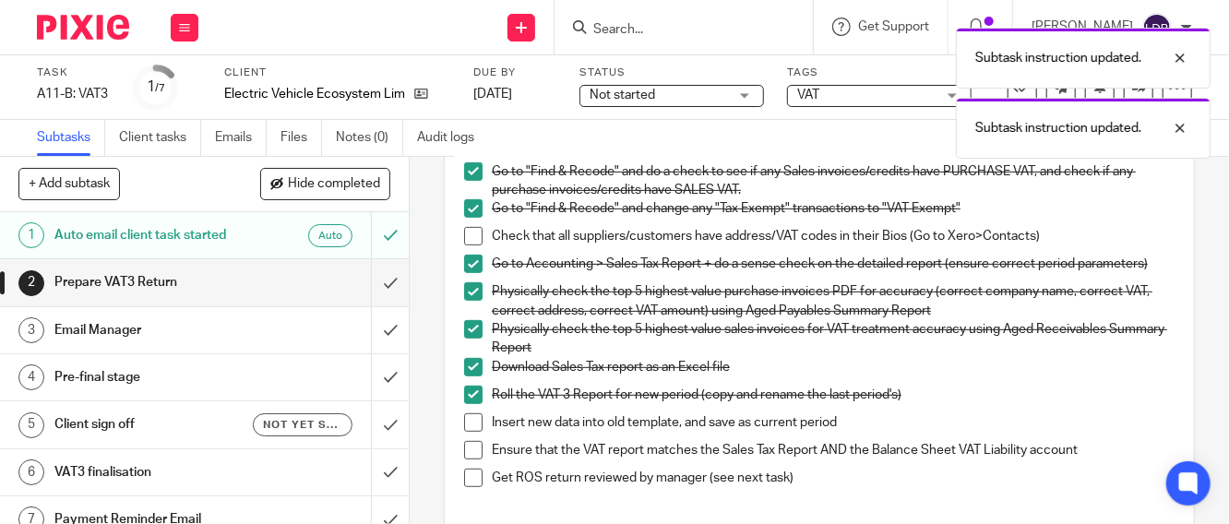
click at [466, 428] on span at bounding box center [473, 422] width 18 height 18
click at [464, 457] on span at bounding box center [473, 450] width 18 height 18
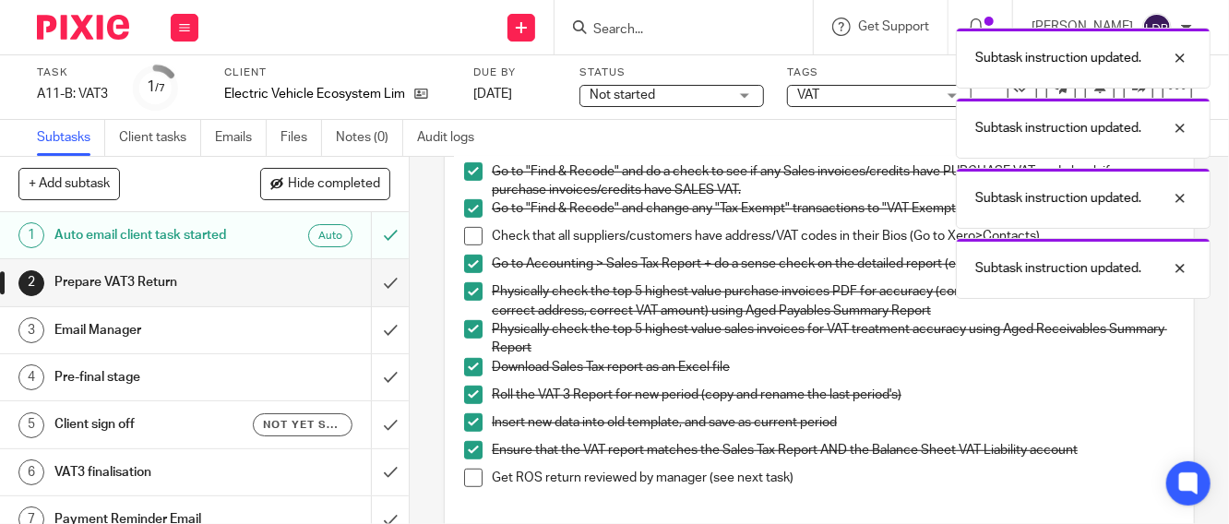
click at [468, 485] on span at bounding box center [473, 478] width 18 height 18
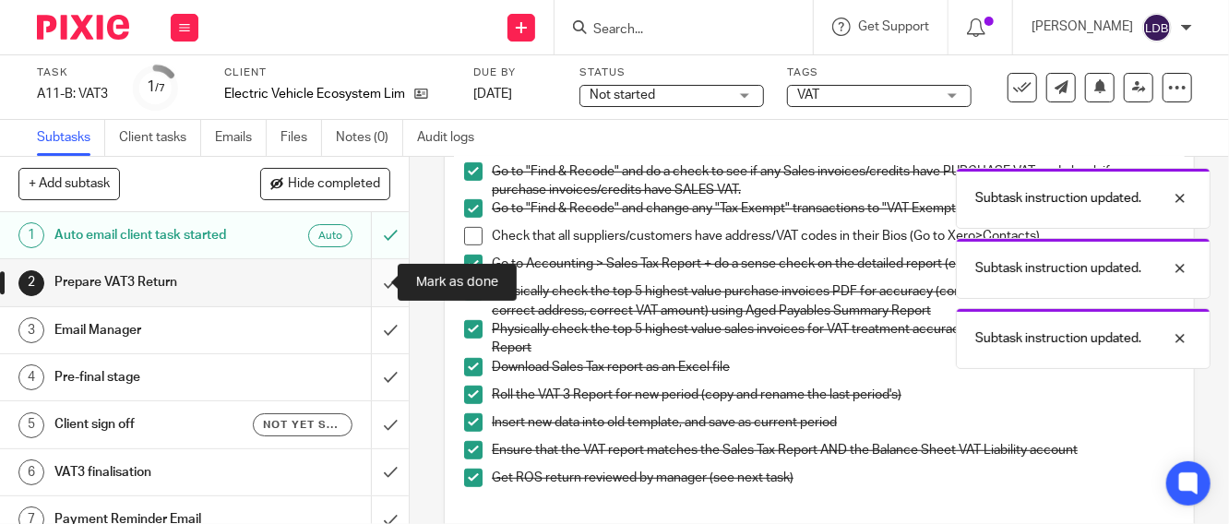
click at [372, 287] on input "submit" at bounding box center [204, 282] width 409 height 46
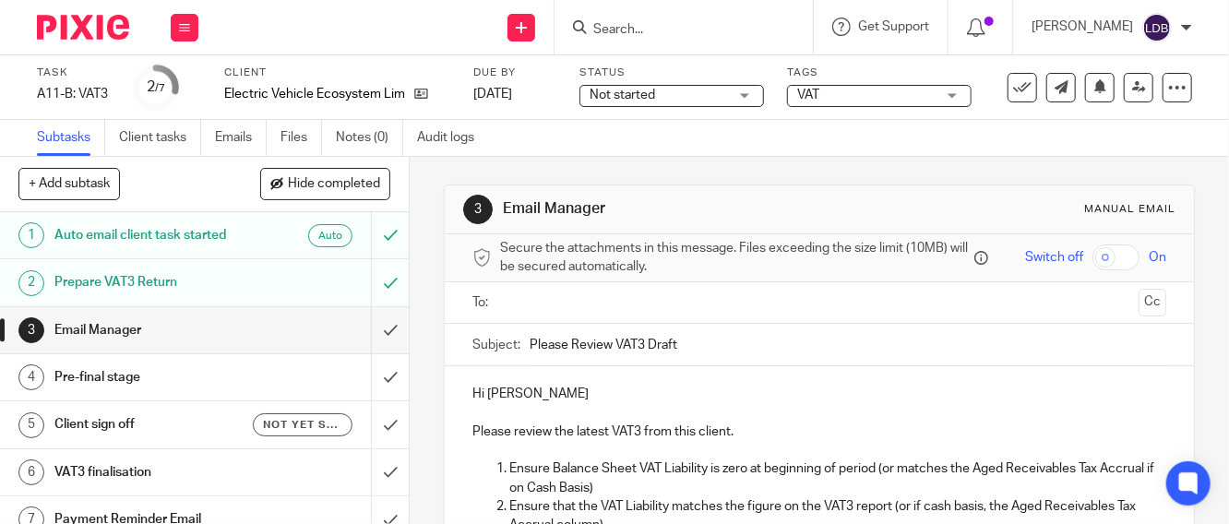
click at [507, 304] on input "text" at bounding box center [819, 303] width 625 height 21
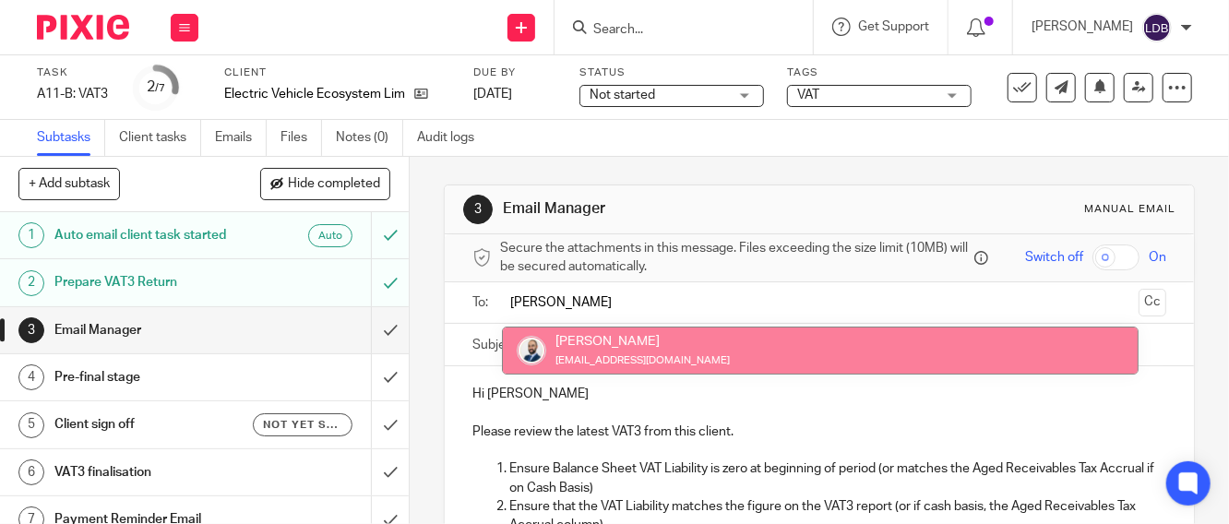
type input "colin"
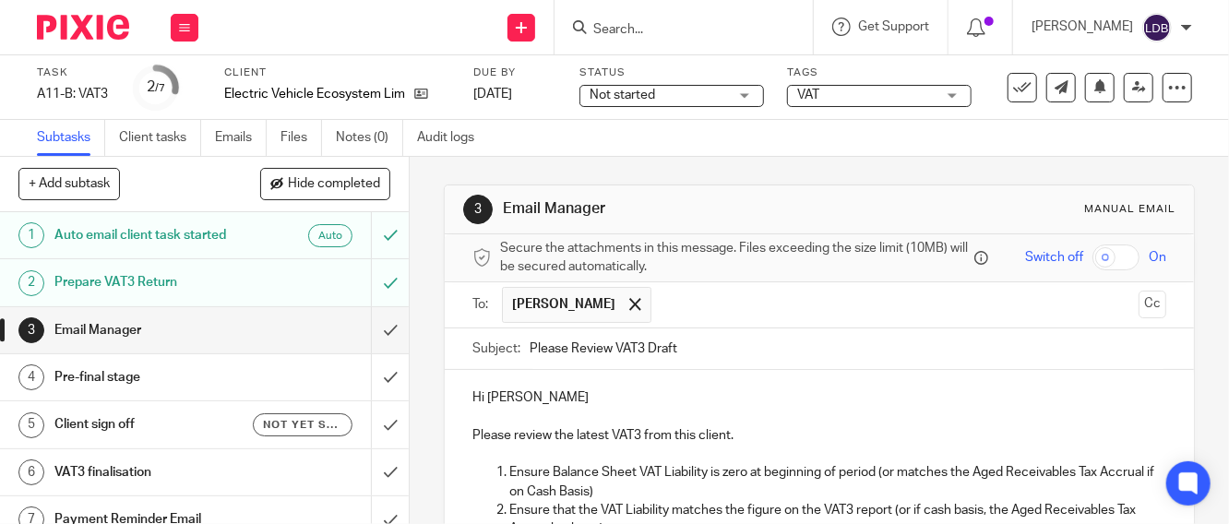
click at [521, 354] on div "Subject: Please Review VAT3 Draft" at bounding box center [820, 350] width 694 height 42
click at [530, 356] on input "Please Review VAT3 Draft" at bounding box center [848, 350] width 637 height 42
type input "EVE001 || Please Review VAT3 Draft - 2025-08"
click at [571, 396] on p "Hi Lizinda De Beer" at bounding box center [820, 398] width 694 height 18
drag, startPoint x: 481, startPoint y: 406, endPoint x: 593, endPoint y: 407, distance: 112.6
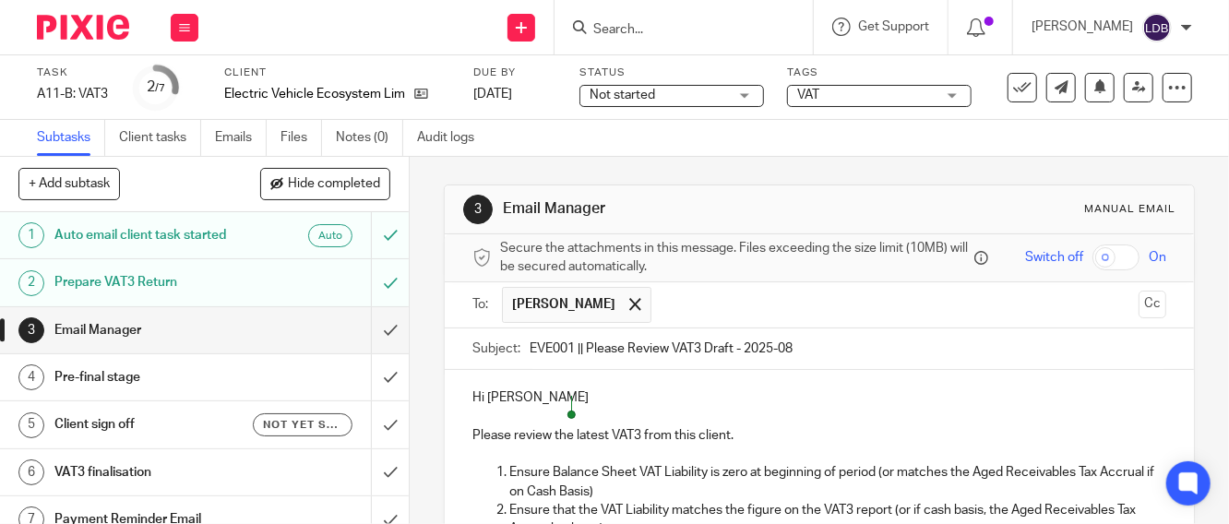
click at [593, 407] on p "Hi Lizinda De Beer" at bounding box center [820, 398] width 694 height 18
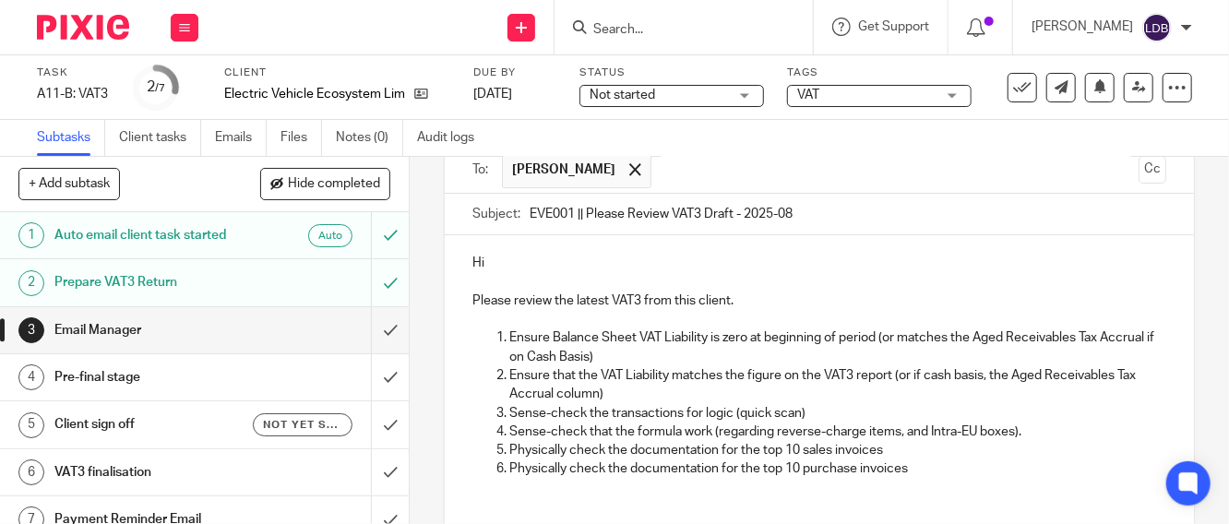
scroll to position [312, 0]
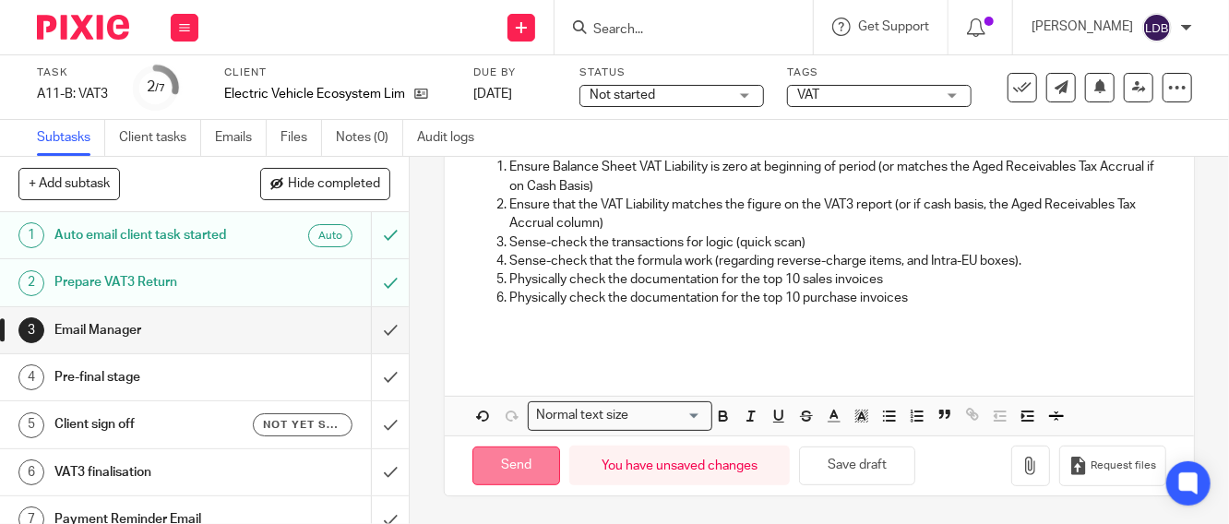
click at [485, 463] on input "Send" at bounding box center [517, 467] width 88 height 40
type input "Sent"
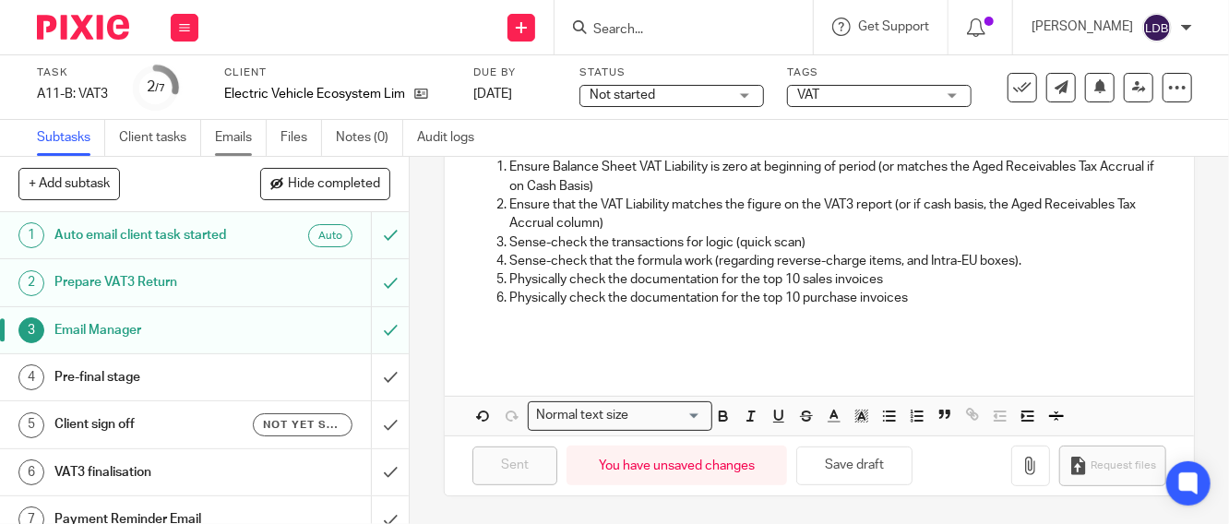
click at [241, 135] on link "Emails" at bounding box center [241, 138] width 52 height 36
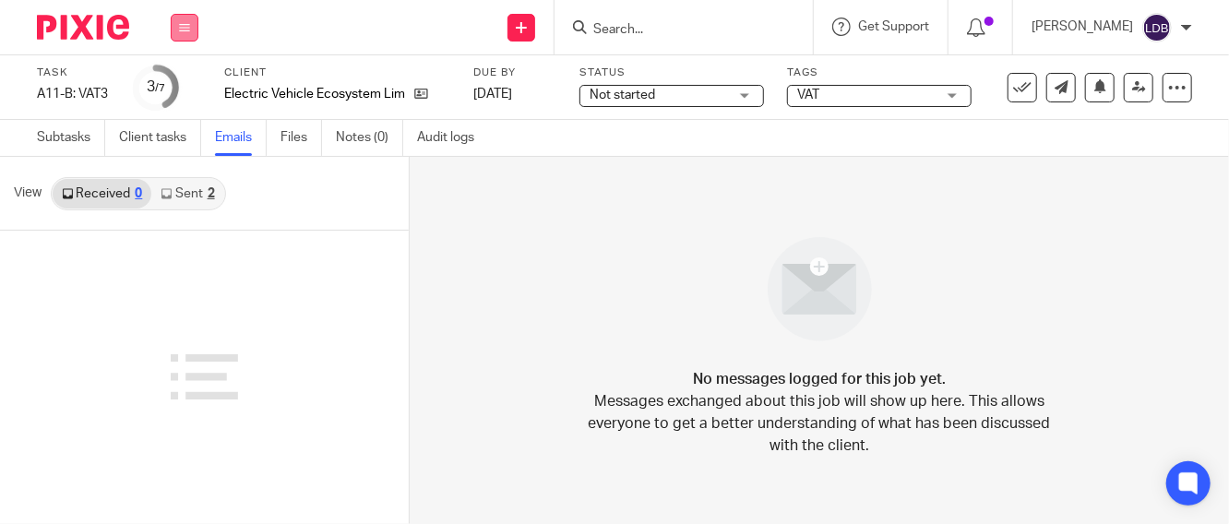
click at [183, 26] on icon at bounding box center [184, 27] width 11 height 11
click at [169, 142] on link "Clients" at bounding box center [180, 140] width 41 height 13
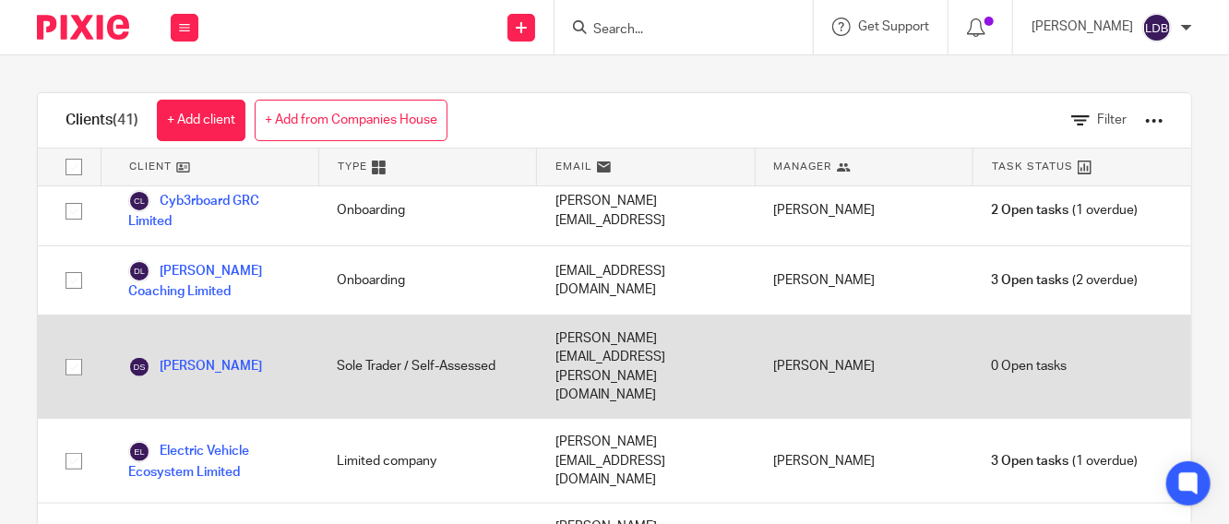
scroll to position [1025, 0]
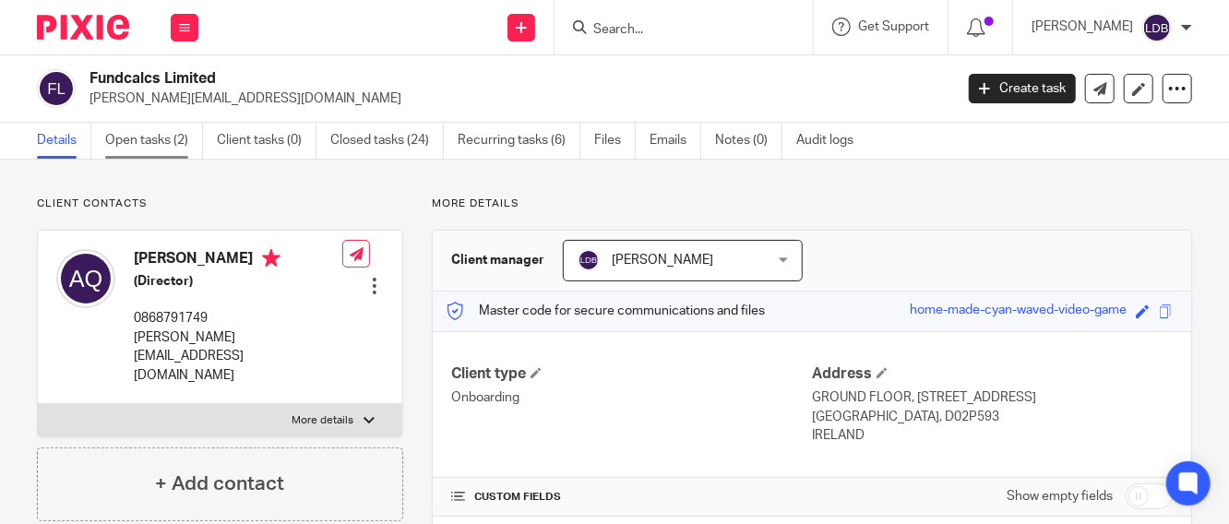
drag, startPoint x: 0, startPoint y: 0, endPoint x: 137, endPoint y: 144, distance: 198.5
click at [137, 144] on link "Open tasks (2)" at bounding box center [154, 141] width 98 height 36
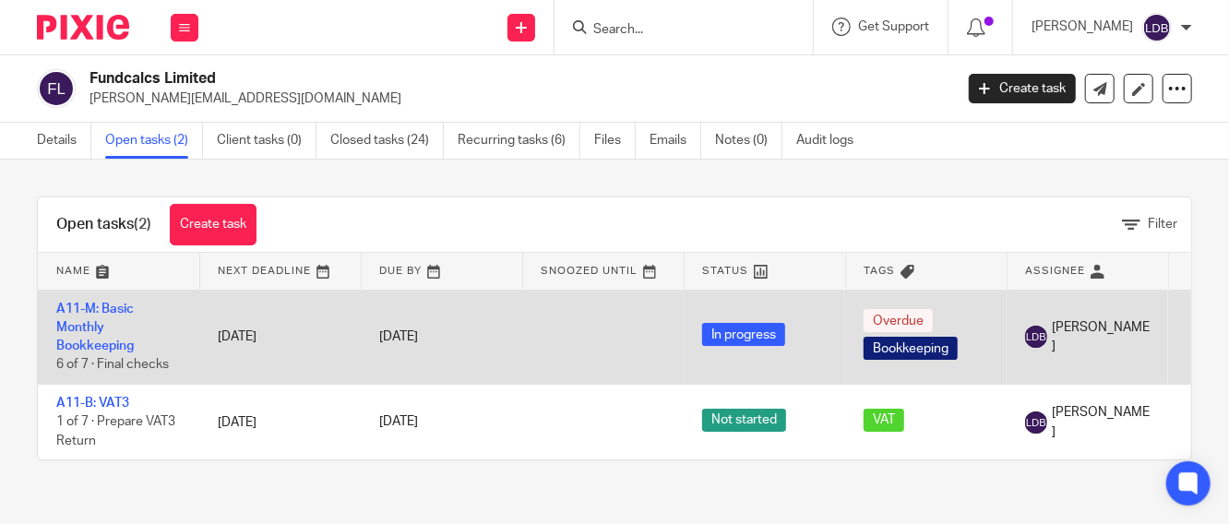
click at [114, 353] on td "A11-M: Basic Monthly Bookkeeping 6 of 7 · Final checks" at bounding box center [119, 337] width 162 height 95
click at [102, 343] on link "A11-M: Basic Monthly Bookkeeping" at bounding box center [95, 328] width 78 height 51
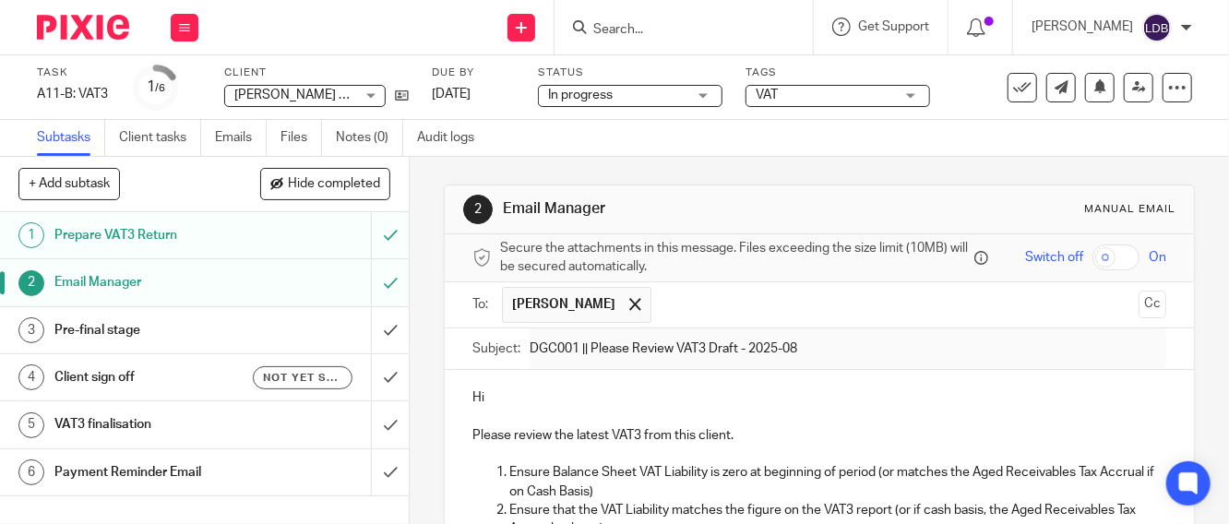
scroll to position [312, 0]
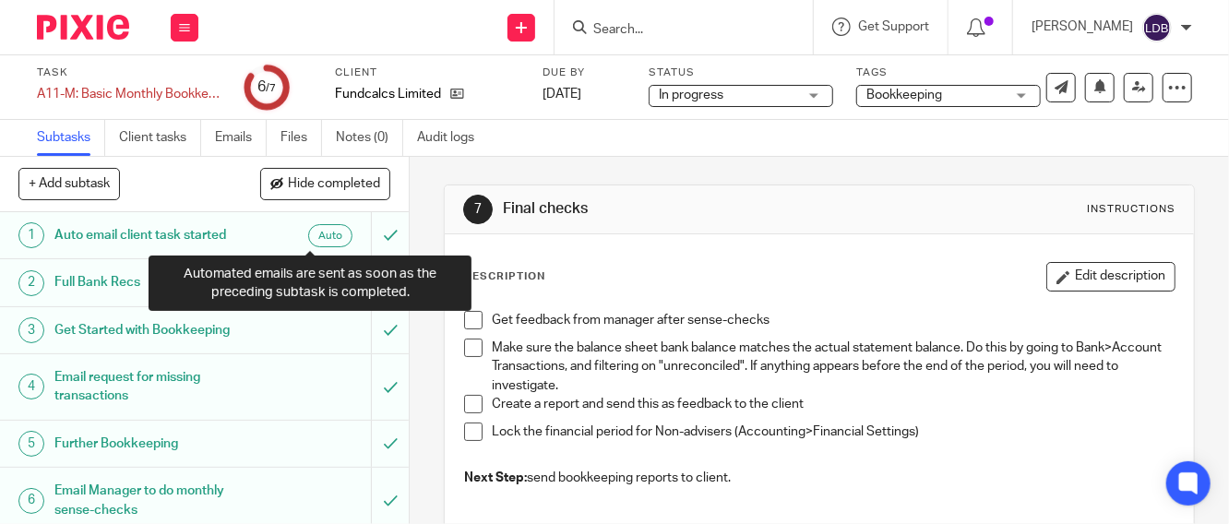
scroll to position [56, 0]
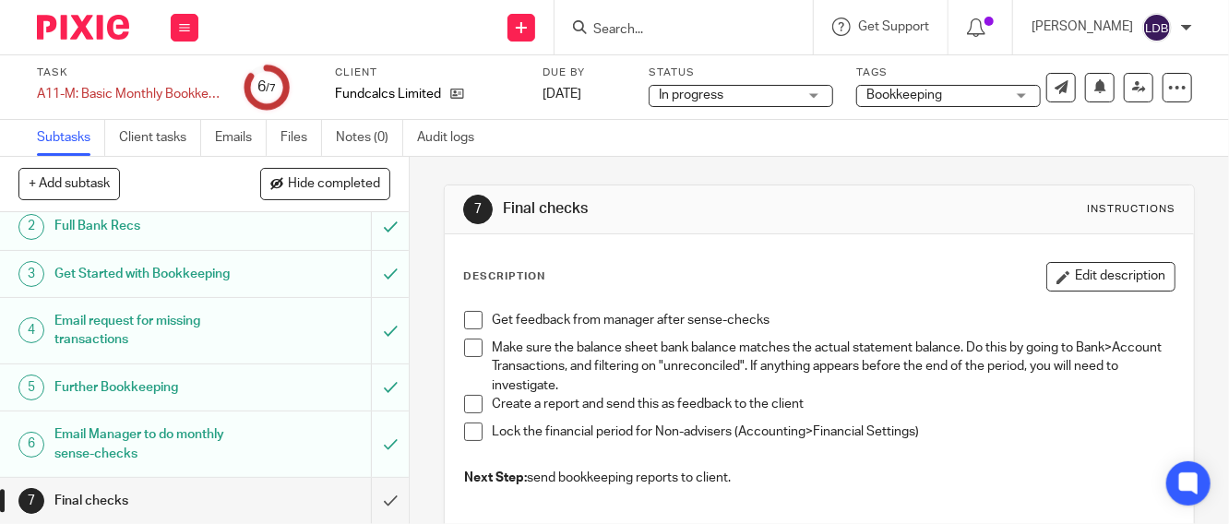
click at [332, 493] on link "7 Final checks" at bounding box center [185, 501] width 371 height 46
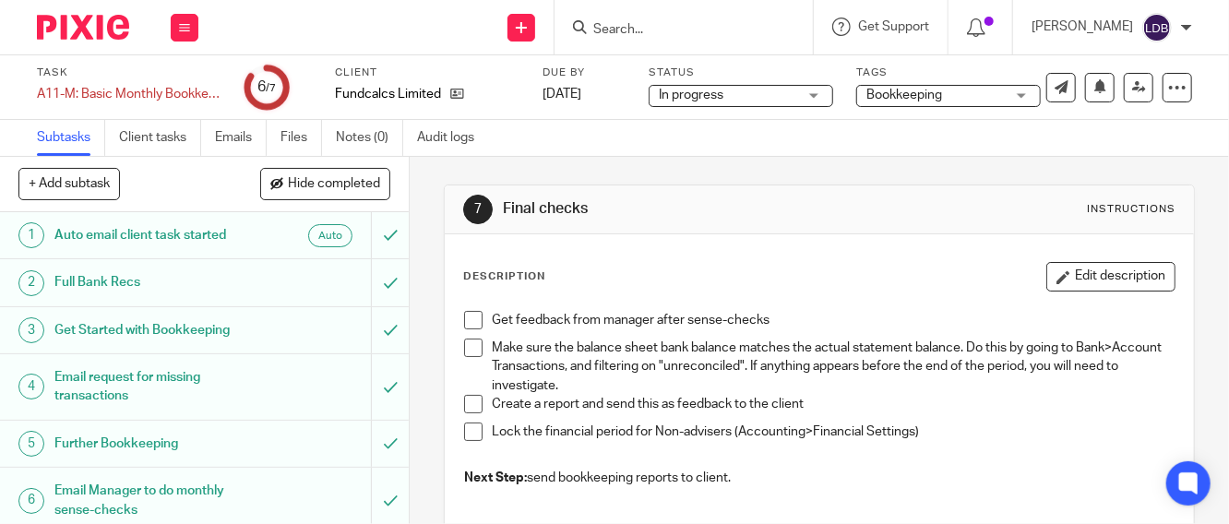
click at [463, 309] on div "Get feedback from manager after sense-checks Make sure the balance sheet bank b…" at bounding box center [819, 401] width 729 height 199
click at [464, 324] on span at bounding box center [473, 320] width 18 height 18
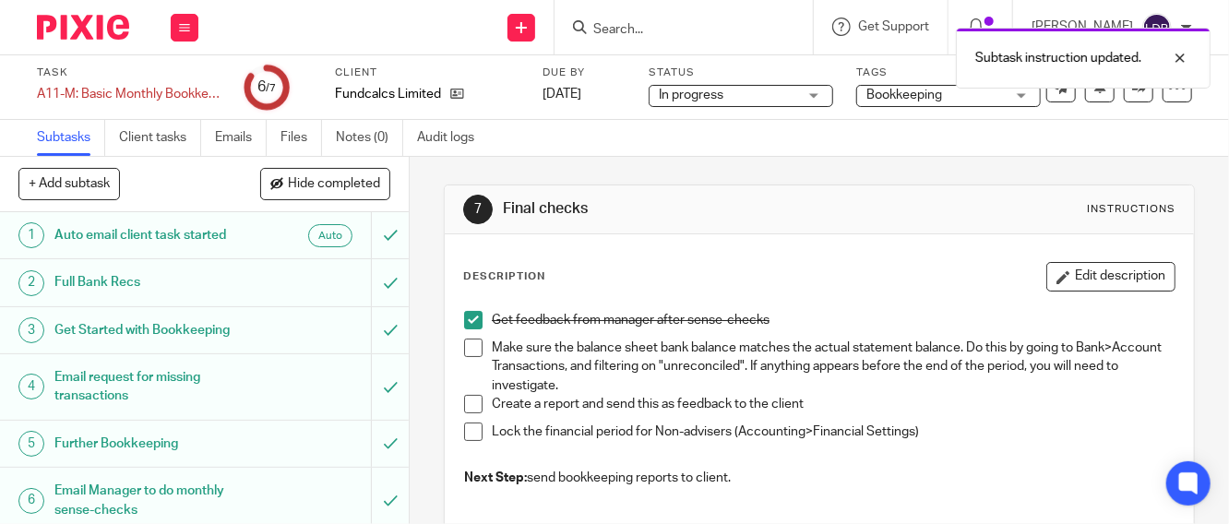
click at [464, 349] on span at bounding box center [473, 348] width 18 height 18
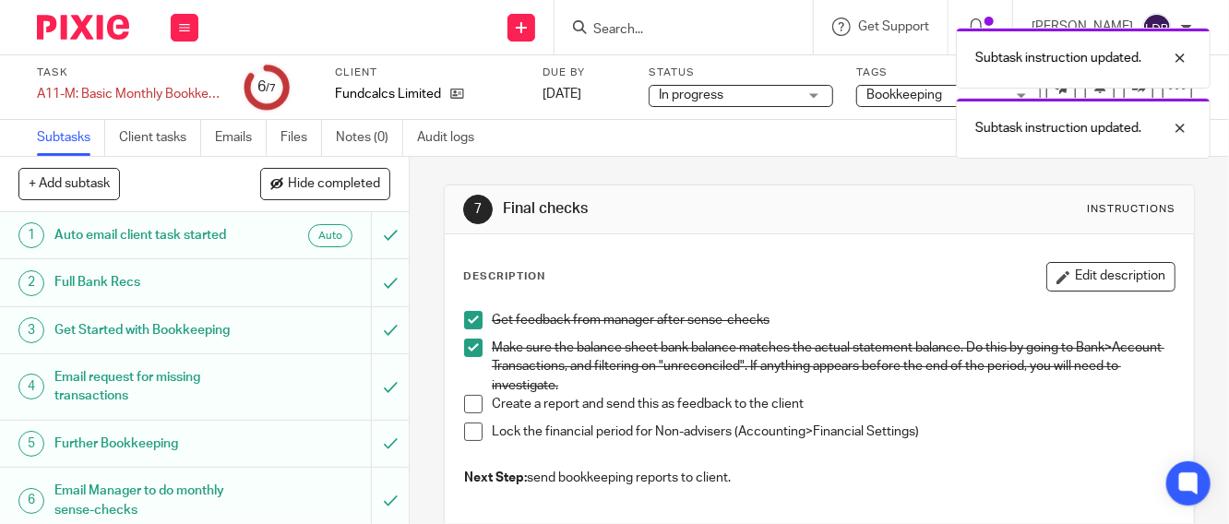
click at [466, 425] on span at bounding box center [473, 432] width 18 height 18
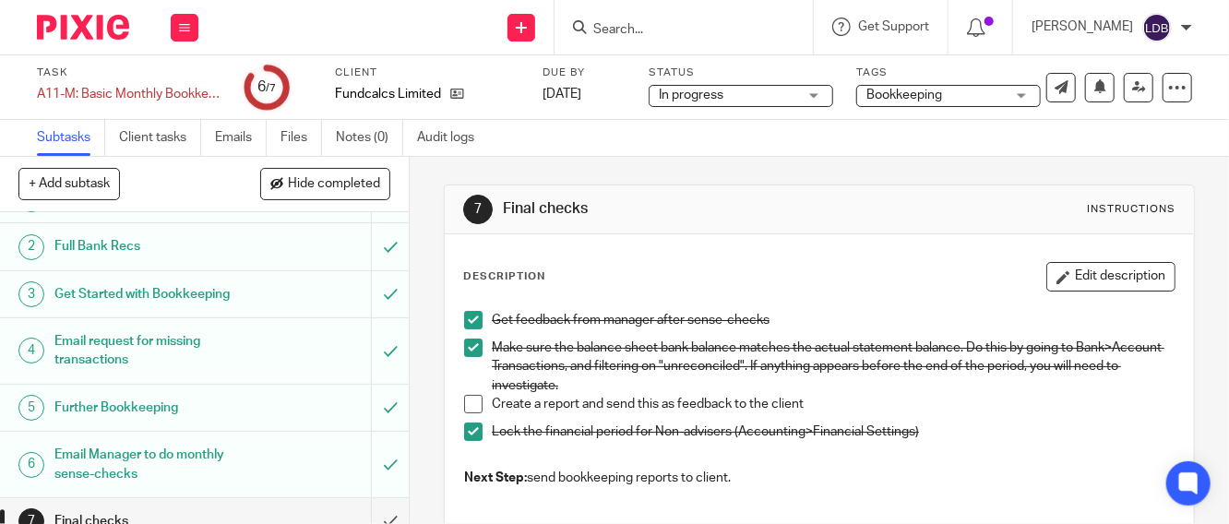
scroll to position [56, 0]
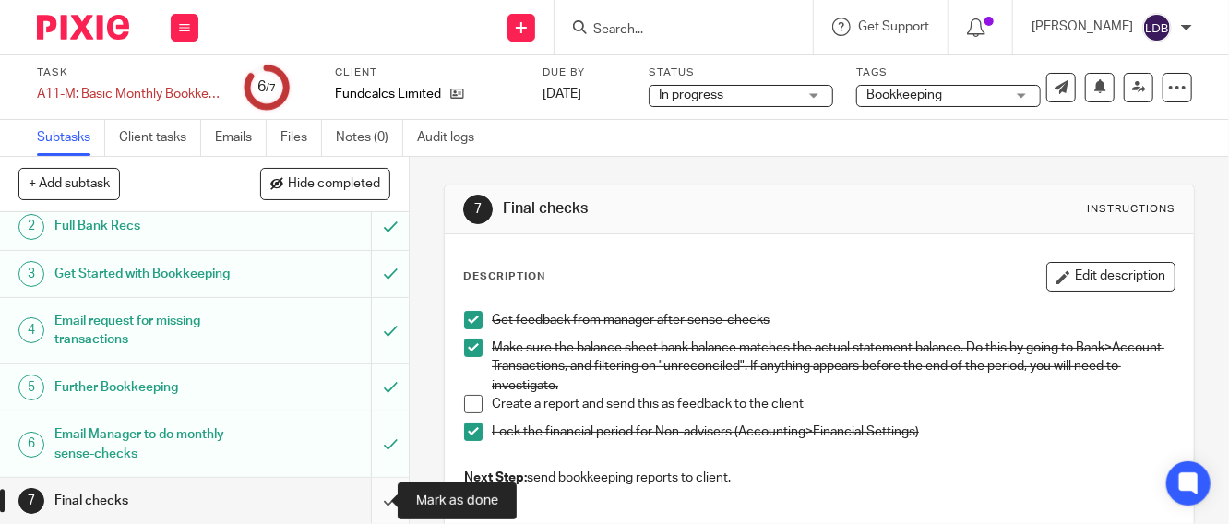
click at [366, 492] on input "submit" at bounding box center [204, 501] width 409 height 46
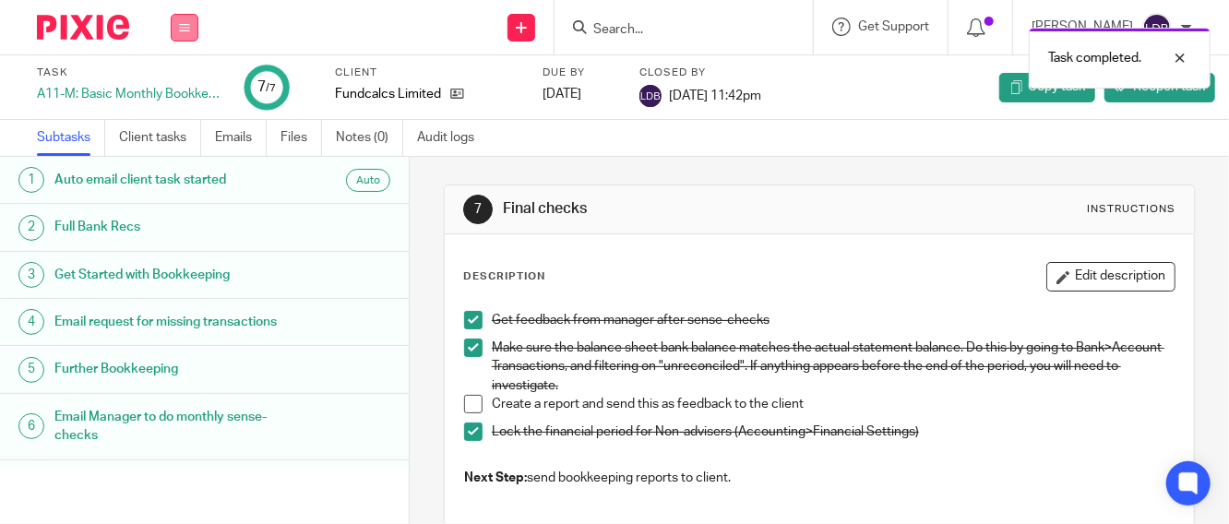
click at [185, 24] on icon at bounding box center [184, 27] width 11 height 11
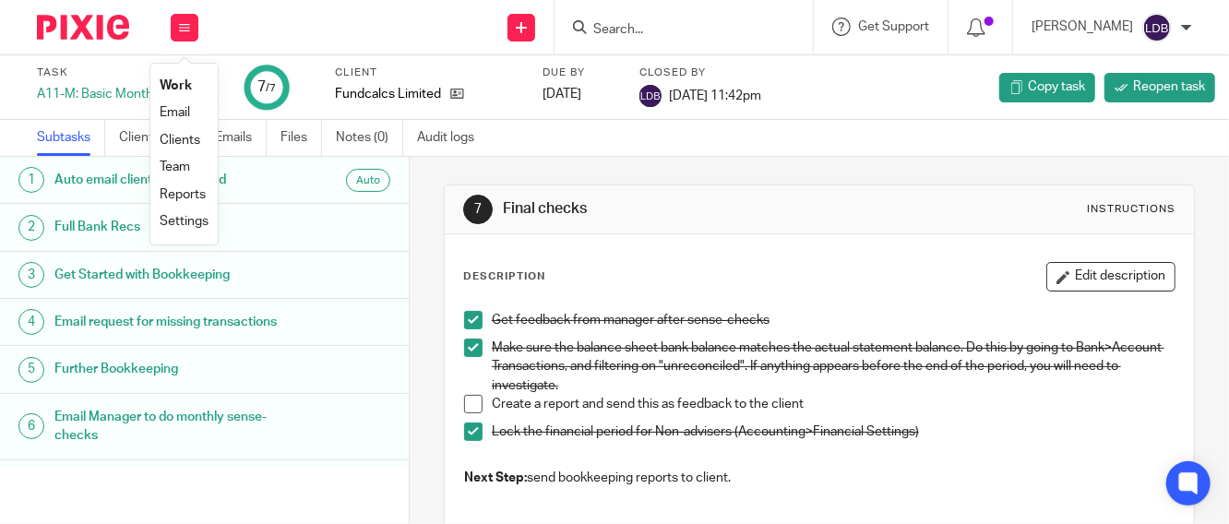
click at [198, 141] on link "Clients" at bounding box center [180, 140] width 41 height 13
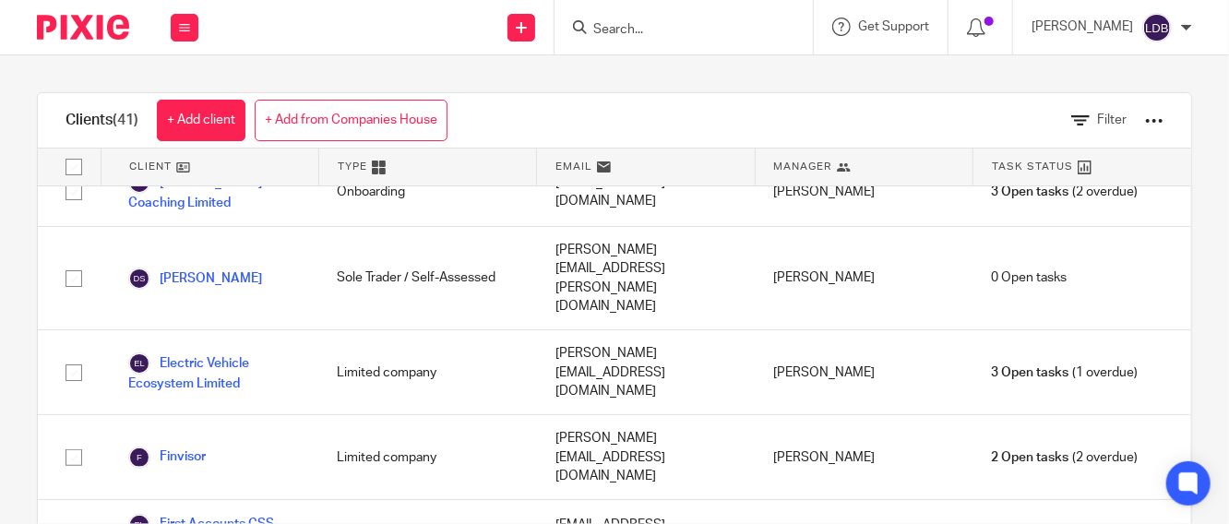
scroll to position [1094, 0]
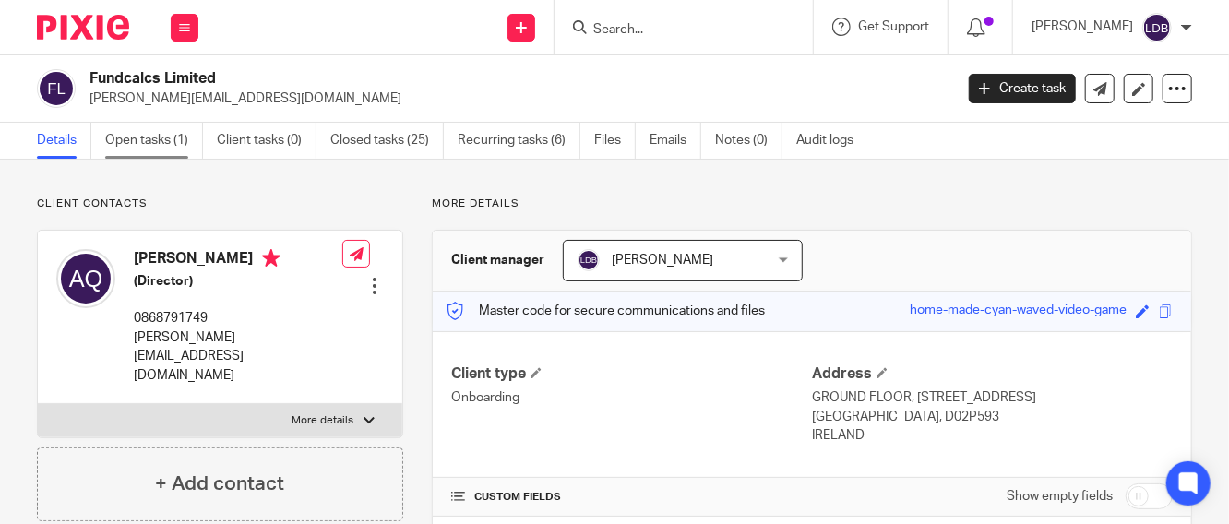
click at [153, 142] on link "Open tasks (1)" at bounding box center [154, 141] width 98 height 36
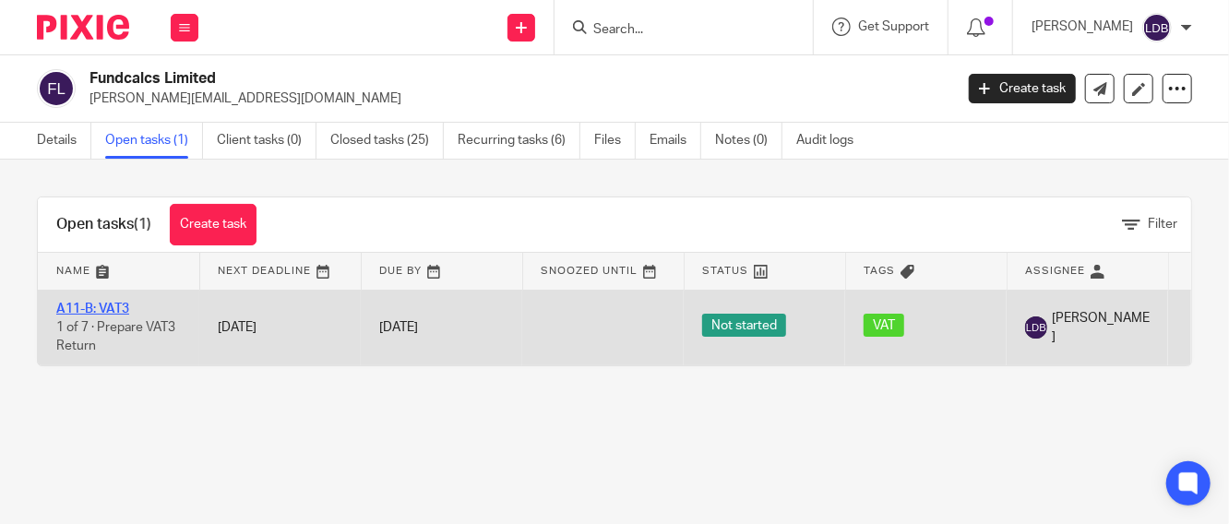
click at [119, 306] on link "A11-B: VAT3" at bounding box center [92, 309] width 73 height 13
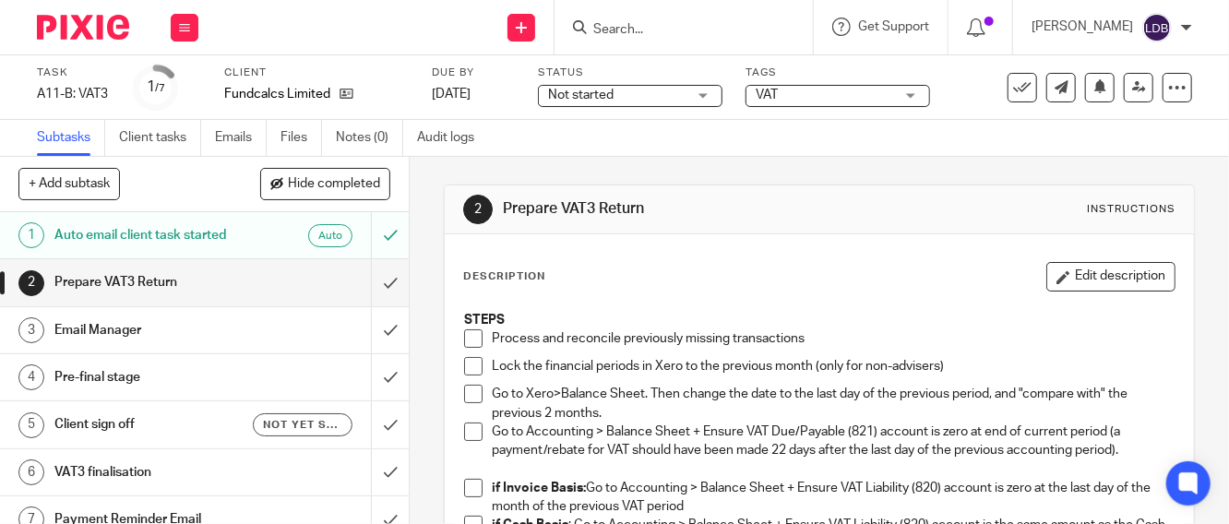
click at [464, 335] on span at bounding box center [473, 339] width 18 height 18
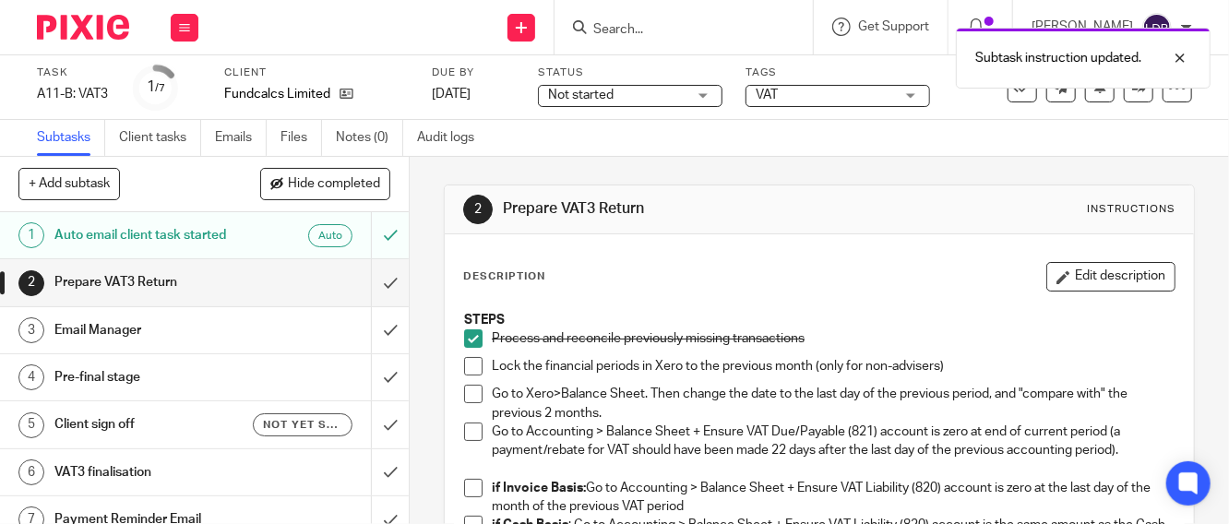
click at [467, 366] on span at bounding box center [473, 366] width 18 height 18
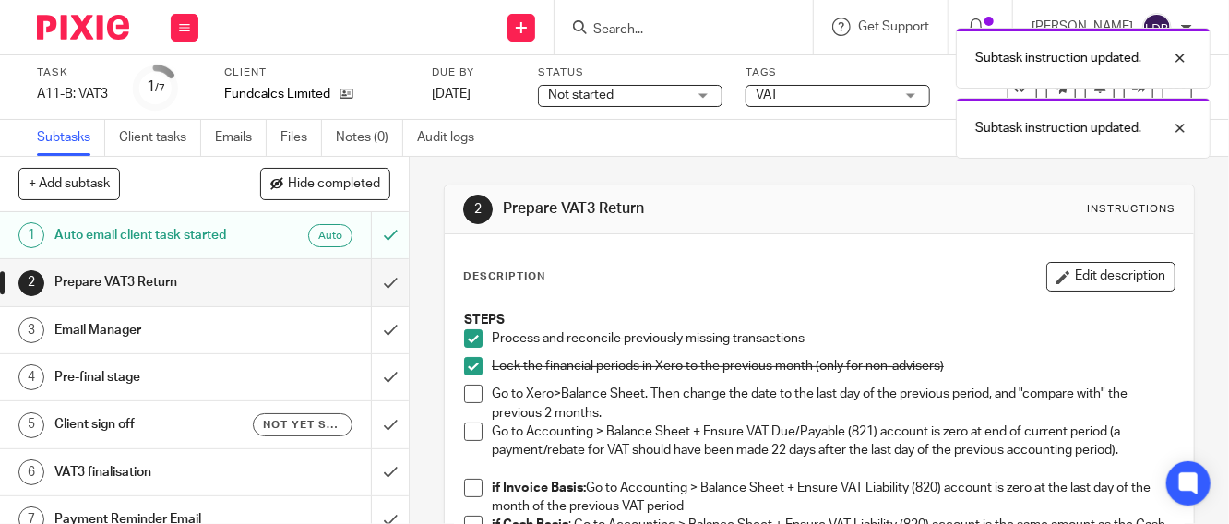
click at [471, 398] on span at bounding box center [473, 394] width 18 height 18
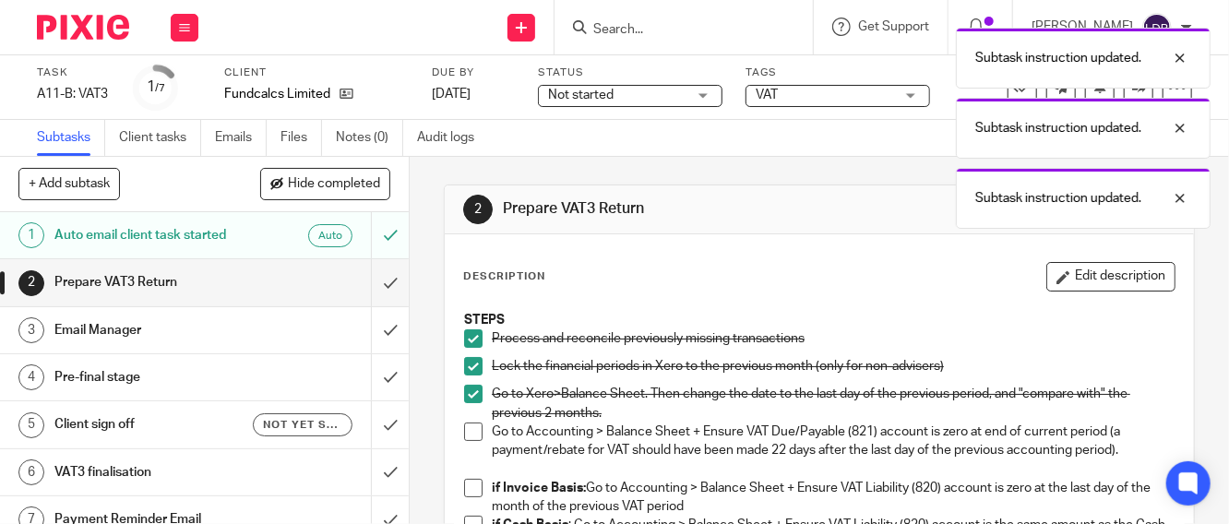
click at [473, 441] on li "Go to Accounting > Balance Sheet + Ensure VAT Due/Payable (821) account is zero…" at bounding box center [819, 451] width 711 height 56
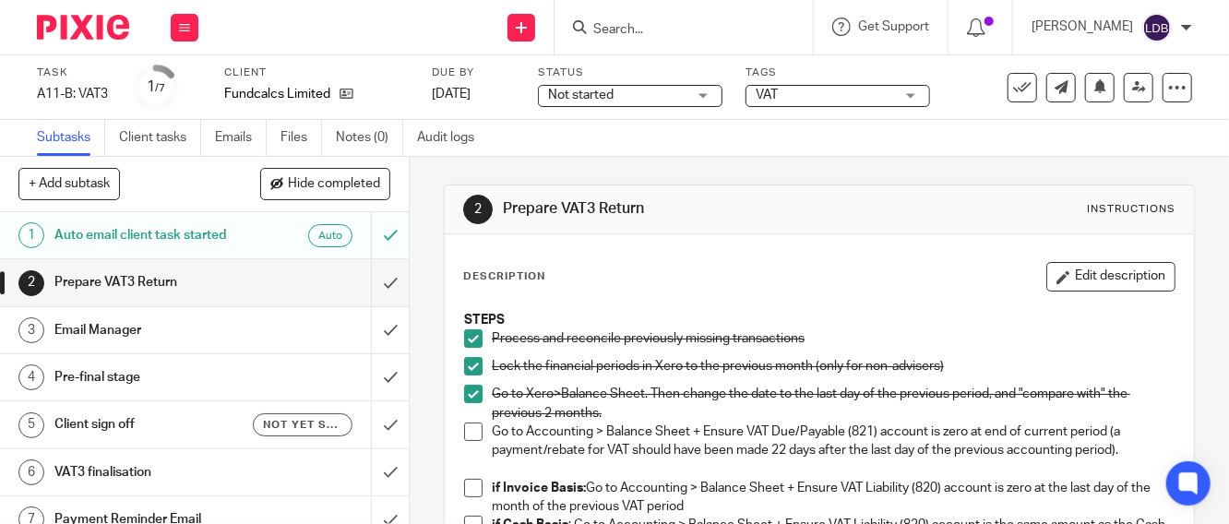
click at [467, 435] on span at bounding box center [473, 432] width 18 height 18
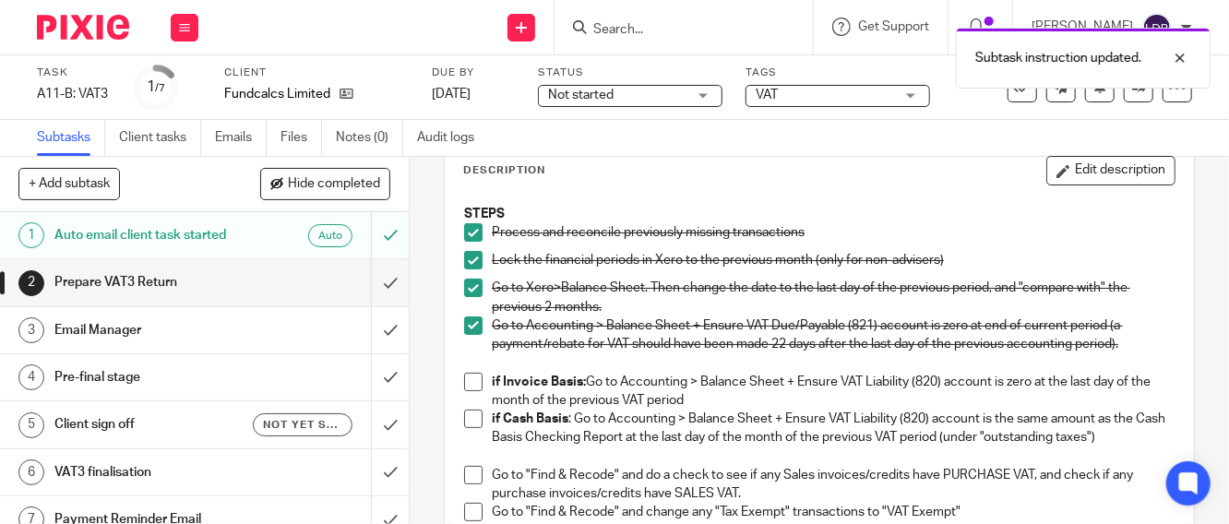
scroll to position [205, 0]
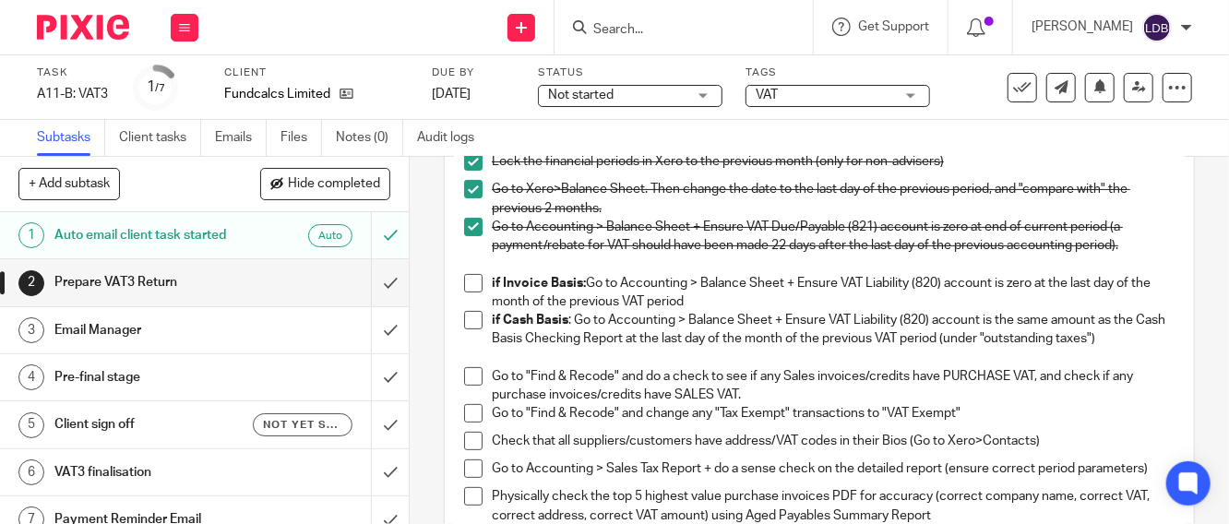
click at [467, 315] on span at bounding box center [473, 320] width 18 height 18
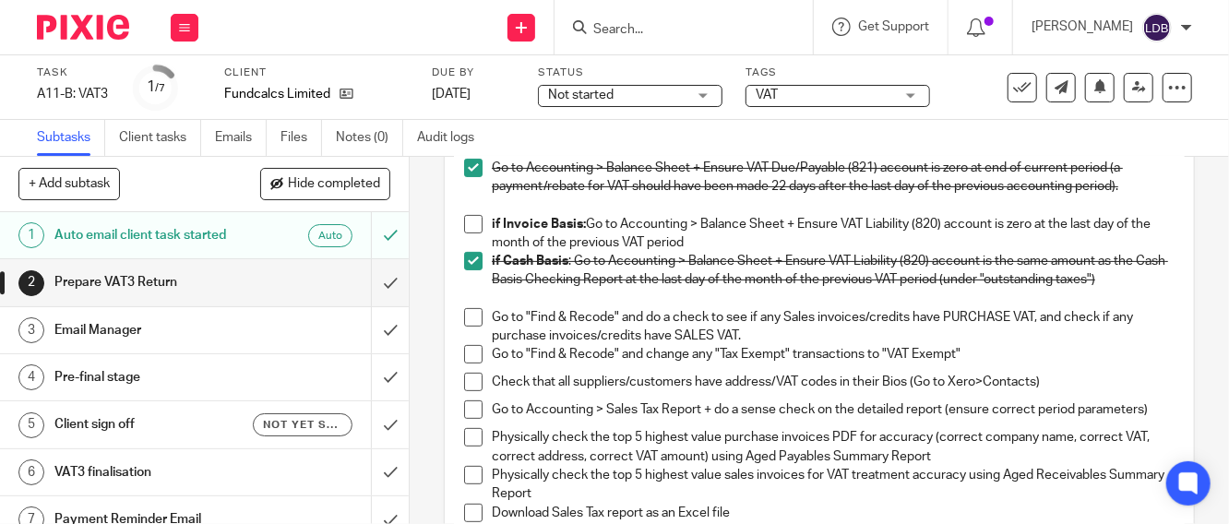
scroll to position [342, 0]
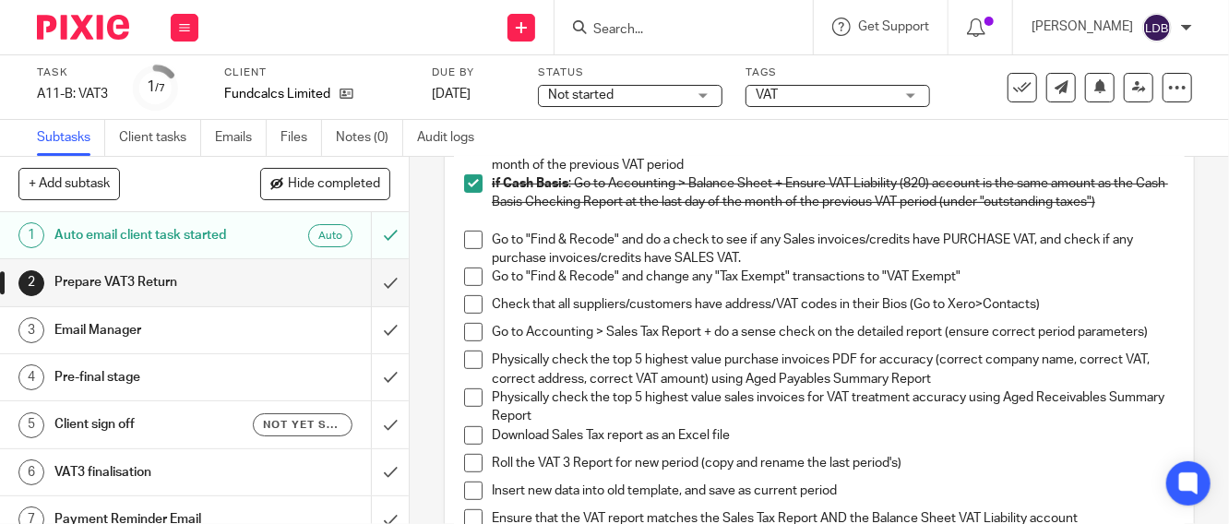
click at [467, 235] on span at bounding box center [473, 240] width 18 height 18
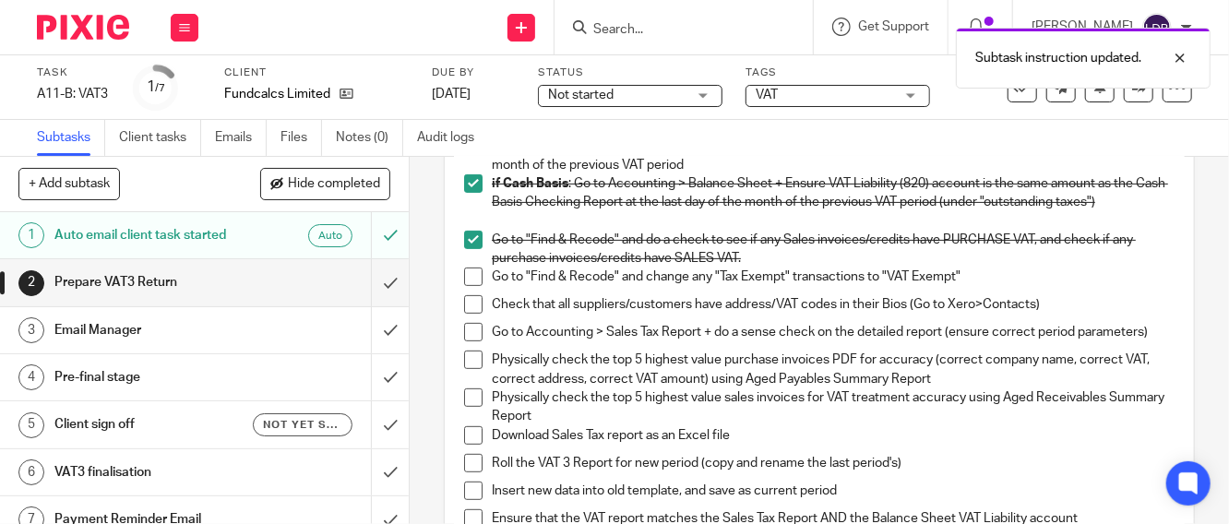
click at [473, 282] on span at bounding box center [473, 277] width 18 height 18
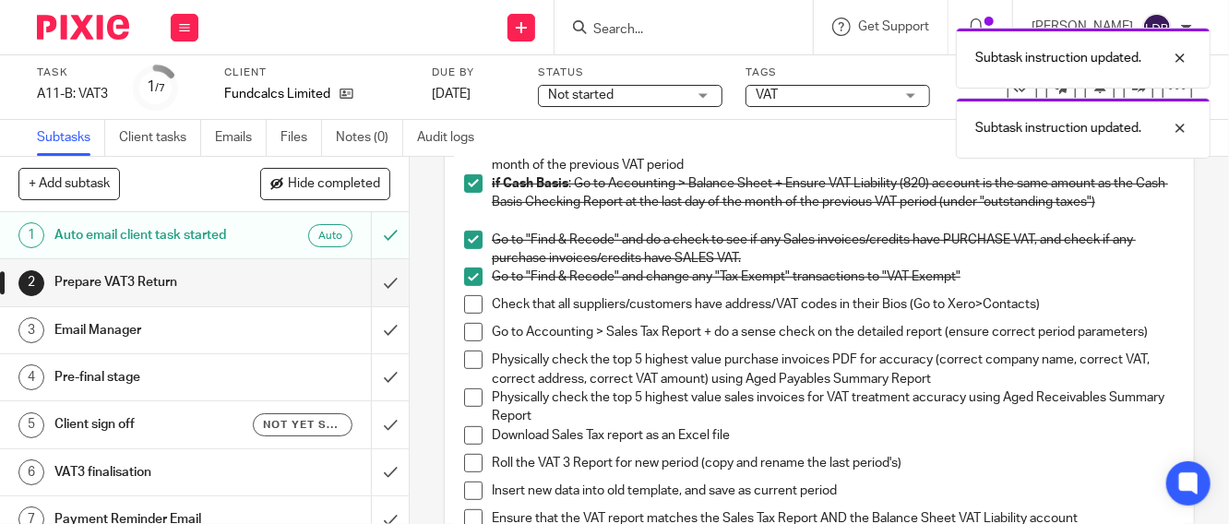
click at [467, 332] on span at bounding box center [473, 332] width 18 height 18
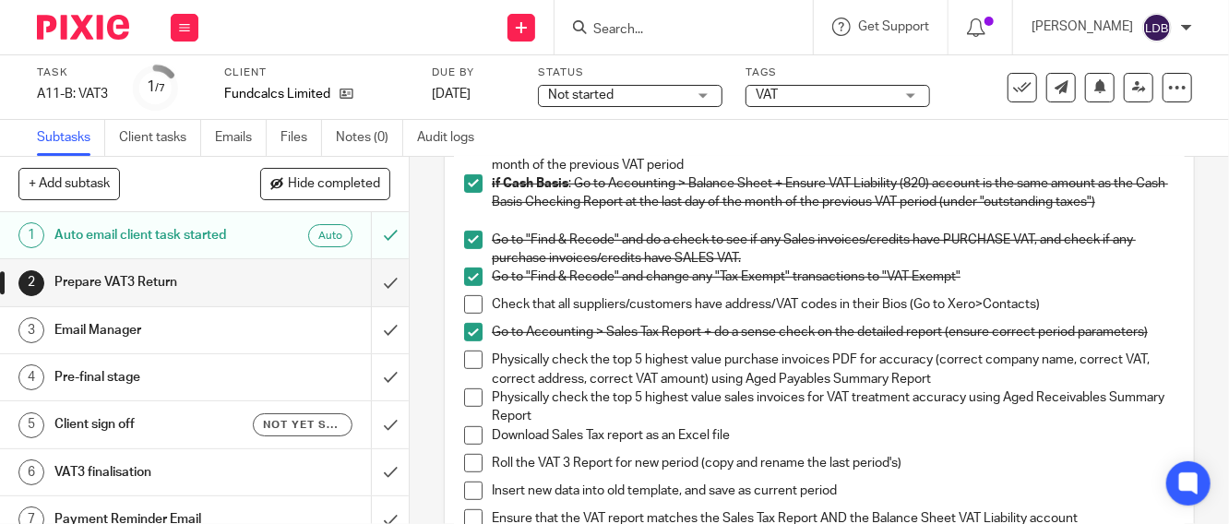
click at [464, 369] on span at bounding box center [473, 360] width 18 height 18
click at [467, 404] on span at bounding box center [473, 398] width 18 height 18
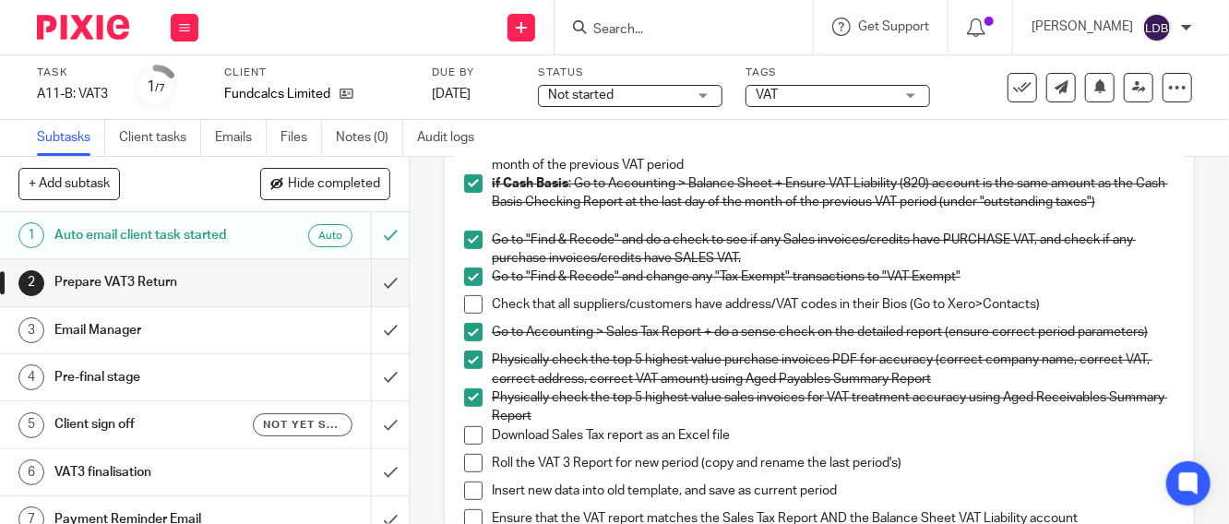
click at [473, 443] on span at bounding box center [473, 435] width 18 height 18
click at [470, 472] on span at bounding box center [473, 463] width 18 height 18
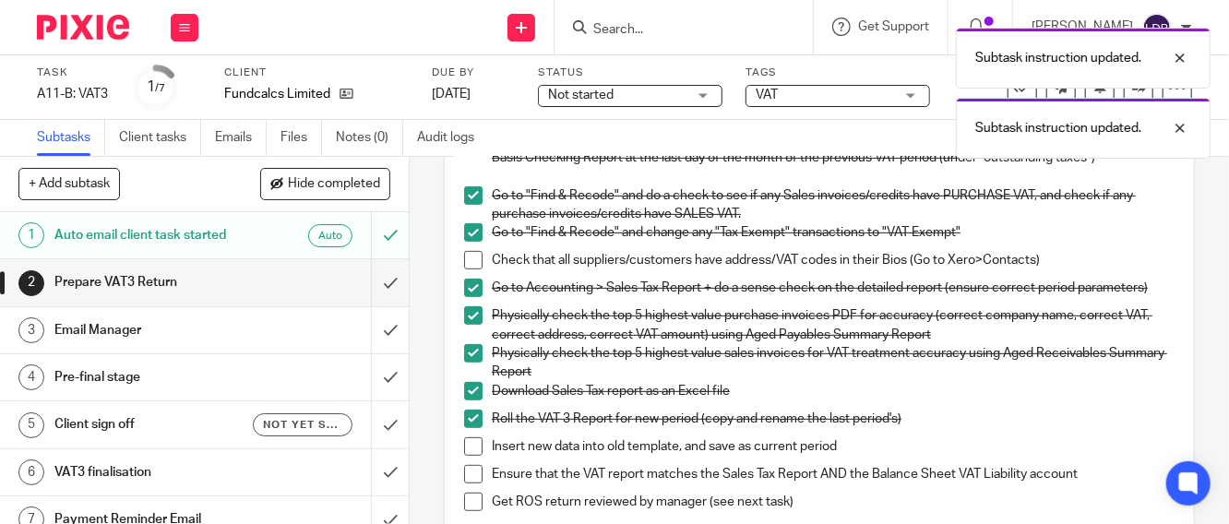
scroll to position [410, 0]
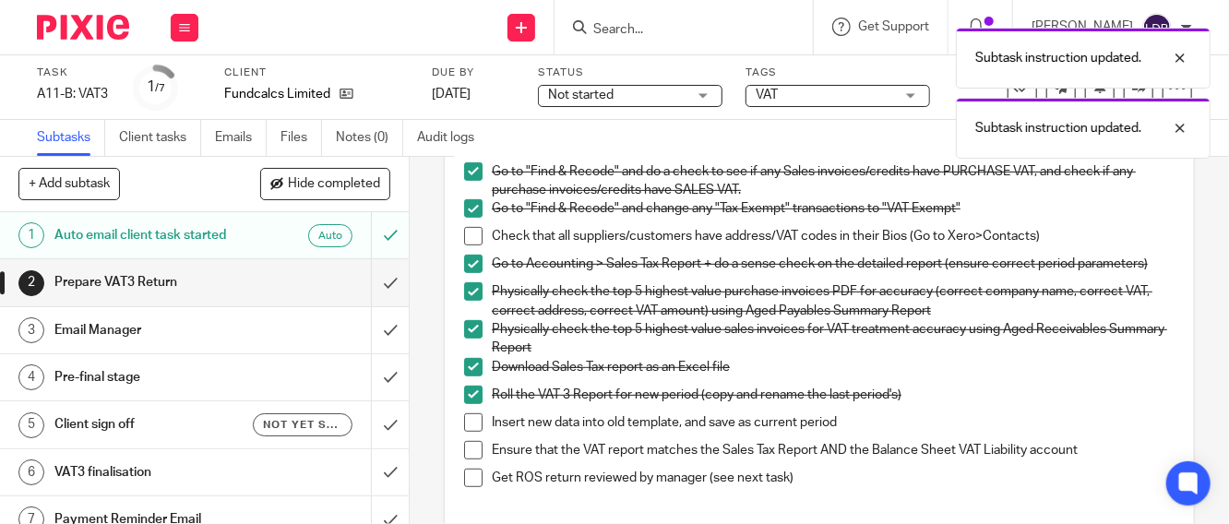
click at [473, 424] on span at bounding box center [473, 422] width 18 height 18
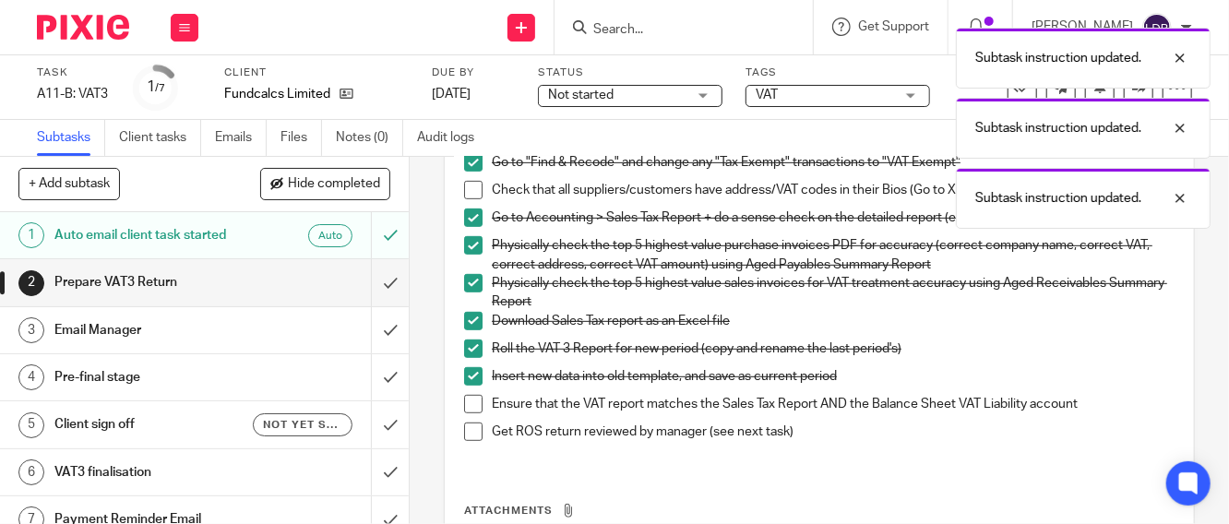
scroll to position [478, 0]
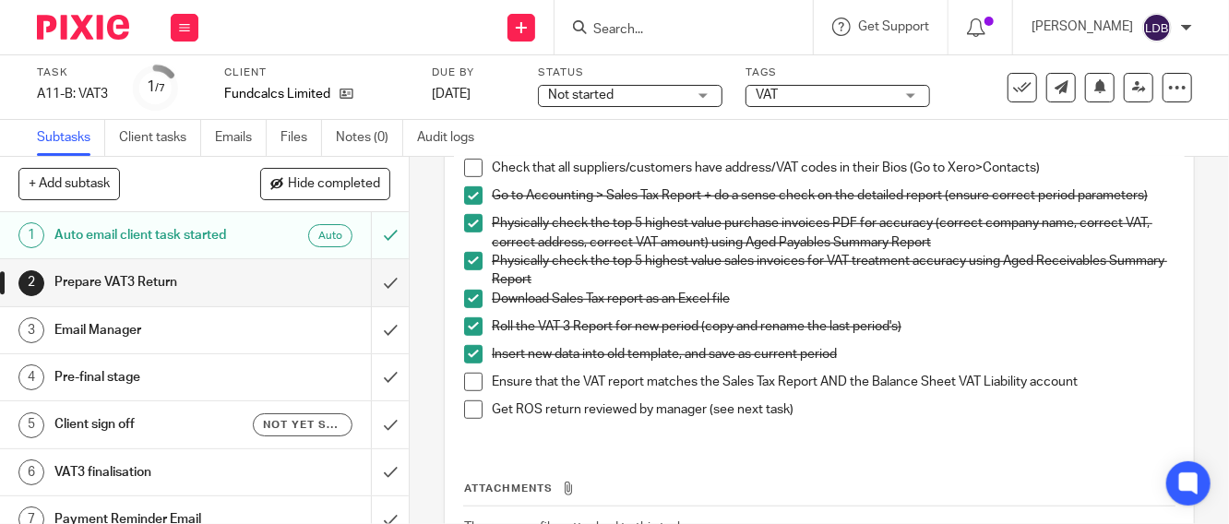
click at [465, 419] on span at bounding box center [473, 410] width 18 height 18
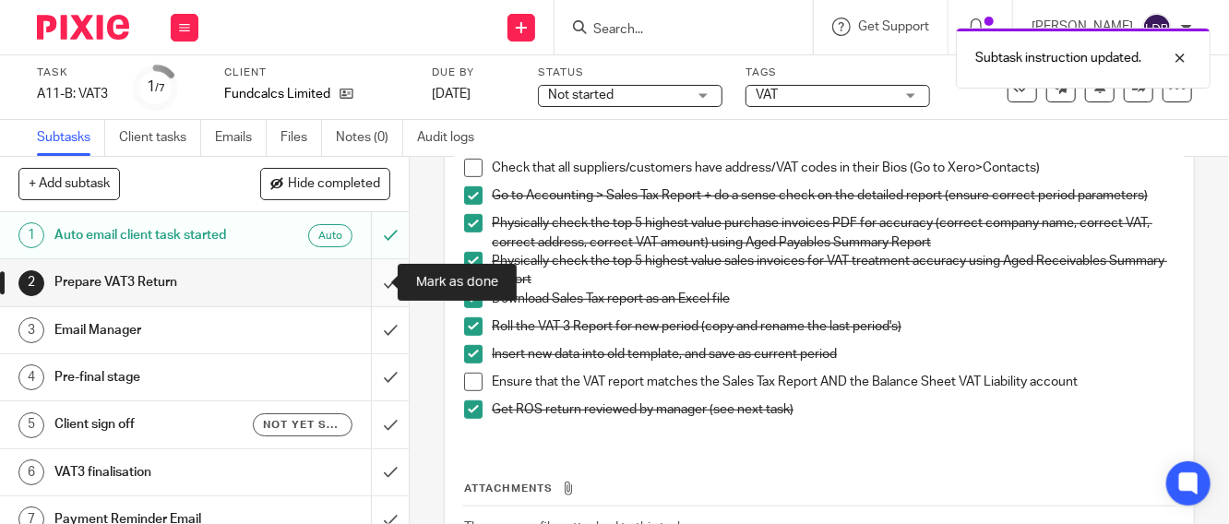
click at [367, 287] on input "submit" at bounding box center [204, 282] width 409 height 46
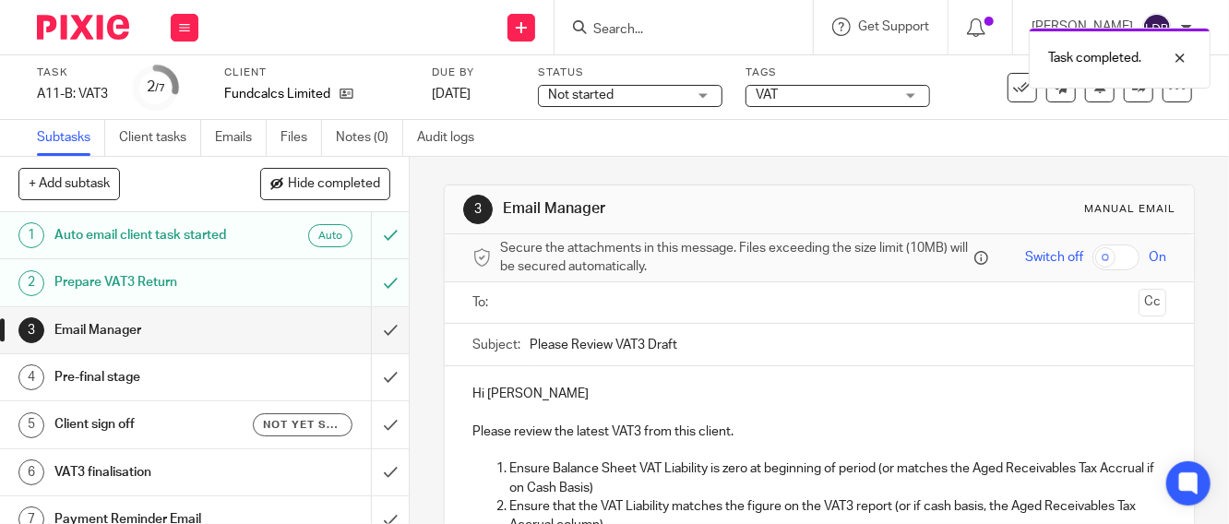
click at [604, 314] on input "text" at bounding box center [819, 303] width 625 height 21
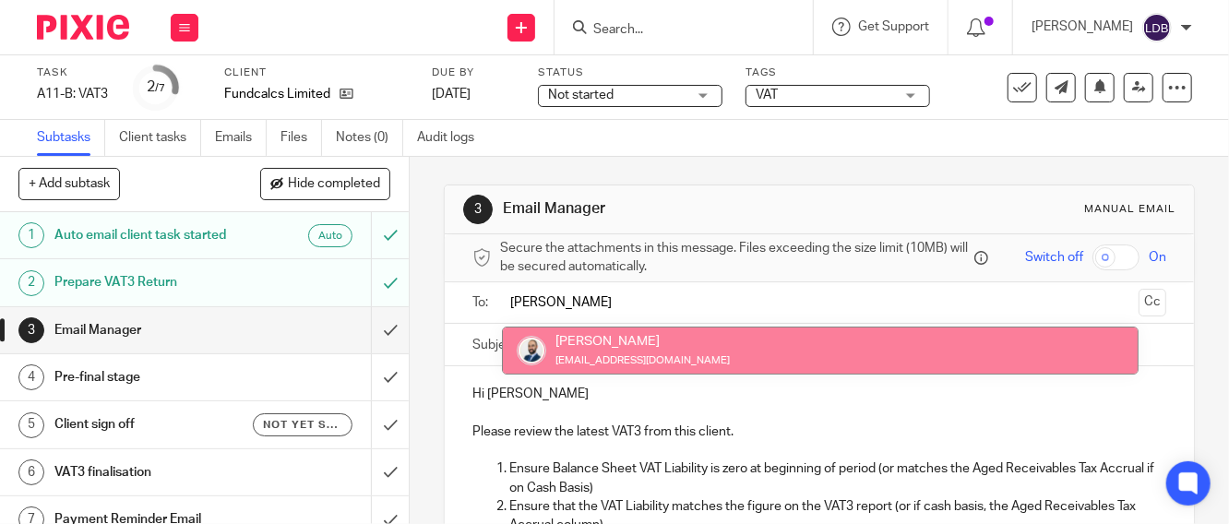
type input "[PERSON_NAME]"
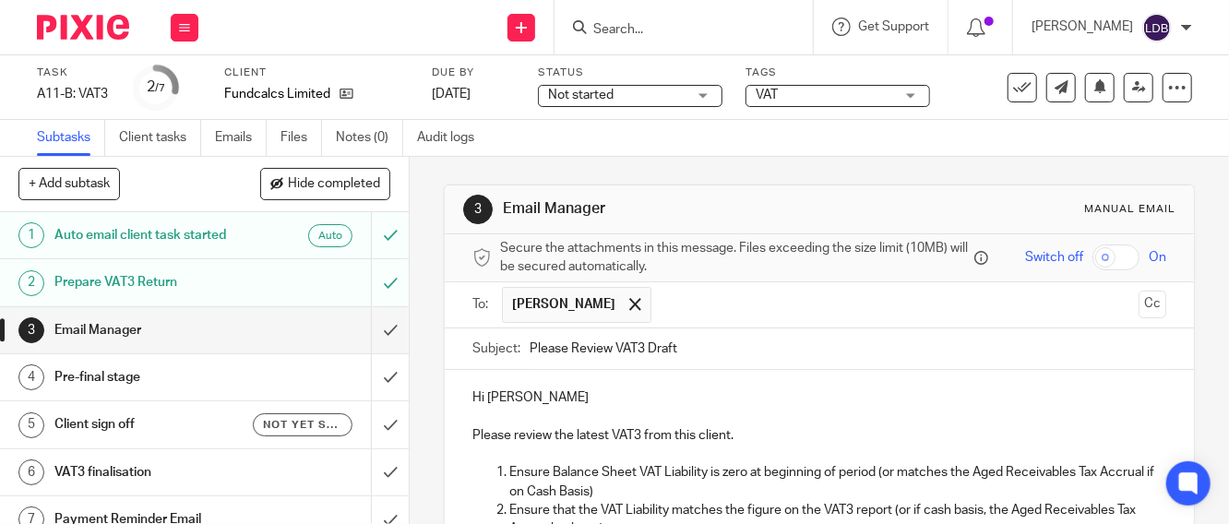
click at [482, 401] on p "Hi [PERSON_NAME]" at bounding box center [820, 398] width 694 height 18
drag, startPoint x: 569, startPoint y: 403, endPoint x: 482, endPoint y: 405, distance: 86.8
click at [482, 405] on p "Hi [PERSON_NAME]" at bounding box center [820, 398] width 694 height 18
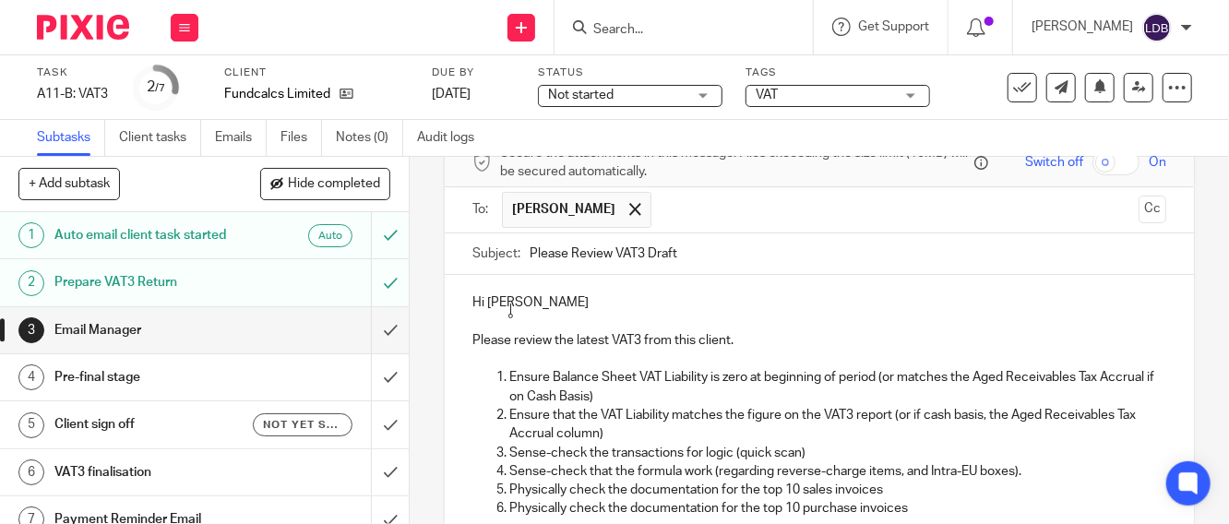
scroll to position [68, 0]
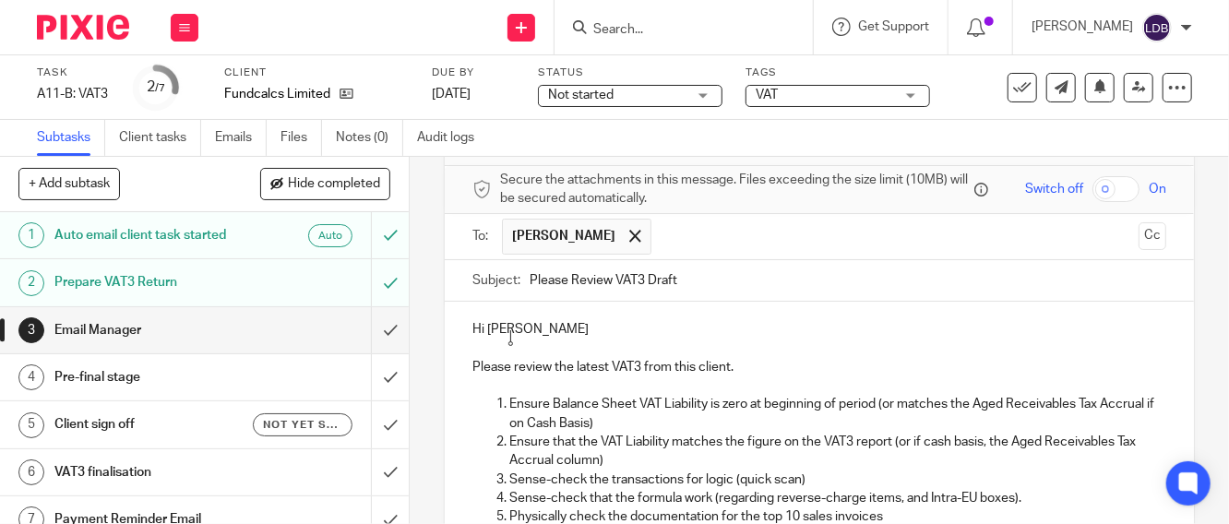
click at [614, 331] on p "Hi [PERSON_NAME]" at bounding box center [820, 329] width 694 height 18
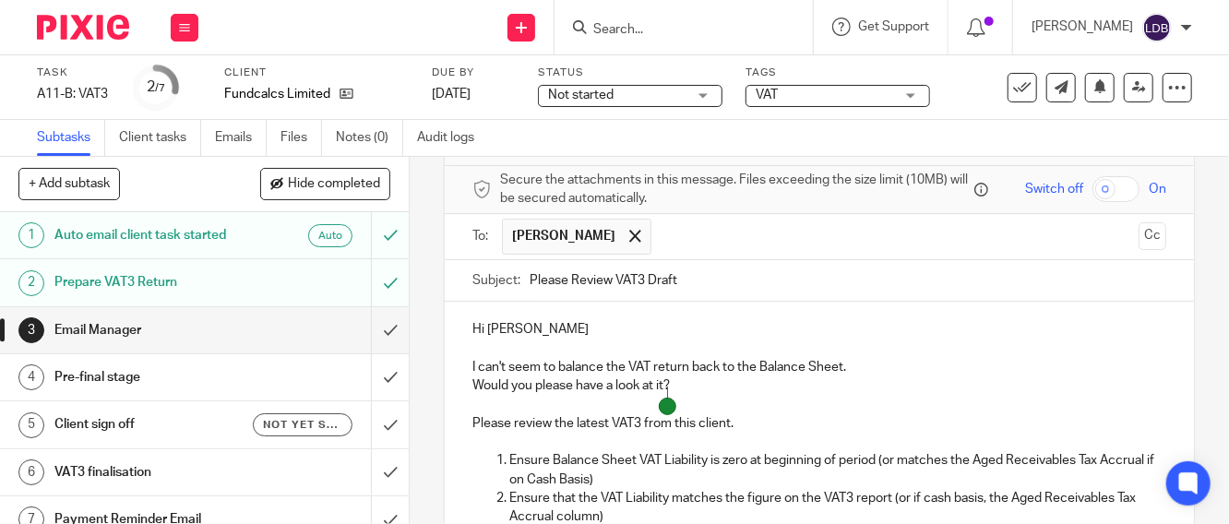
click at [678, 391] on p "Would you please have a look at it?" at bounding box center [820, 386] width 694 height 18
click at [0, 0] on qb-div "Correct the capitalisation balance sheet." at bounding box center [0, 0] width 0 height 0
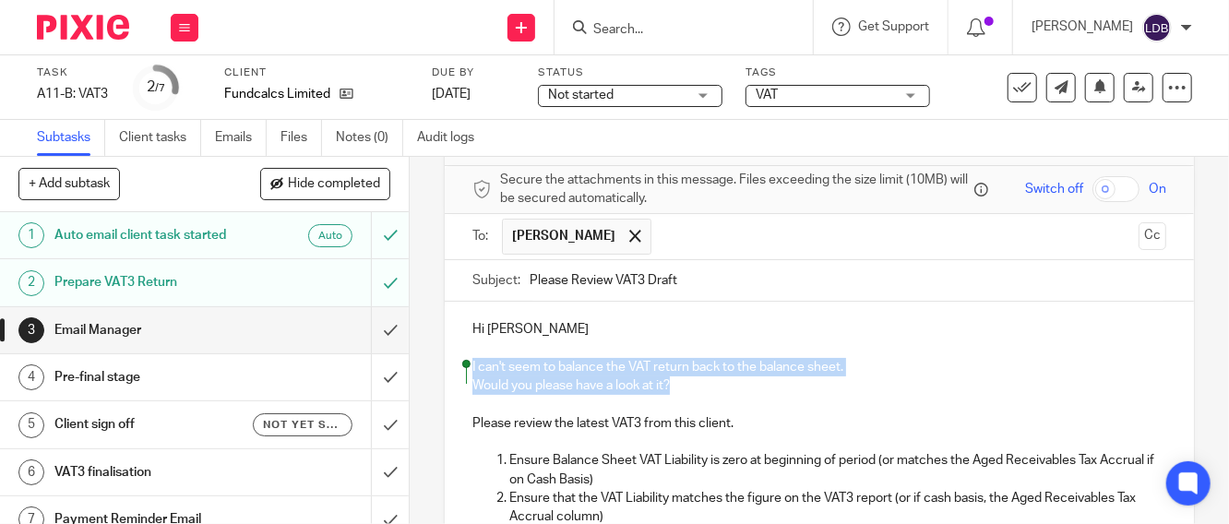
drag, startPoint x: 679, startPoint y: 394, endPoint x: 459, endPoint y: 377, distance: 221.3
click at [459, 377] on div "Hi [PERSON_NAME] can't seem to balance the VAT return back to the balance sheet…" at bounding box center [819, 477] width 749 height 351
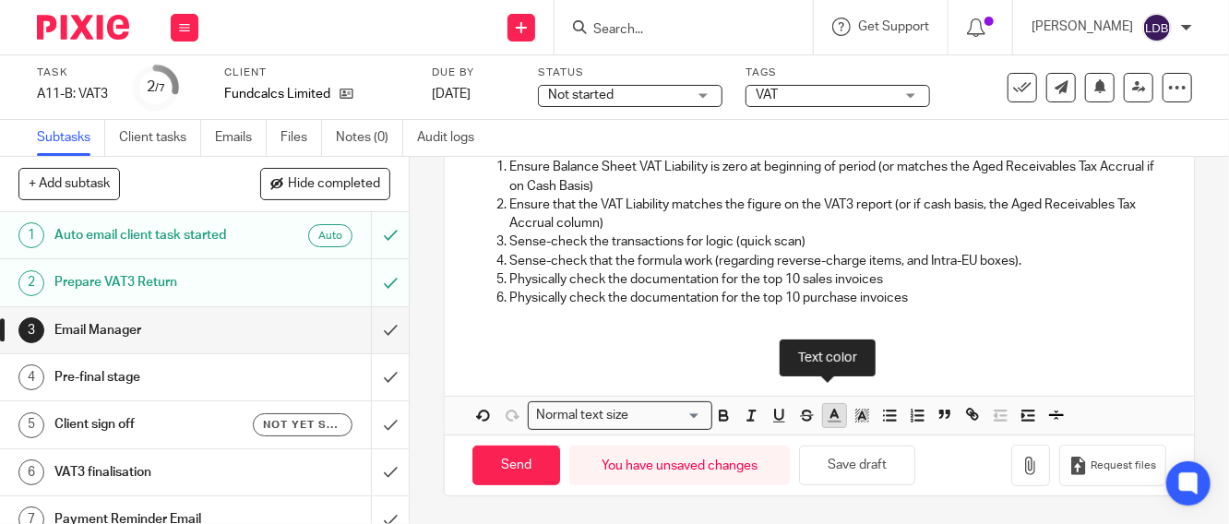
click at [828, 425] on button "button" at bounding box center [834, 415] width 23 height 23
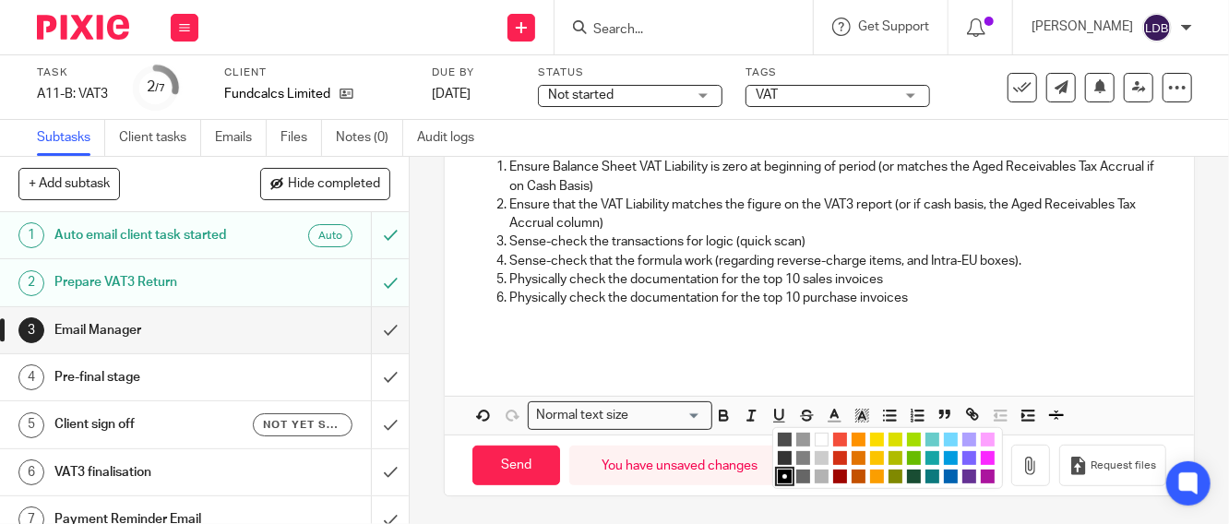
click at [852, 436] on li "color:#FE9200" at bounding box center [859, 440] width 14 height 14
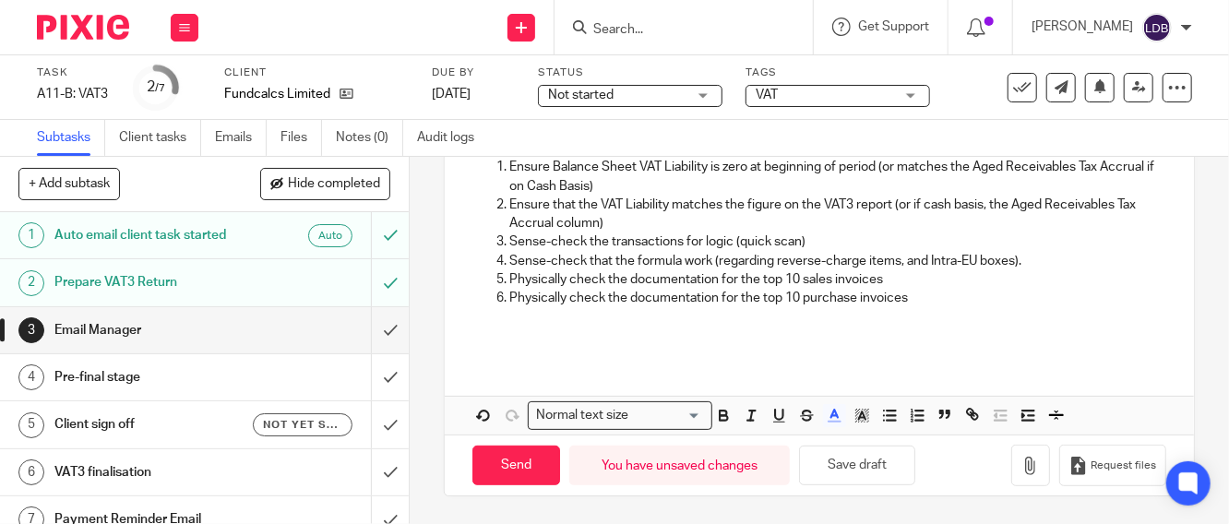
click at [750, 322] on p at bounding box center [820, 326] width 694 height 38
click at [506, 465] on input "Send" at bounding box center [517, 466] width 88 height 40
type input "Sent"
